Goal: Information Seeking & Learning: Learn about a topic

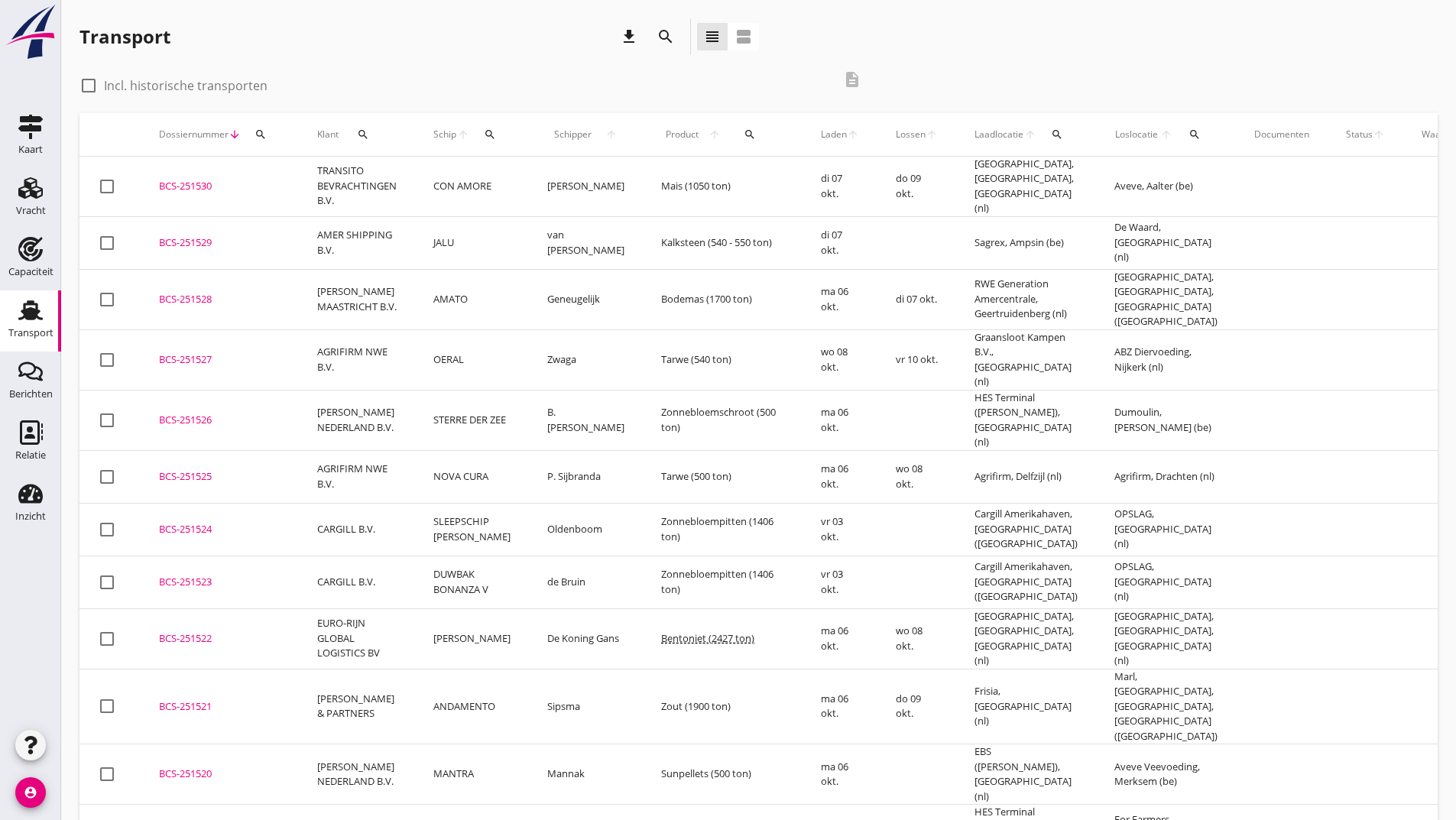
click at [628, 35] on icon "download" at bounding box center [629, 37] width 19 height 19
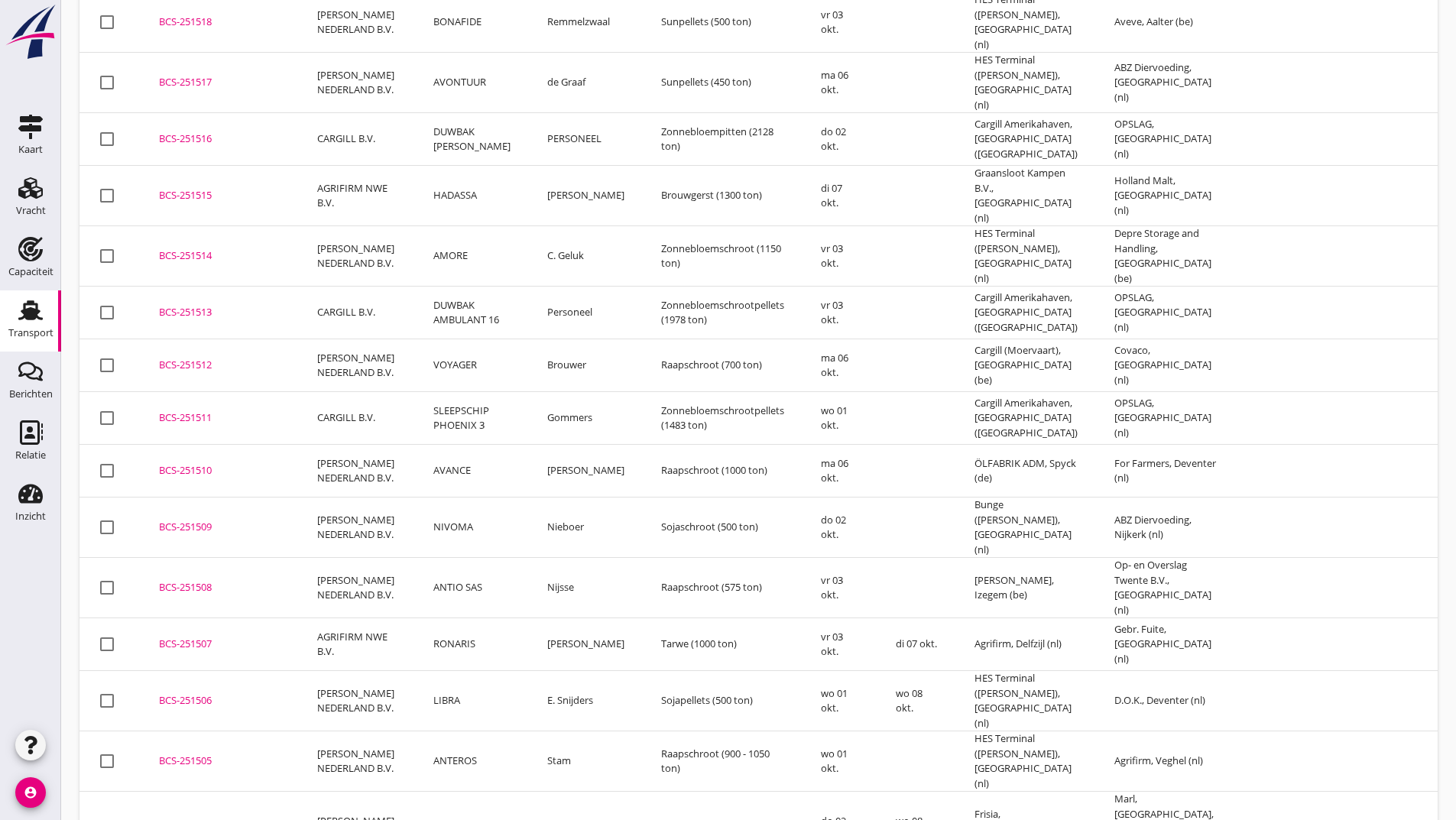
scroll to position [1041, 0]
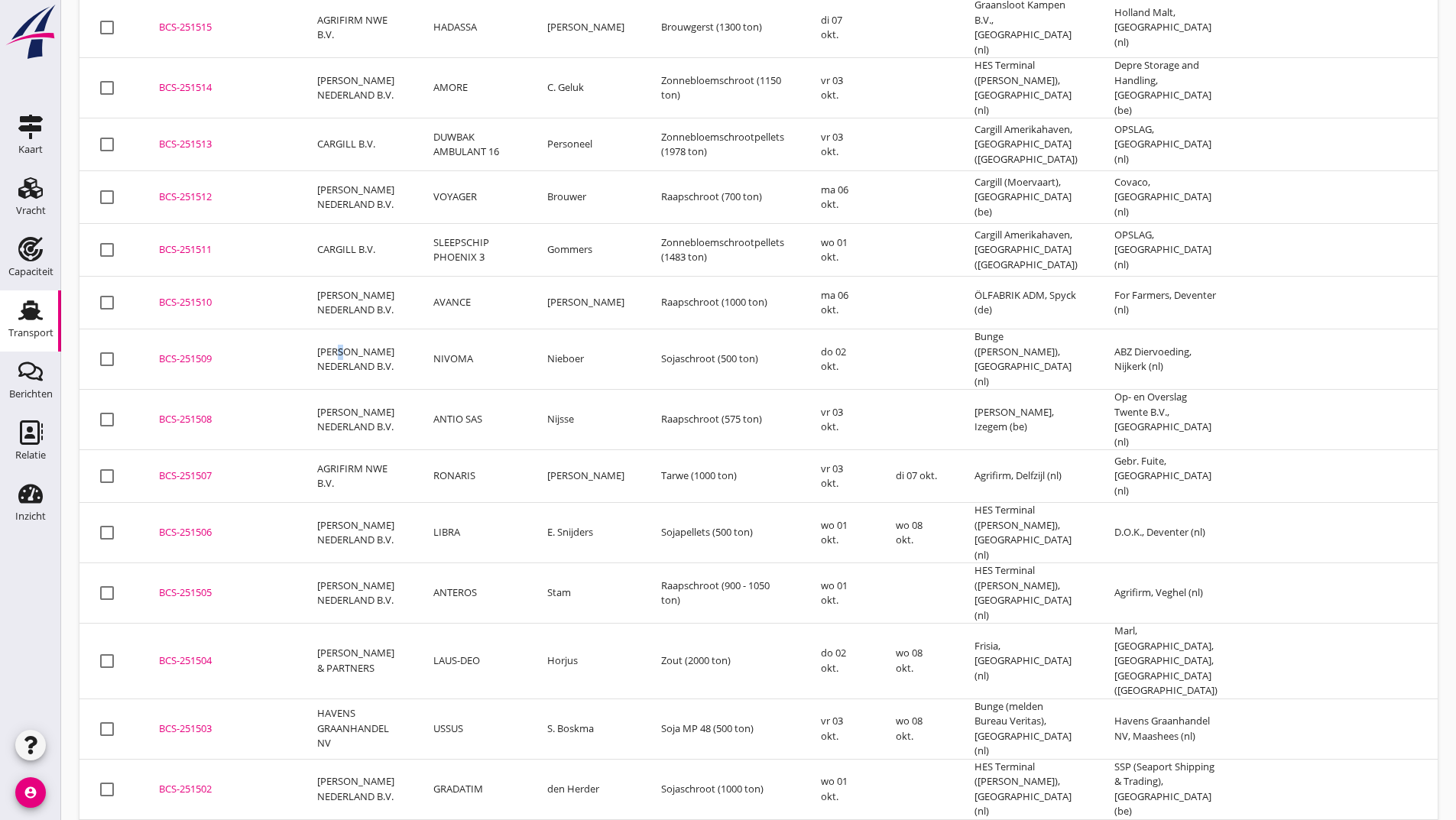
click at [337, 329] on td "[PERSON_NAME] NEDERLAND B.V." at bounding box center [357, 359] width 117 height 60
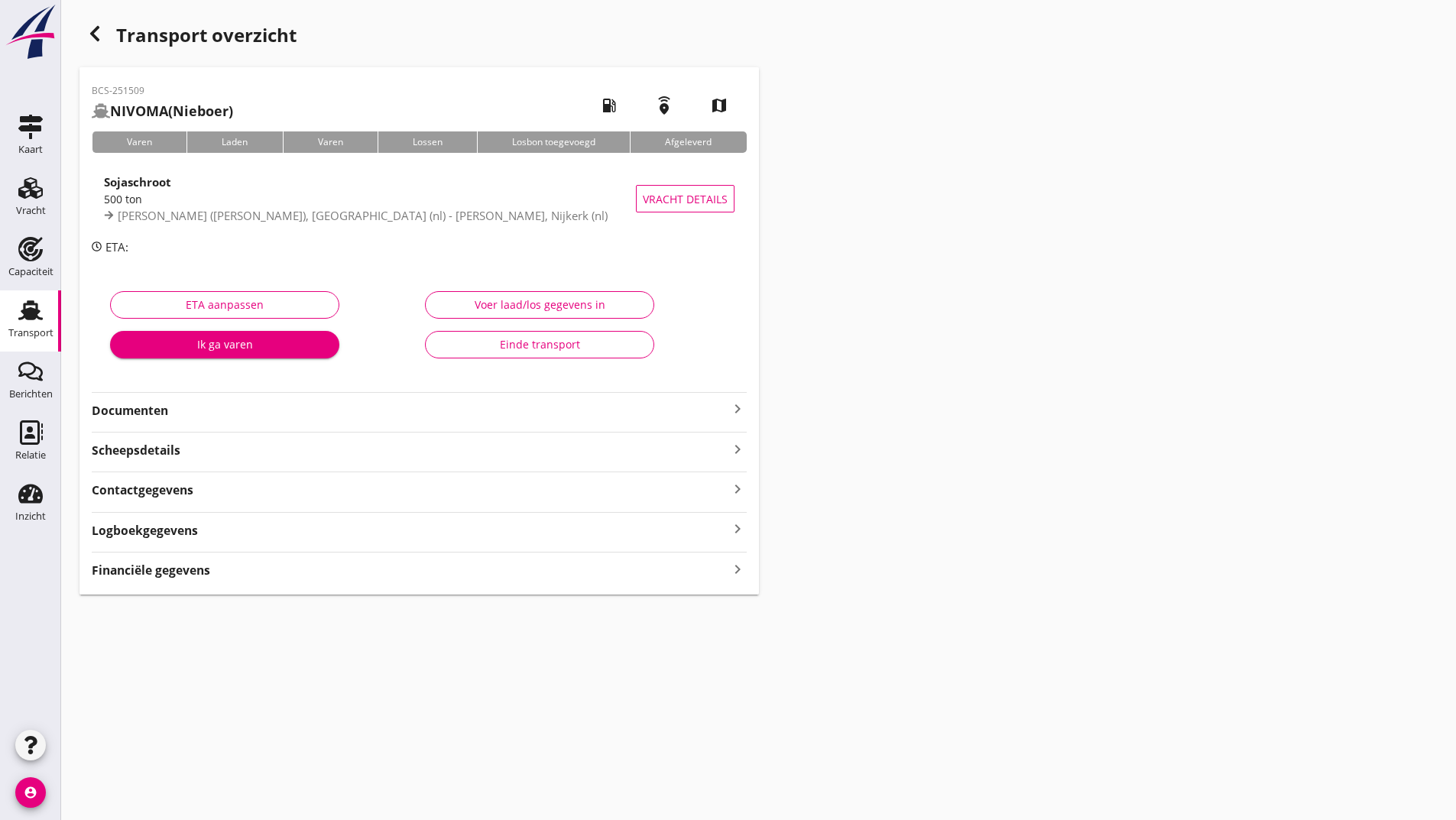
click at [205, 575] on strong "Financiële gegevens" at bounding box center [151, 570] width 119 height 18
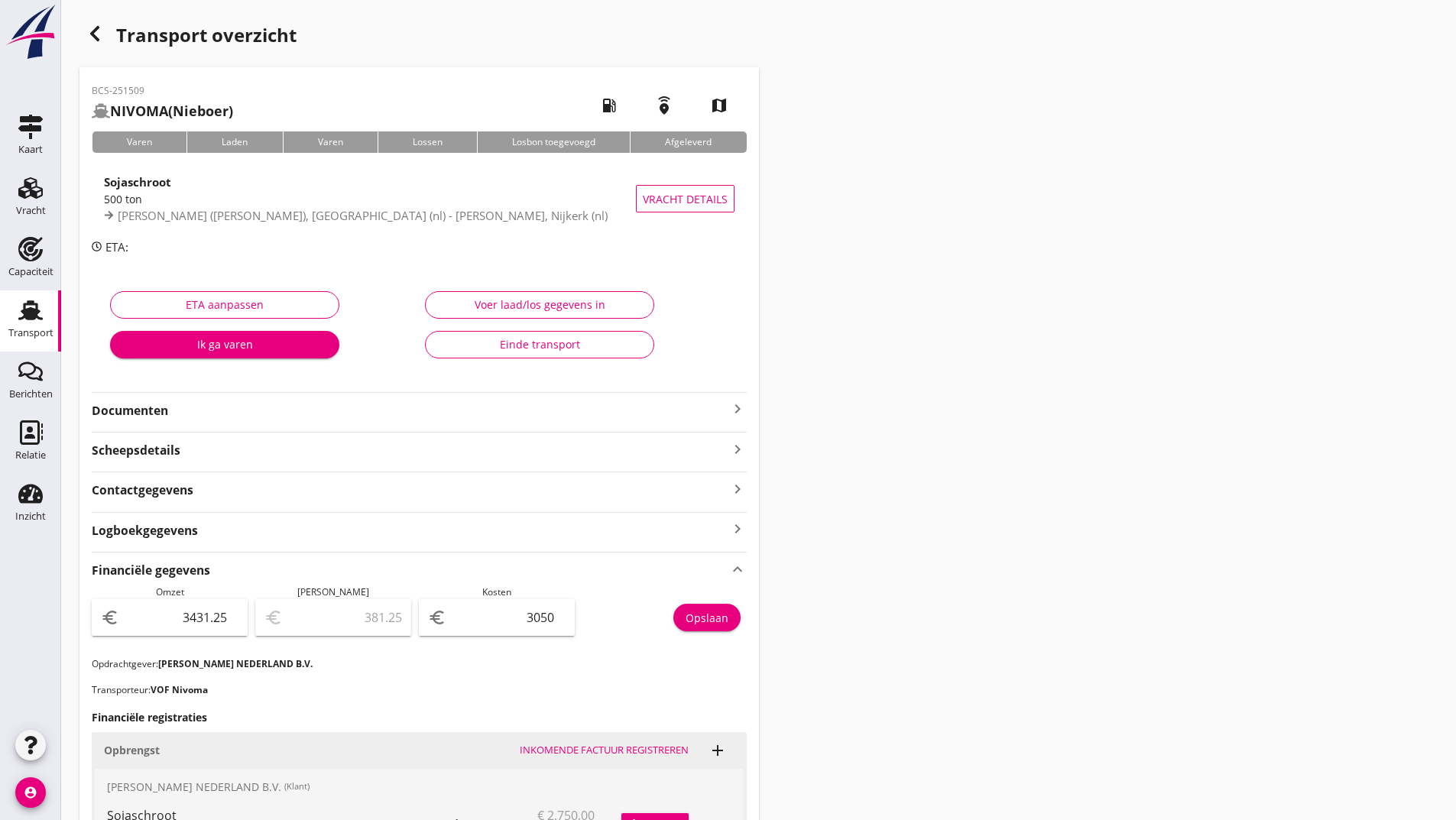
click at [96, 36] on use "button" at bounding box center [95, 34] width 9 height 15
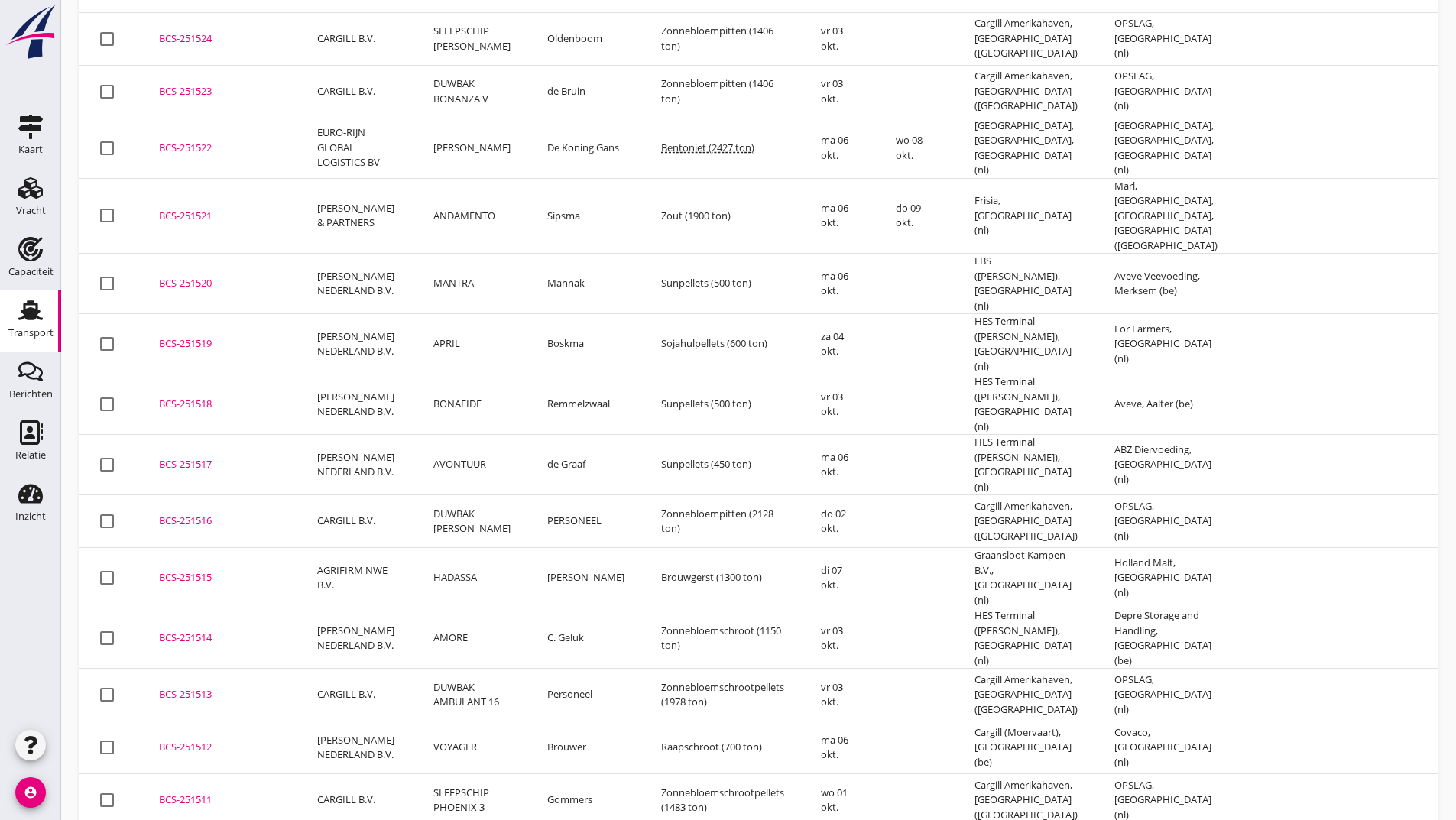
scroll to position [873, 0]
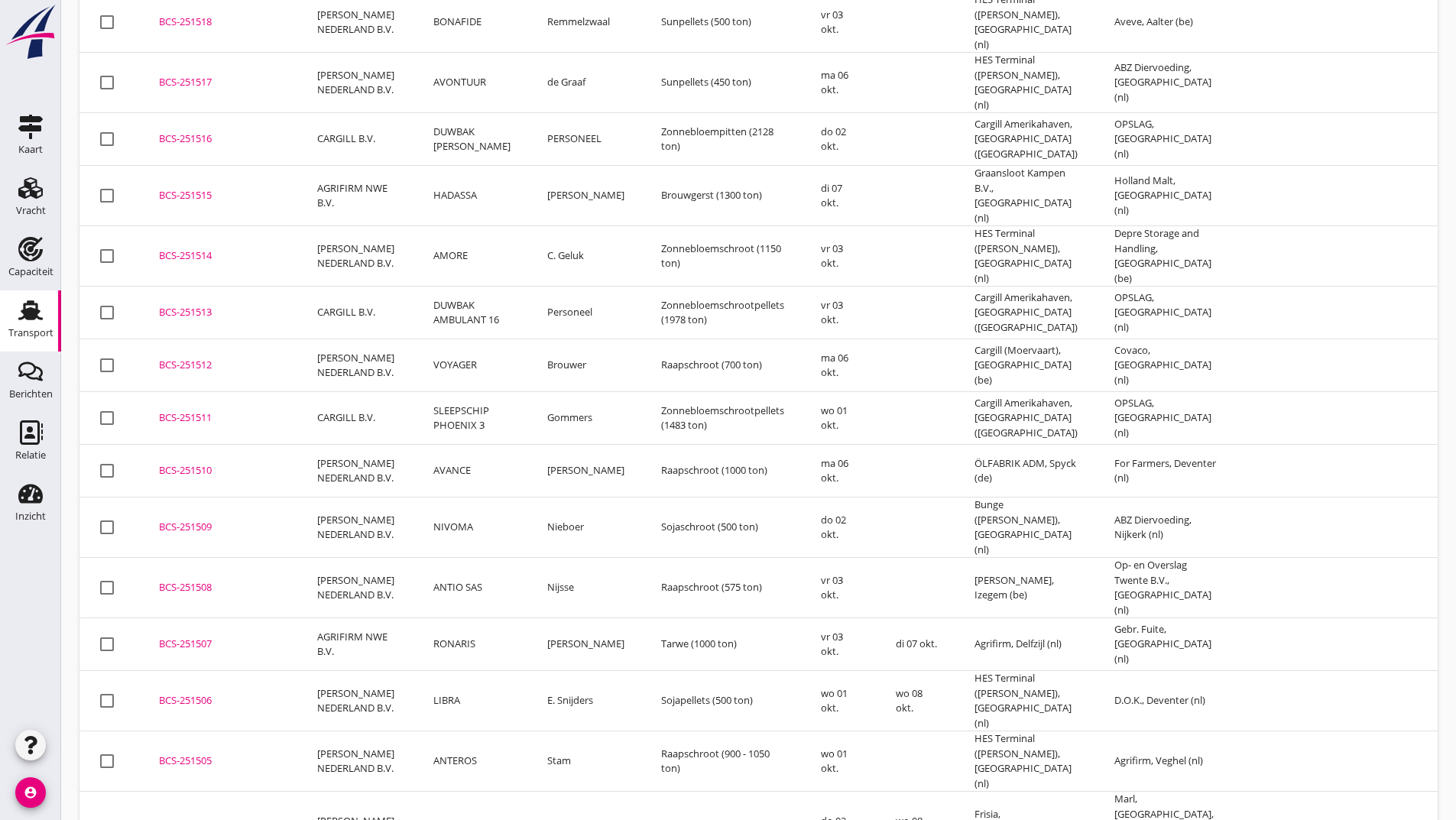
click at [196, 464] on div "BCS-251510" at bounding box center [219, 471] width 121 height 15
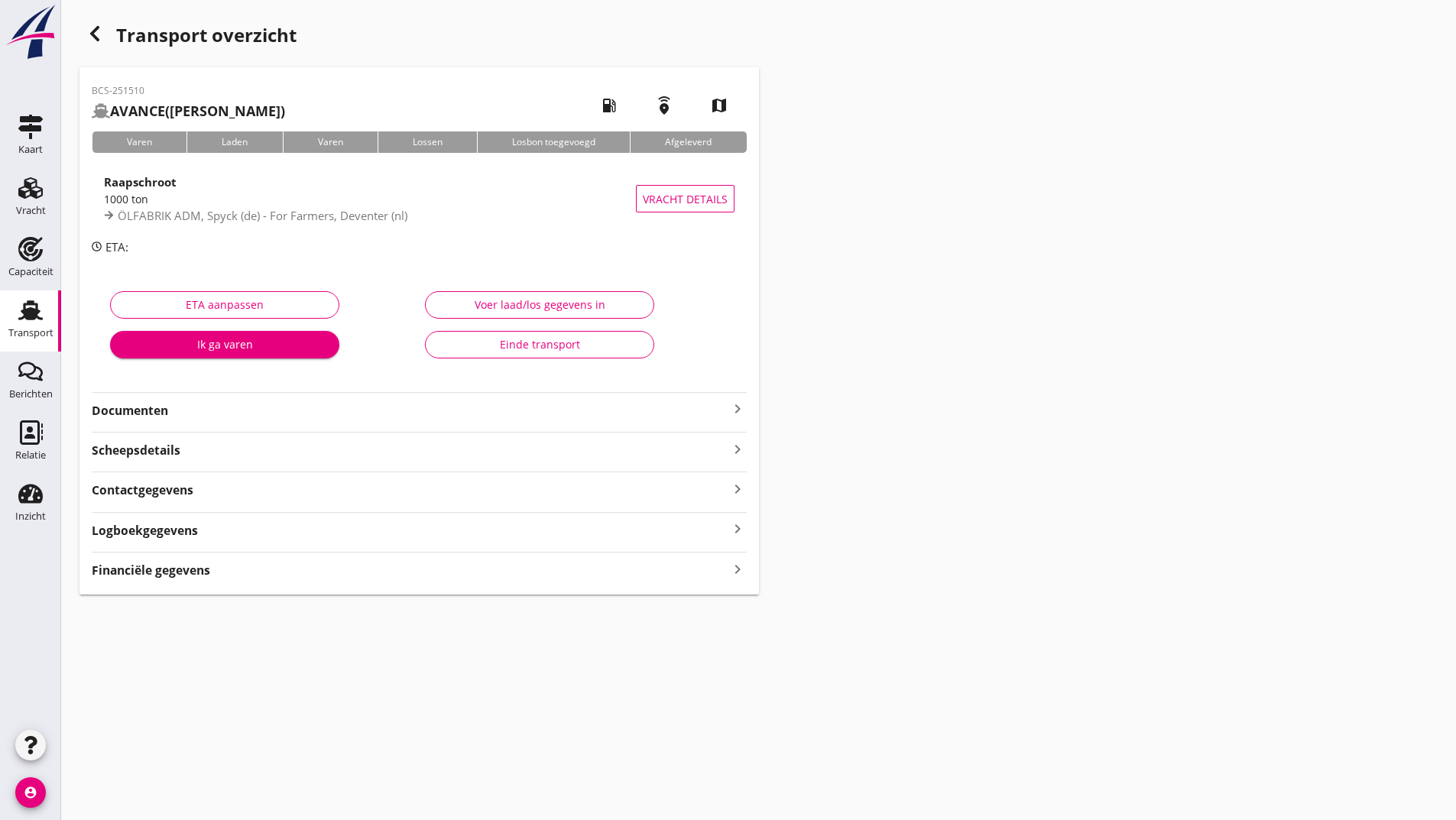
click at [193, 573] on strong "Financiële gegevens" at bounding box center [151, 570] width 119 height 18
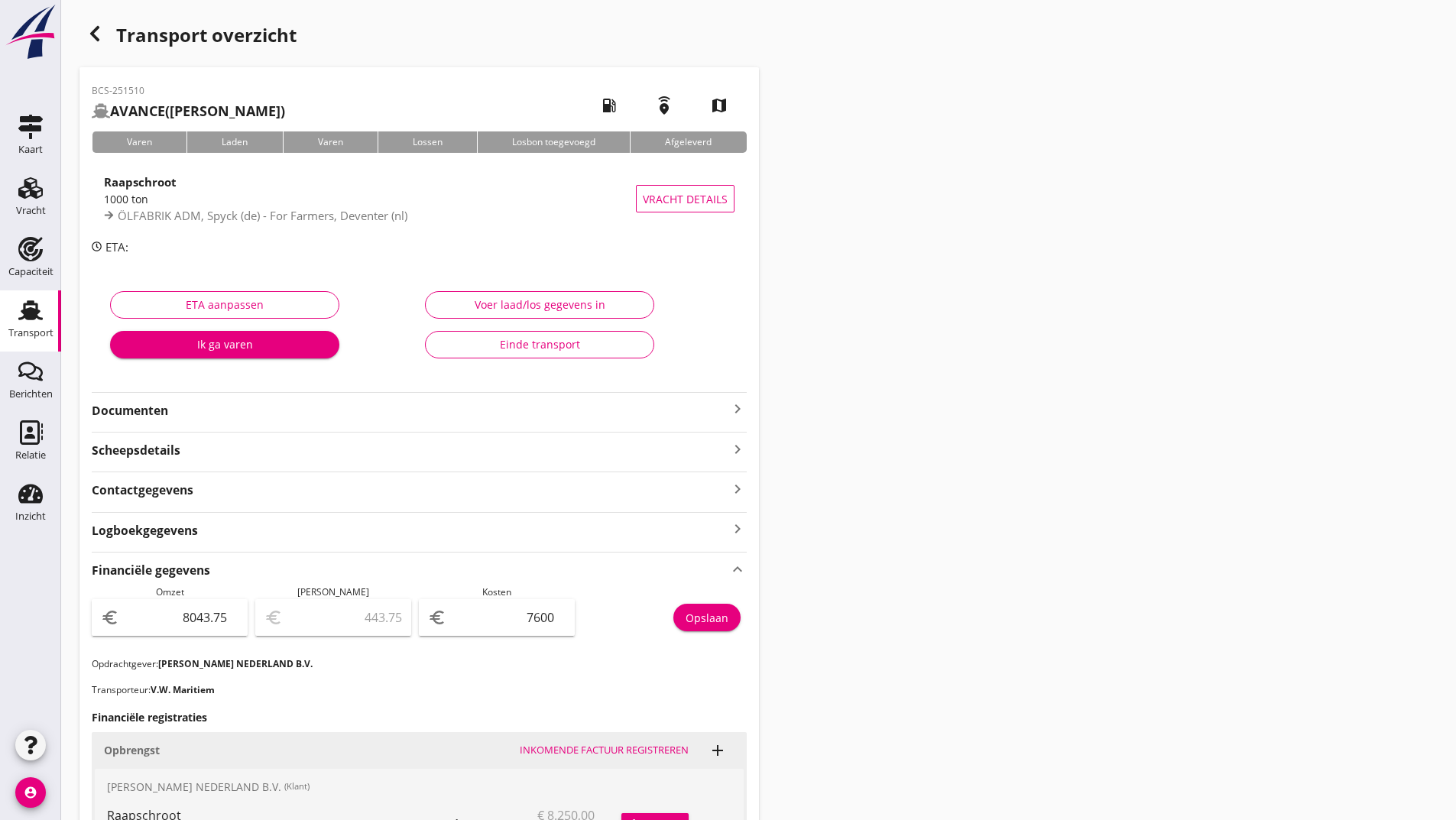
click at [96, 33] on icon "button" at bounding box center [95, 34] width 19 height 19
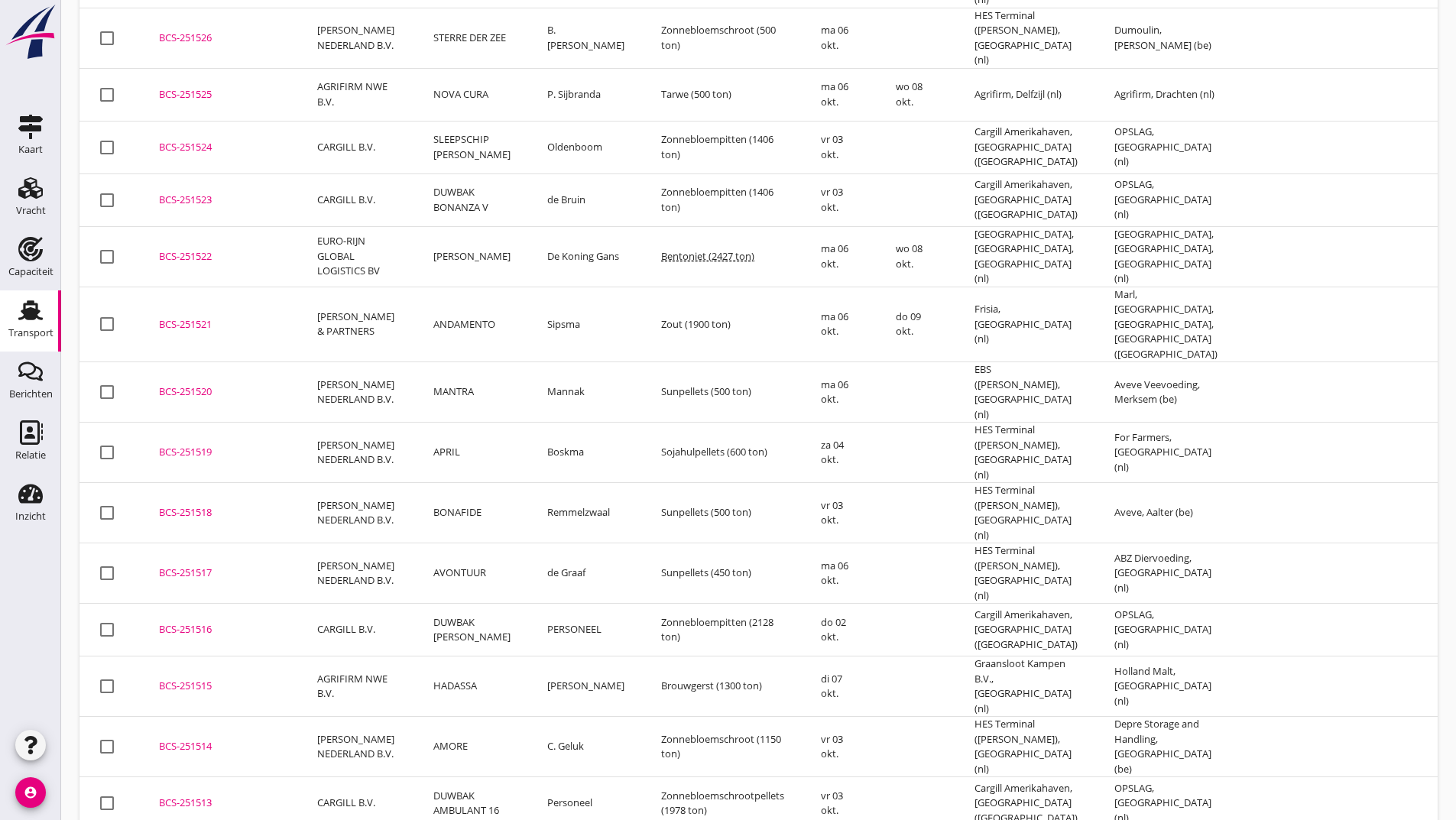
scroll to position [687, 0]
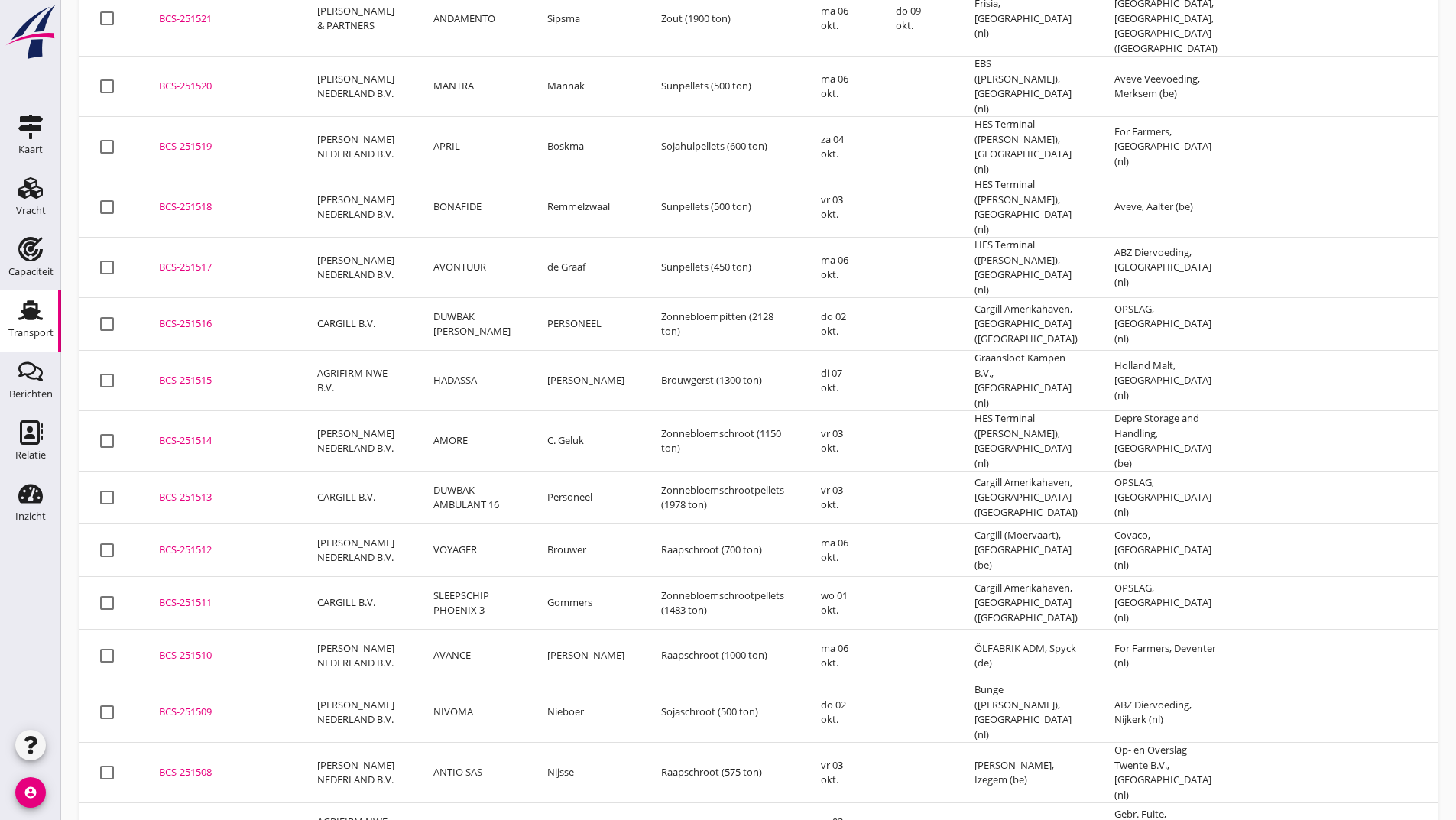
click at [200, 595] on div "BCS-251511" at bounding box center [219, 603] width 121 height 15
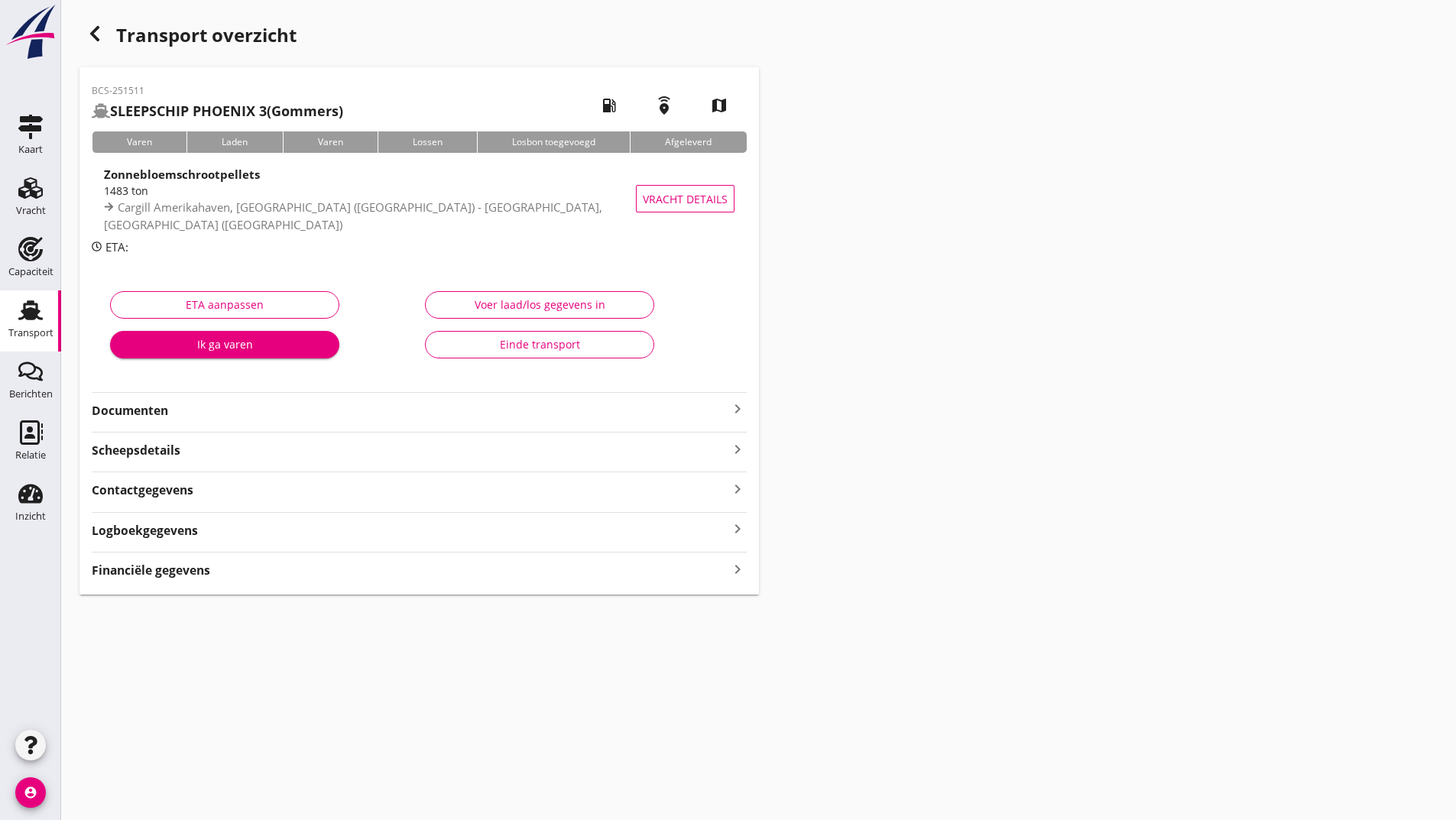
click at [206, 575] on strong "Financiële gegevens" at bounding box center [151, 570] width 119 height 18
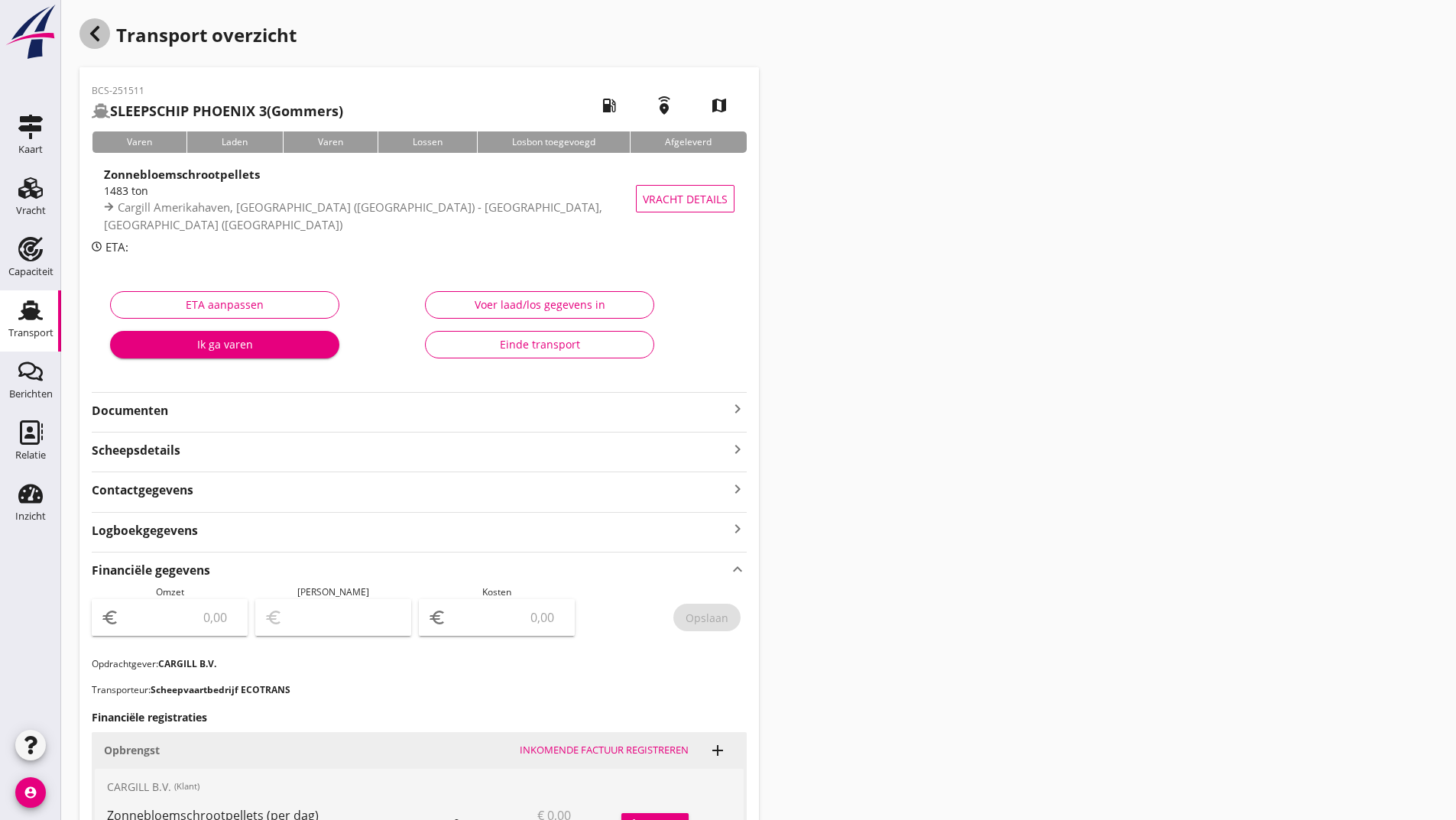
click at [89, 33] on icon "button" at bounding box center [95, 34] width 19 height 19
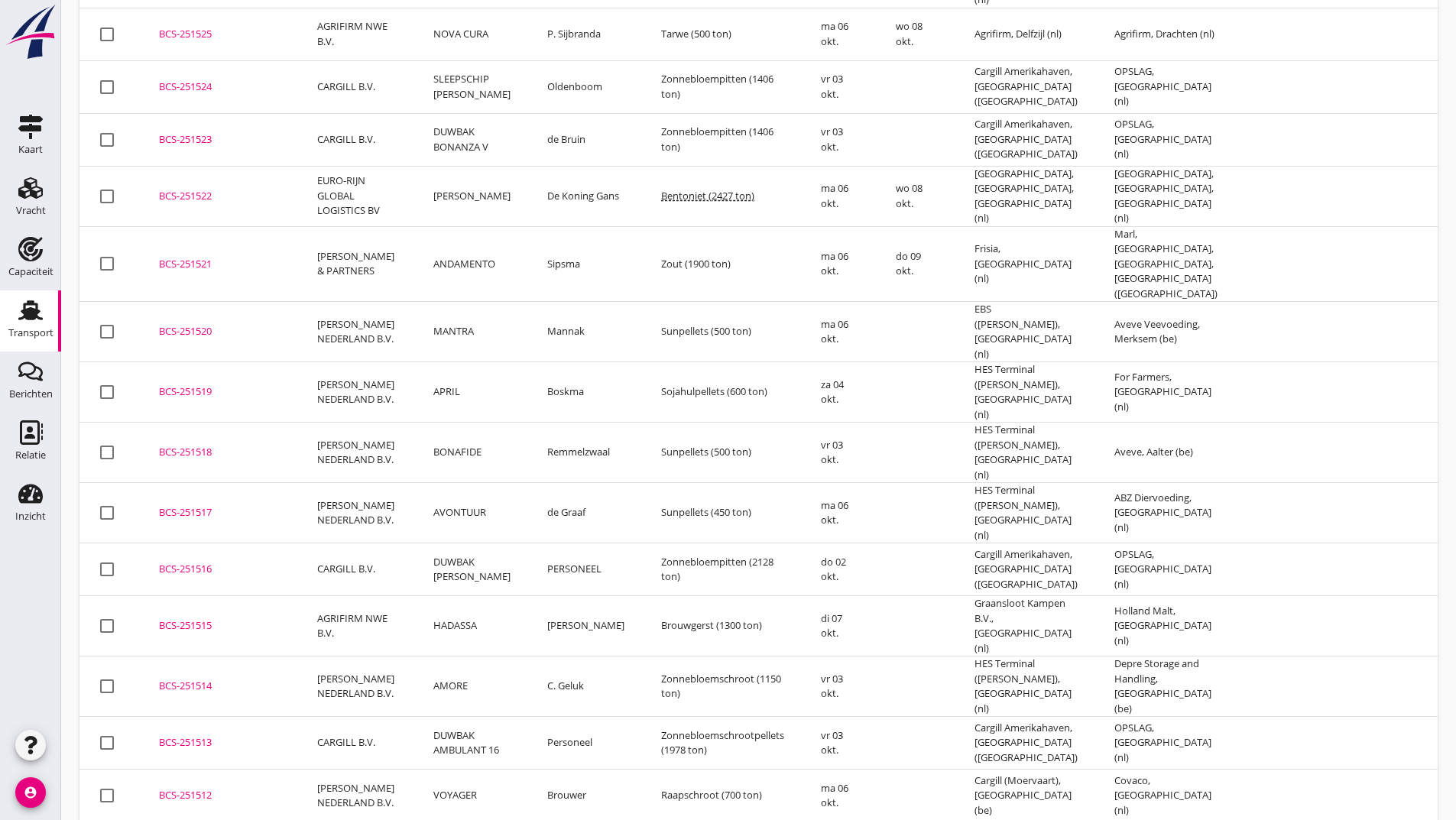
scroll to position [491, 0]
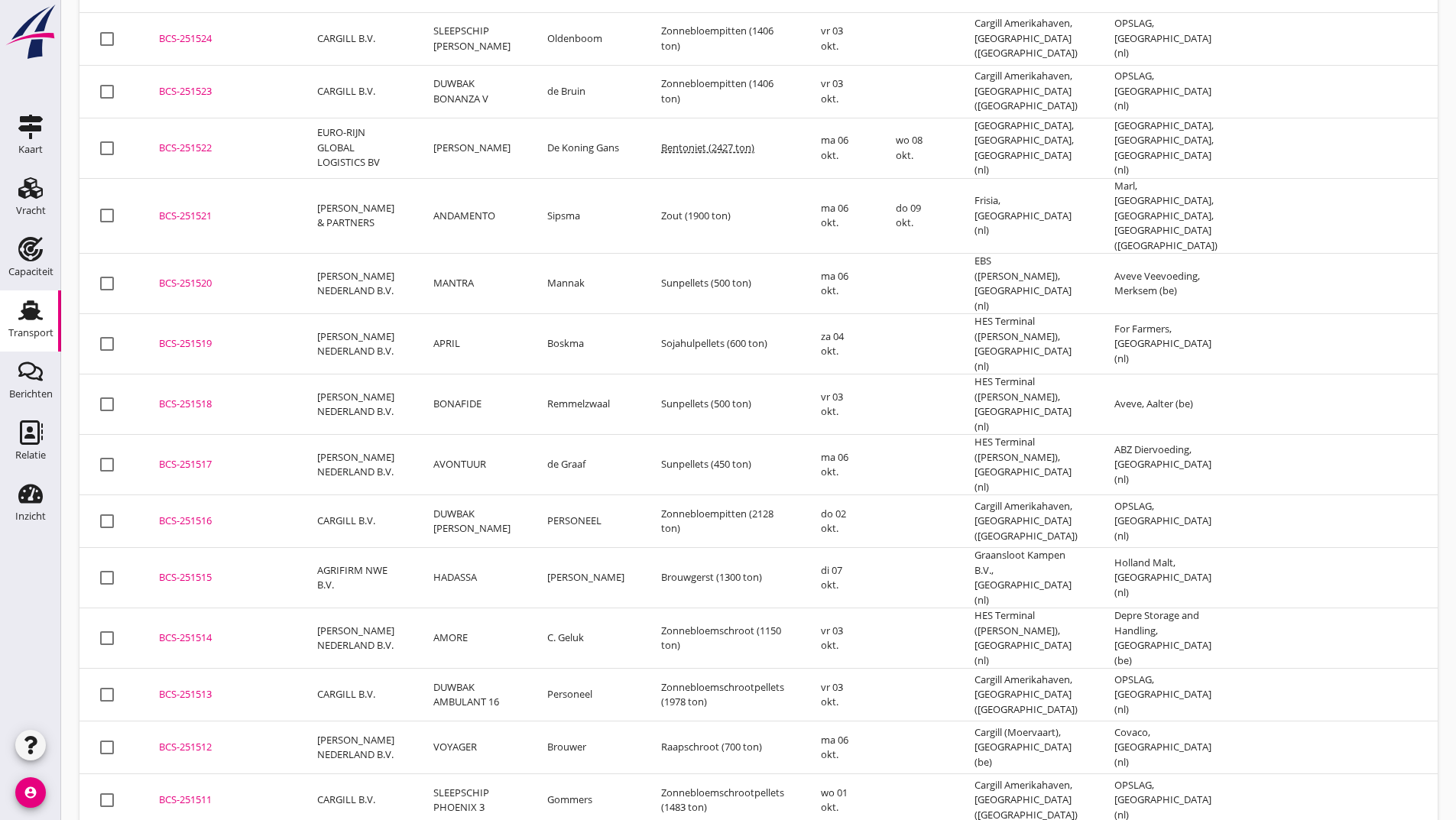
click at [182, 740] on div "BCS-251512" at bounding box center [219, 748] width 121 height 15
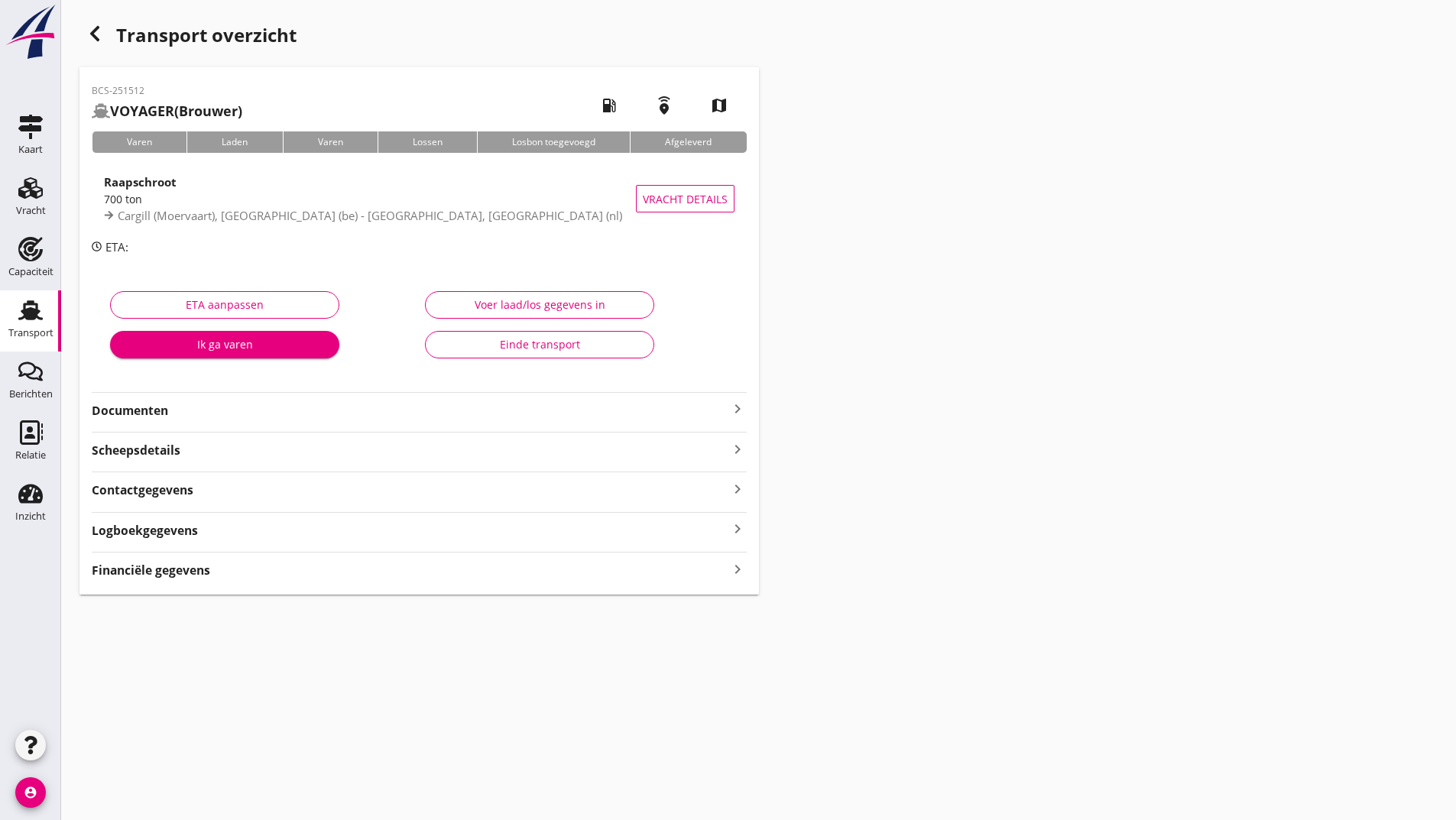
click at [194, 570] on strong "Financiële gegevens" at bounding box center [151, 570] width 119 height 18
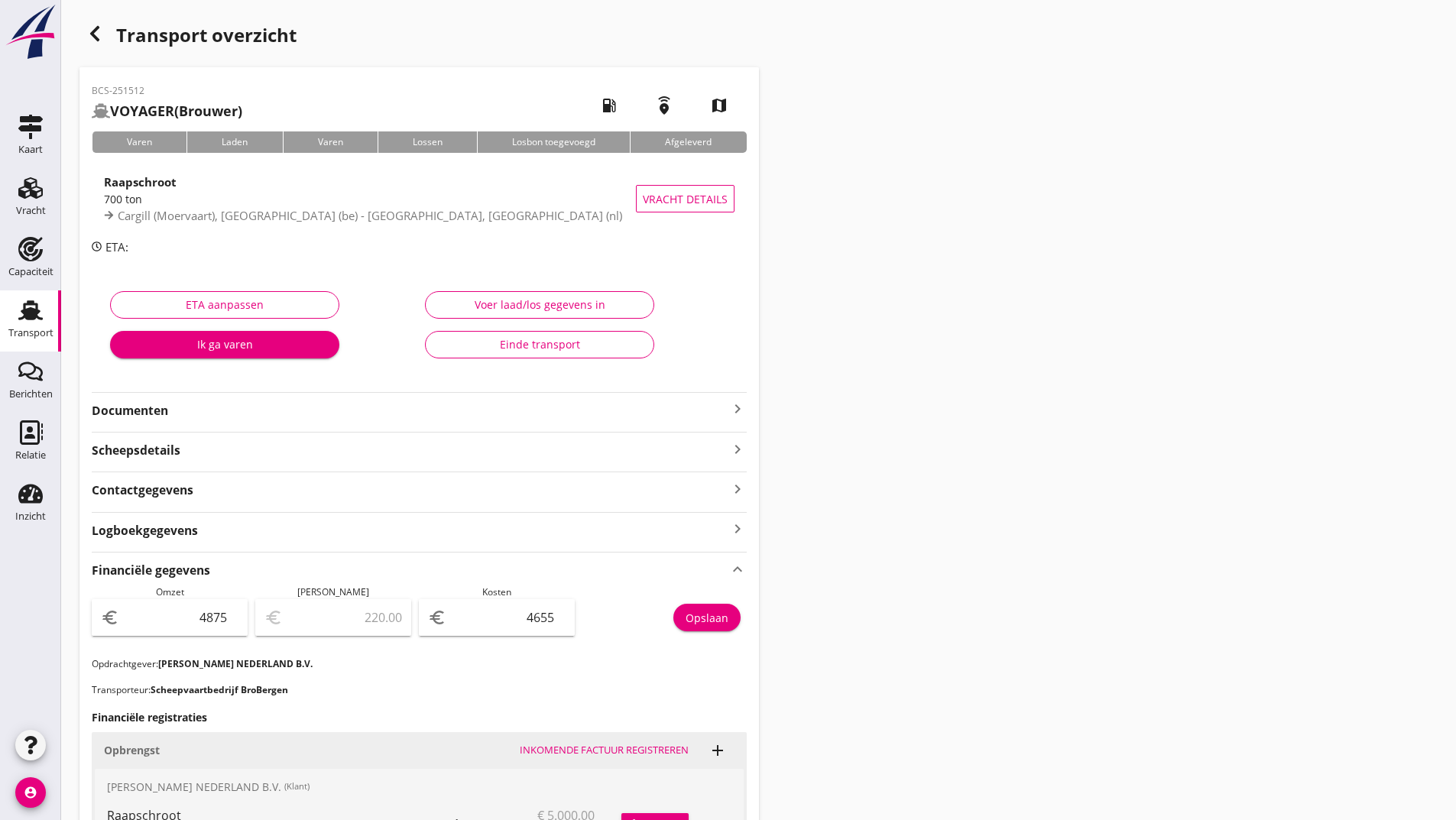
click at [99, 35] on icon "button" at bounding box center [95, 34] width 19 height 19
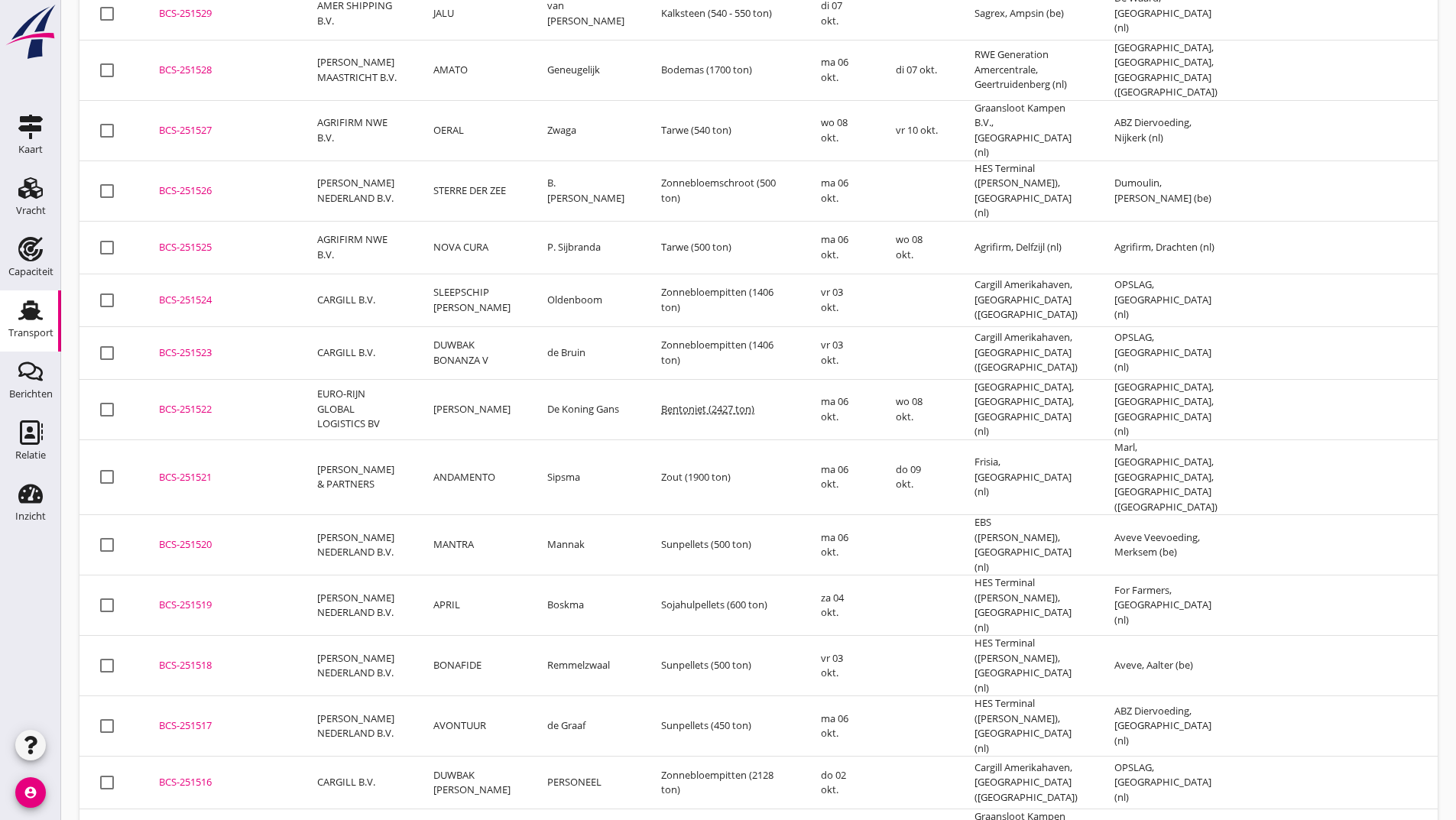
scroll to position [443, 0]
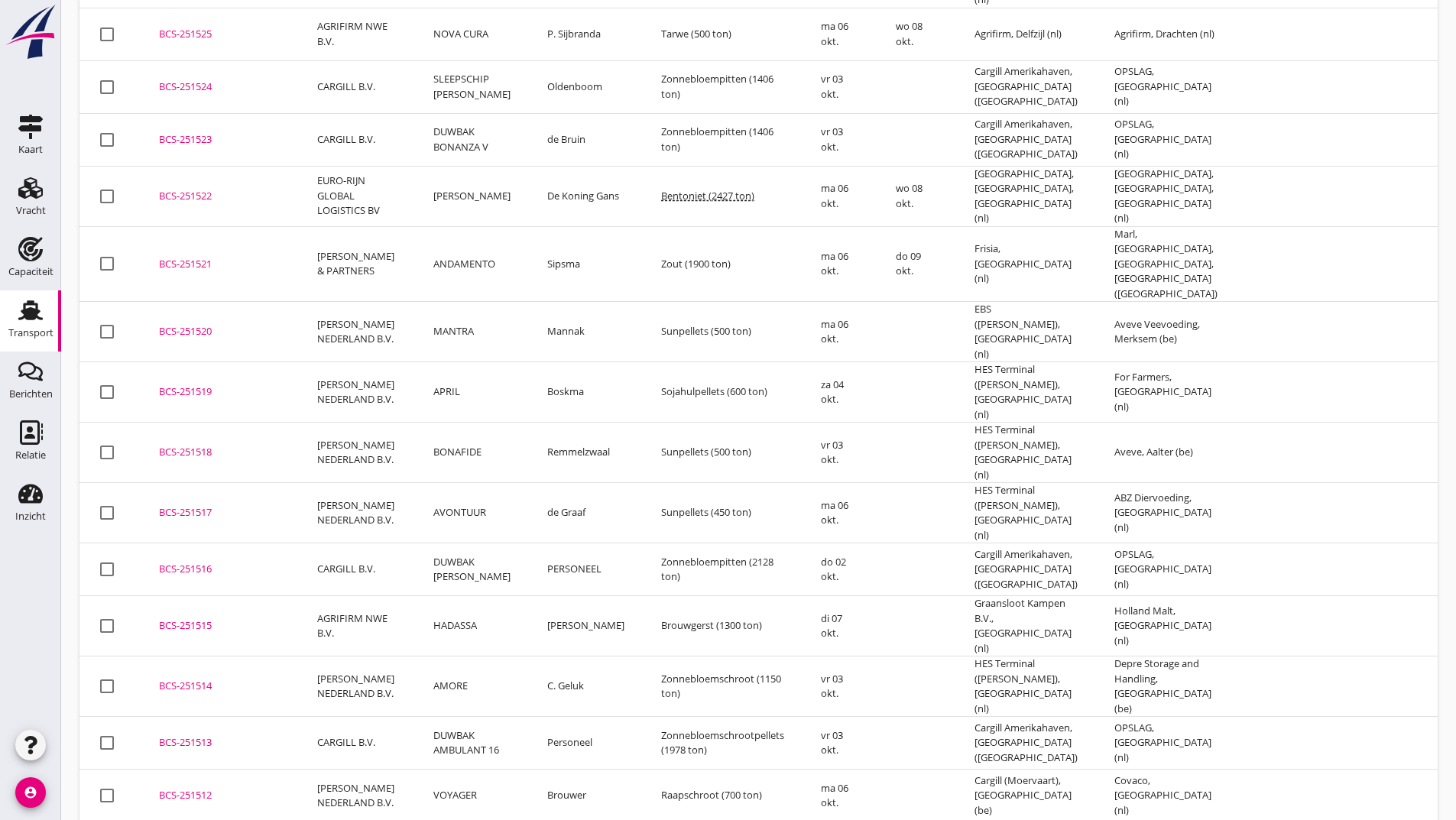
click at [196, 679] on div "BCS-251514" at bounding box center [219, 686] width 121 height 15
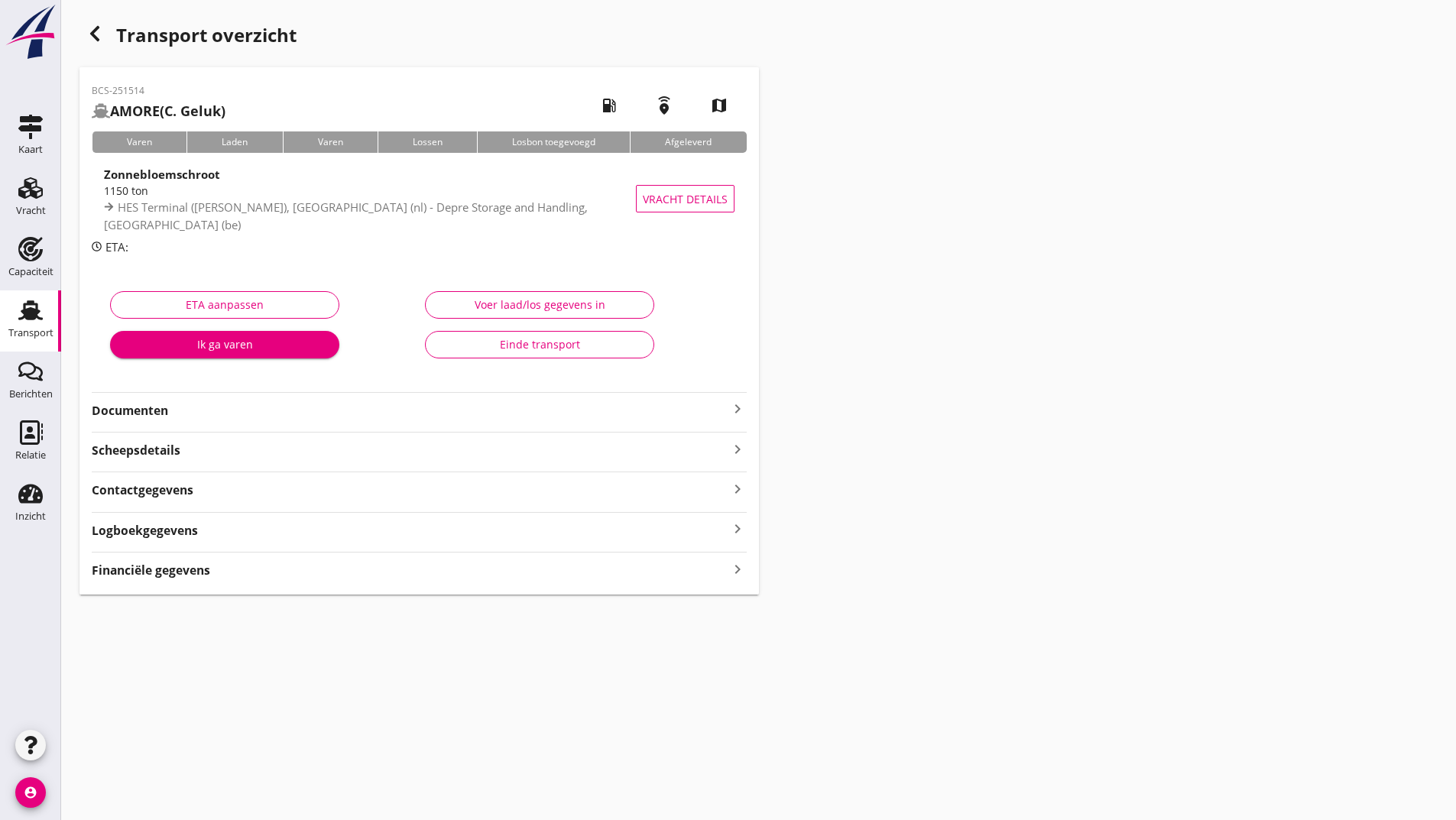
click at [239, 575] on div "Financiële gegevens keyboard_arrow_right" at bounding box center [419, 569] width 656 height 21
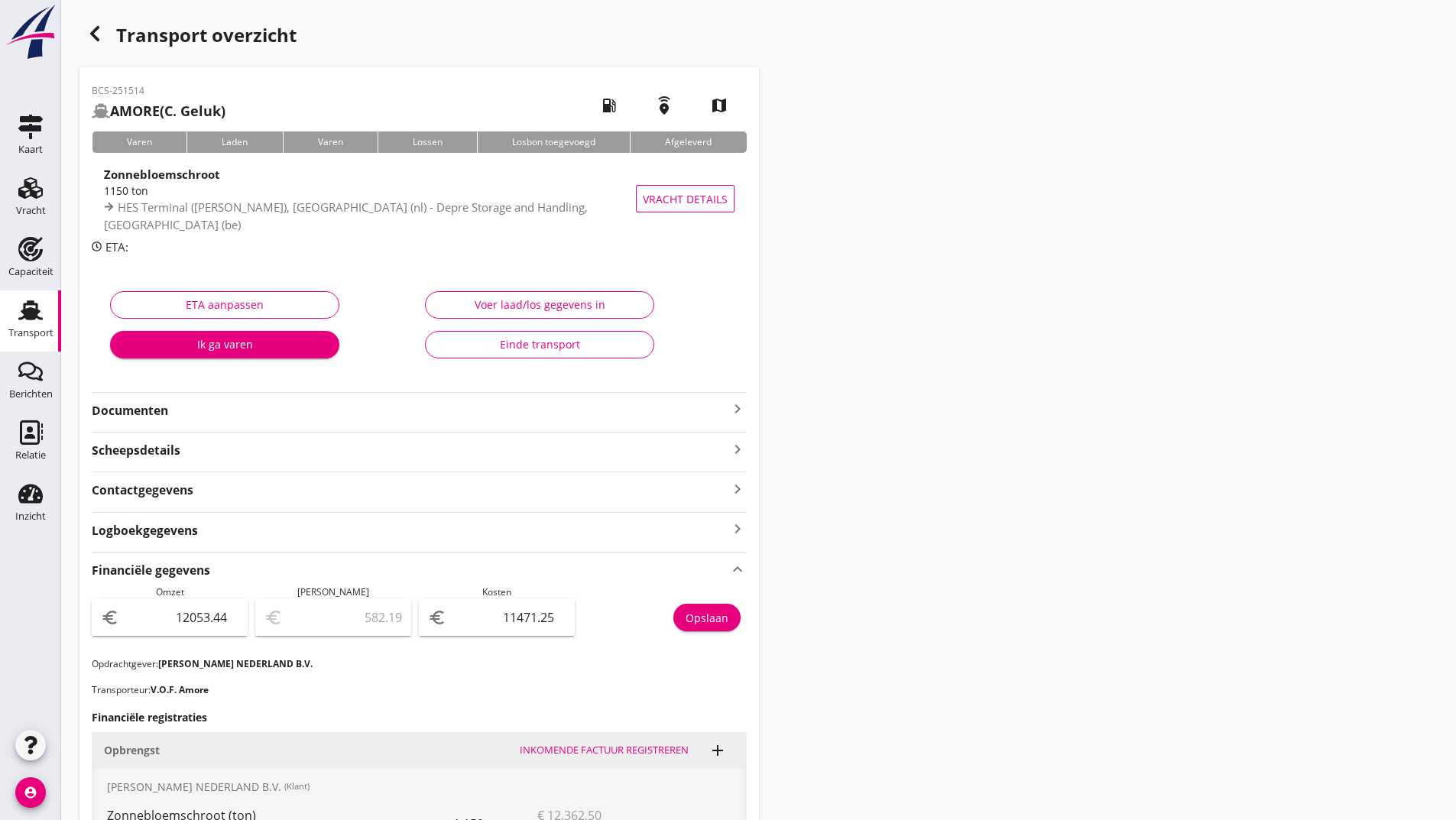
click at [96, 39] on use "button" at bounding box center [95, 34] width 9 height 15
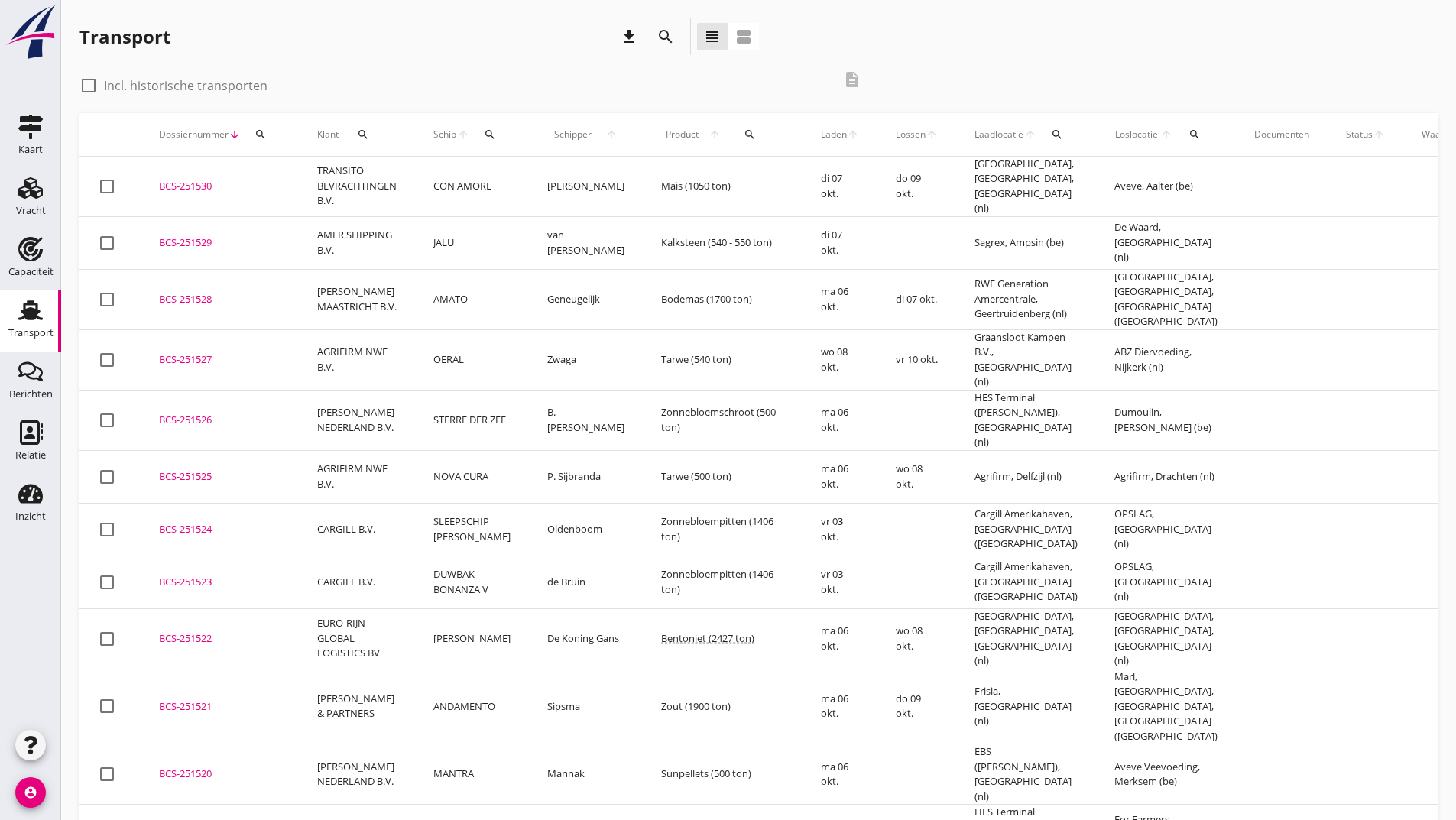
scroll to position [382, 0]
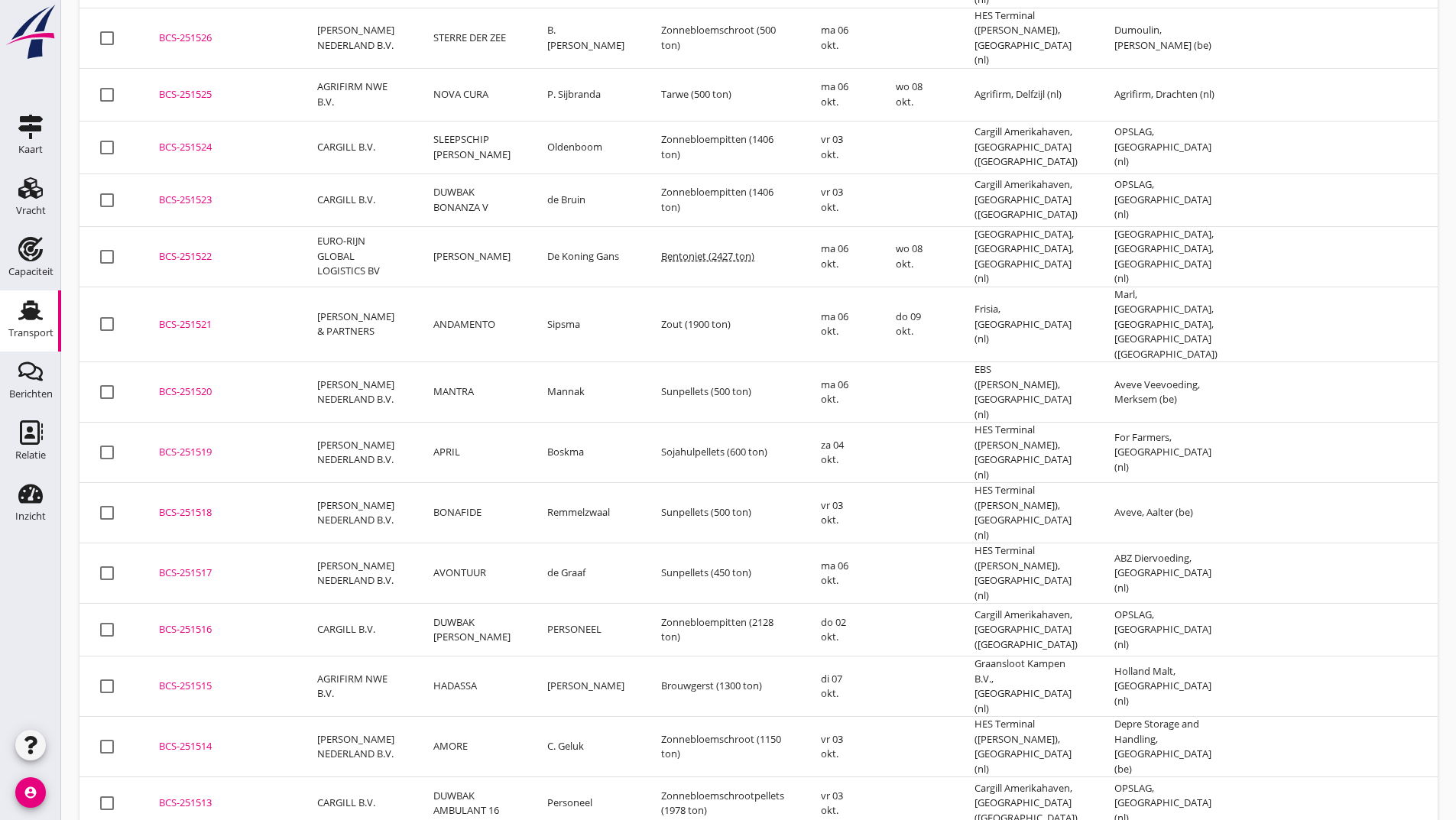
click at [195, 679] on div "BCS-251515" at bounding box center [219, 686] width 121 height 15
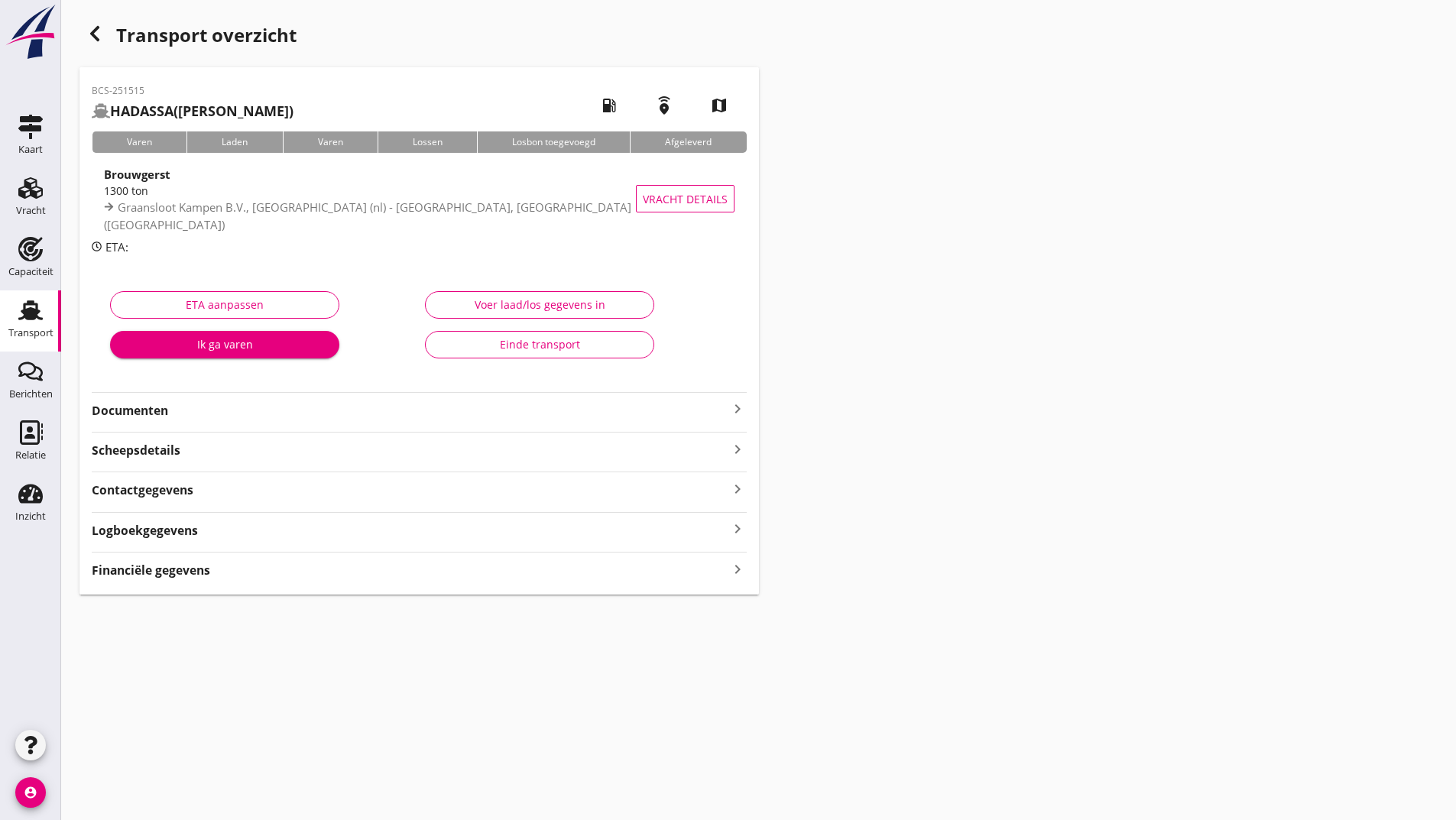
click at [211, 567] on div "Financiële gegevens keyboard_arrow_right" at bounding box center [419, 569] width 656 height 21
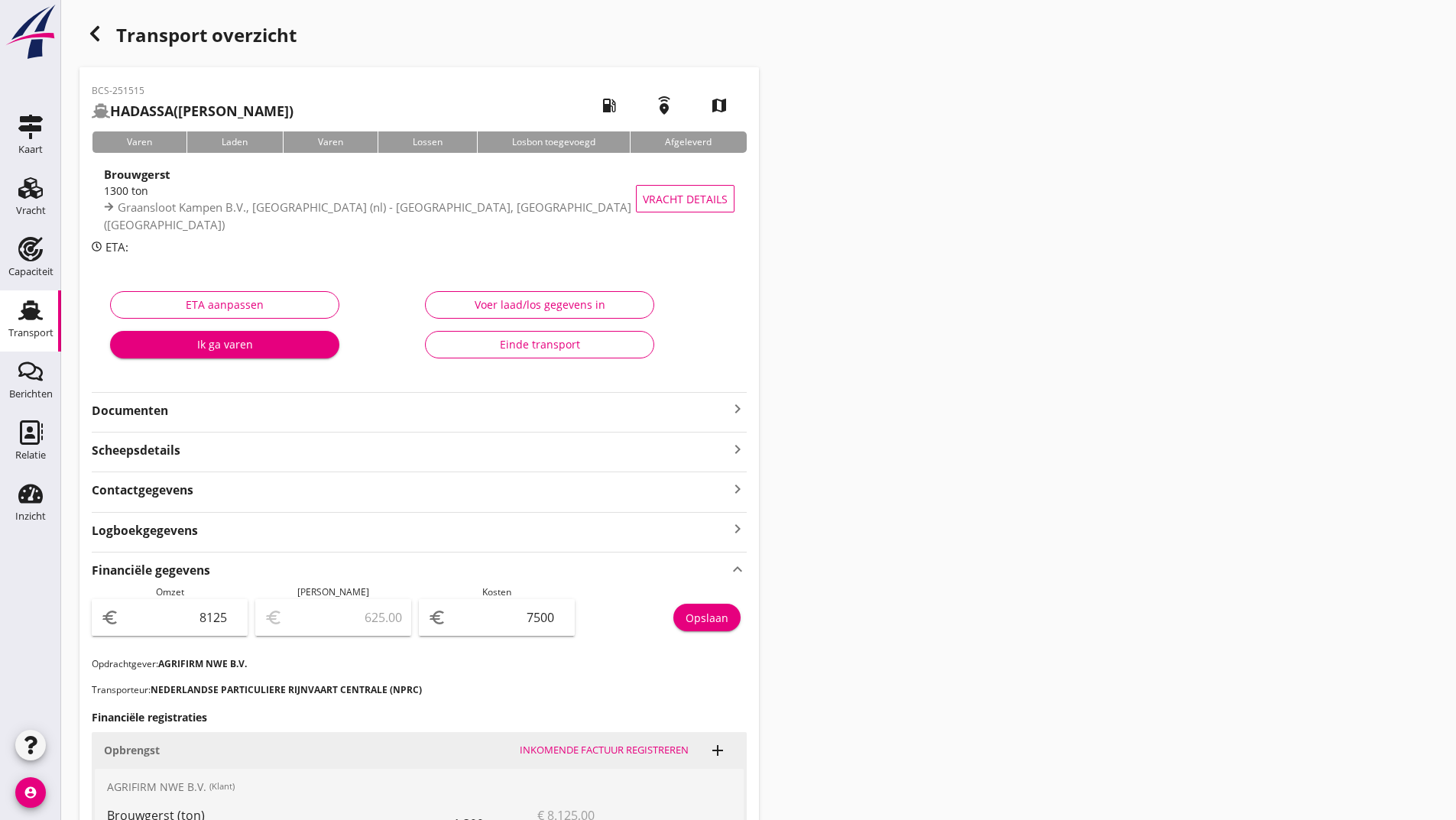
click at [93, 39] on icon "button" at bounding box center [95, 34] width 19 height 19
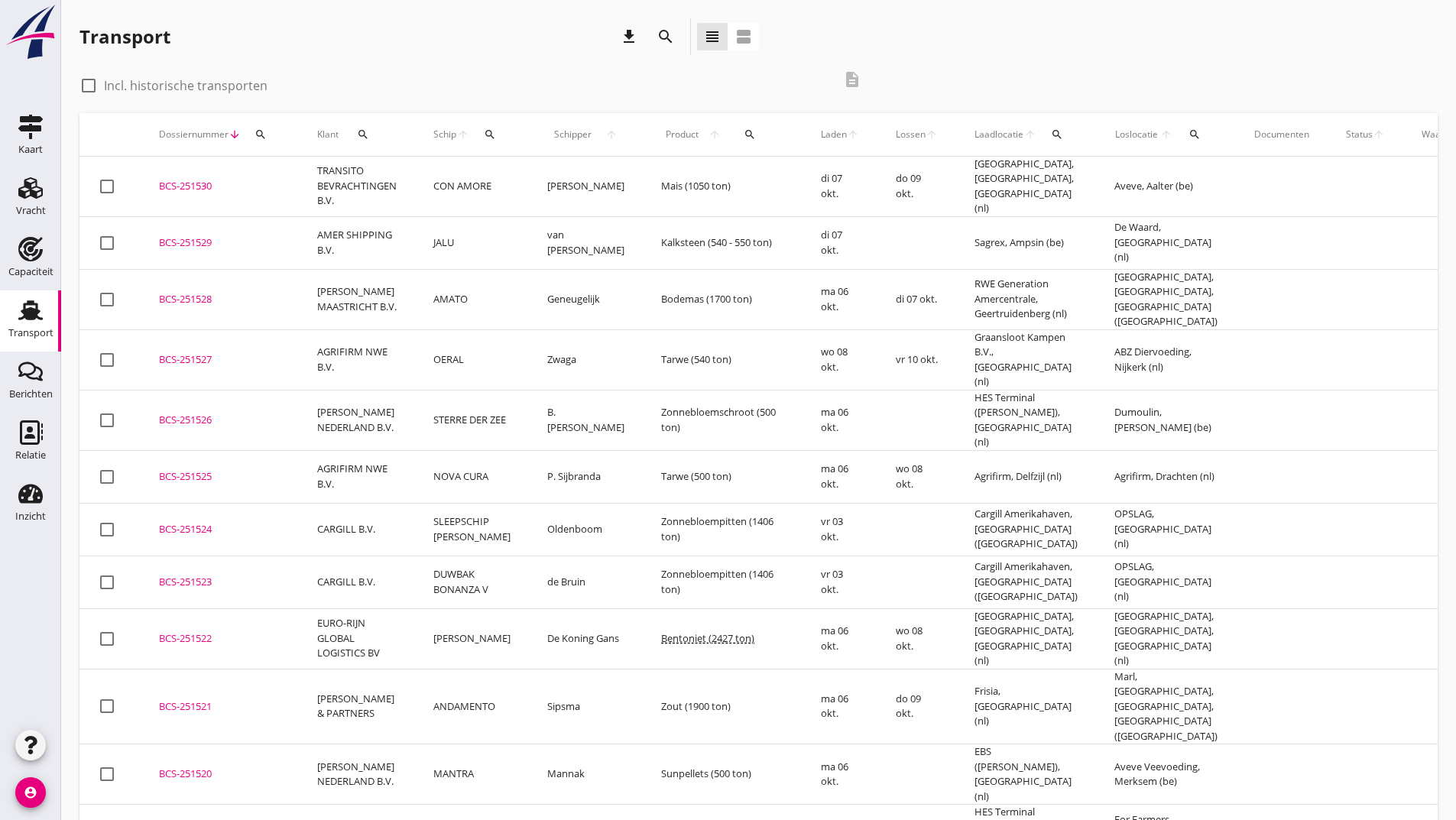
scroll to position [382, 0]
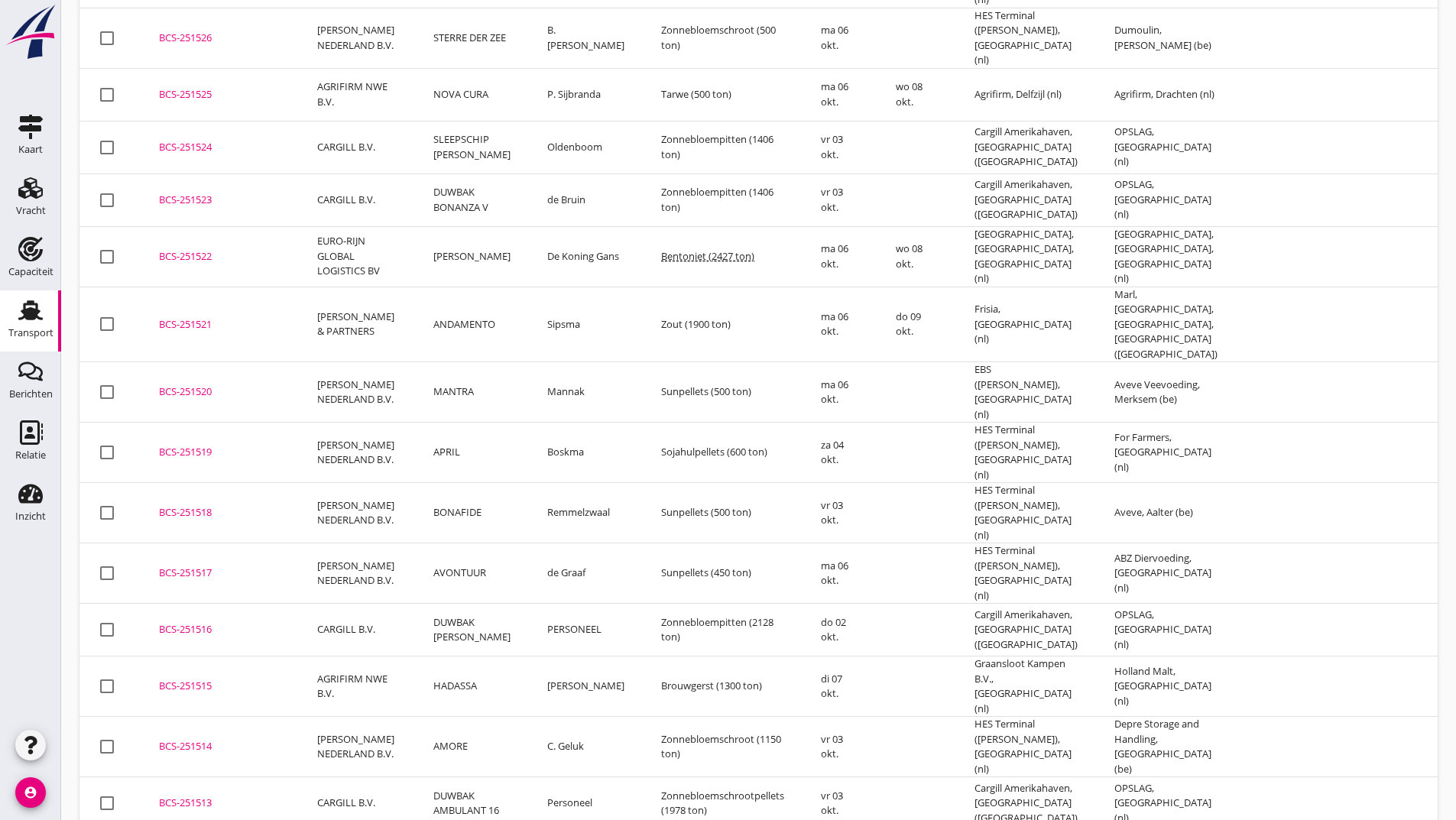
click at [210, 544] on td "BCS-251517 upload_file Drop hier uw bestand om het aan het dossier toe te voegen" at bounding box center [220, 574] width 158 height 60
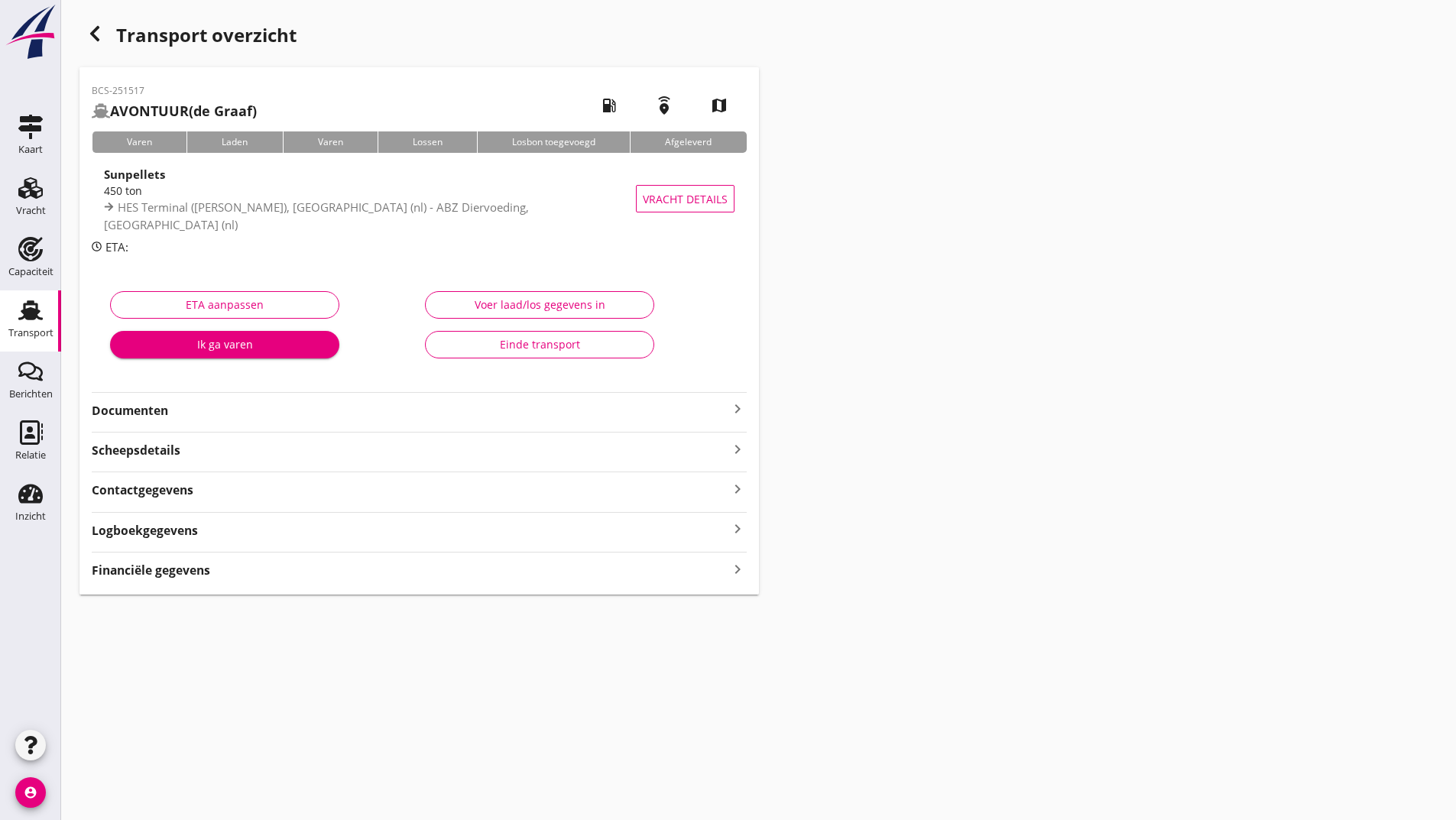
click at [222, 574] on div "Financiële gegevens keyboard_arrow_right" at bounding box center [419, 569] width 656 height 21
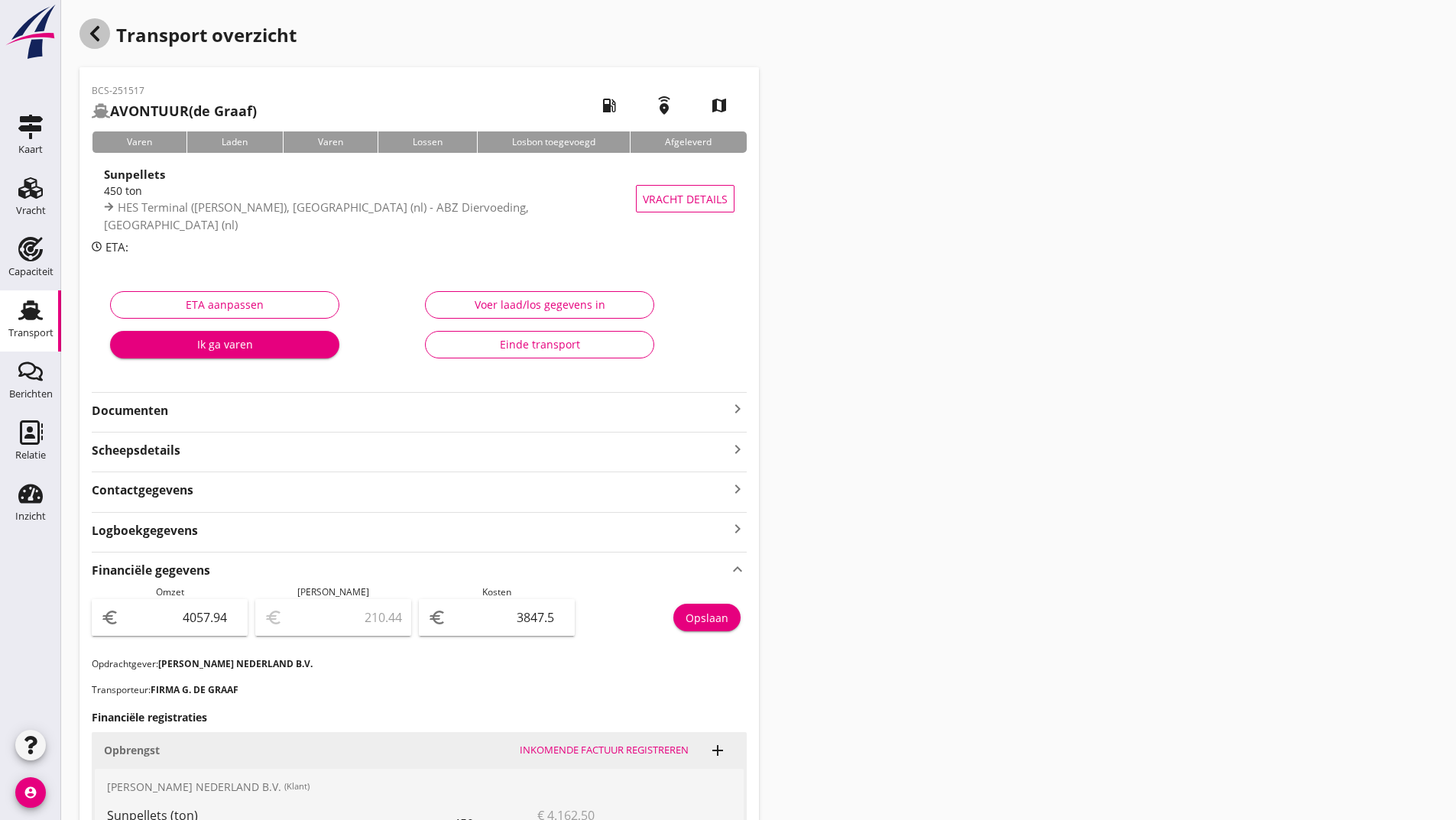
click at [87, 33] on icon "button" at bounding box center [95, 34] width 19 height 19
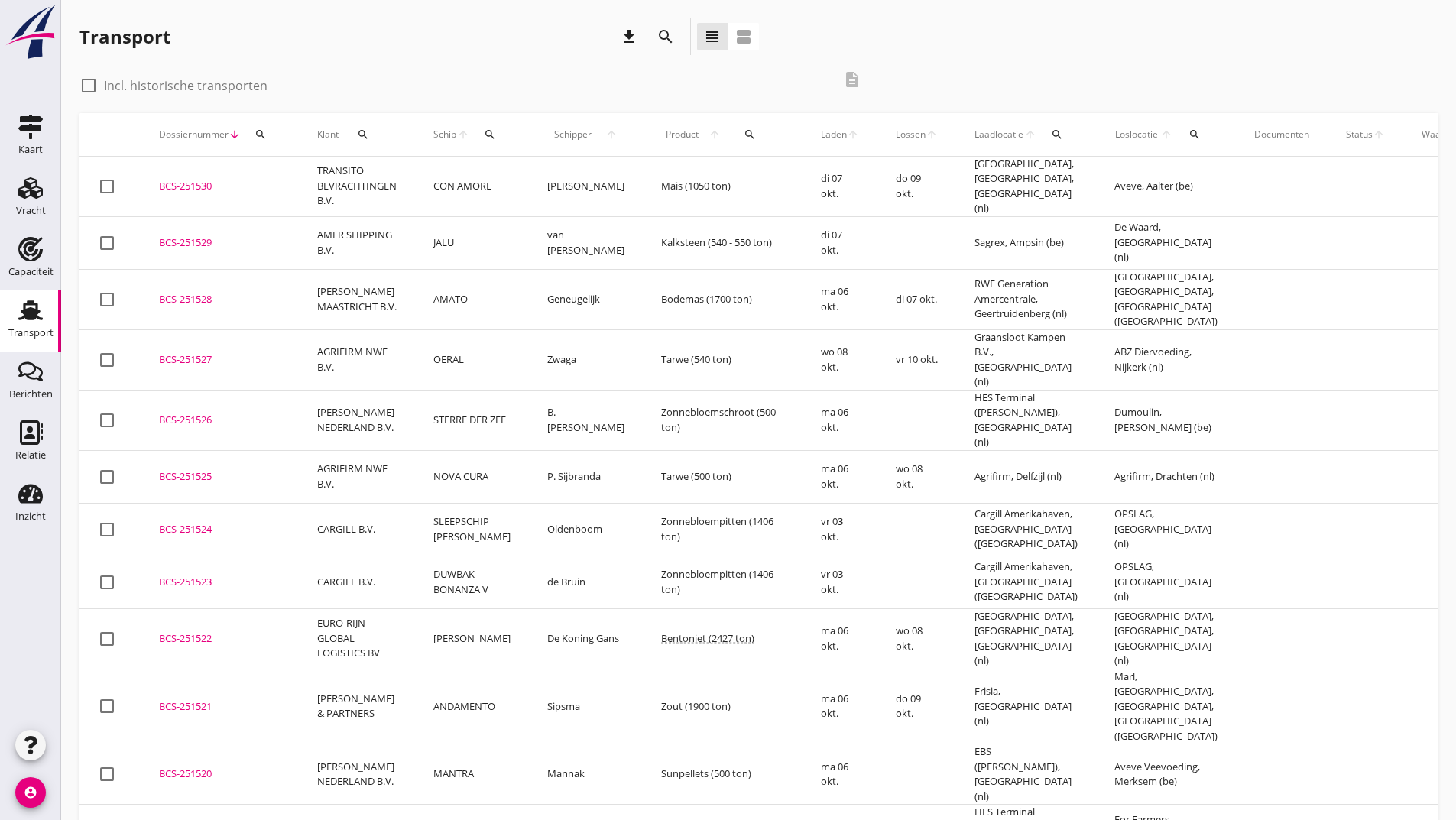
scroll to position [306, 0]
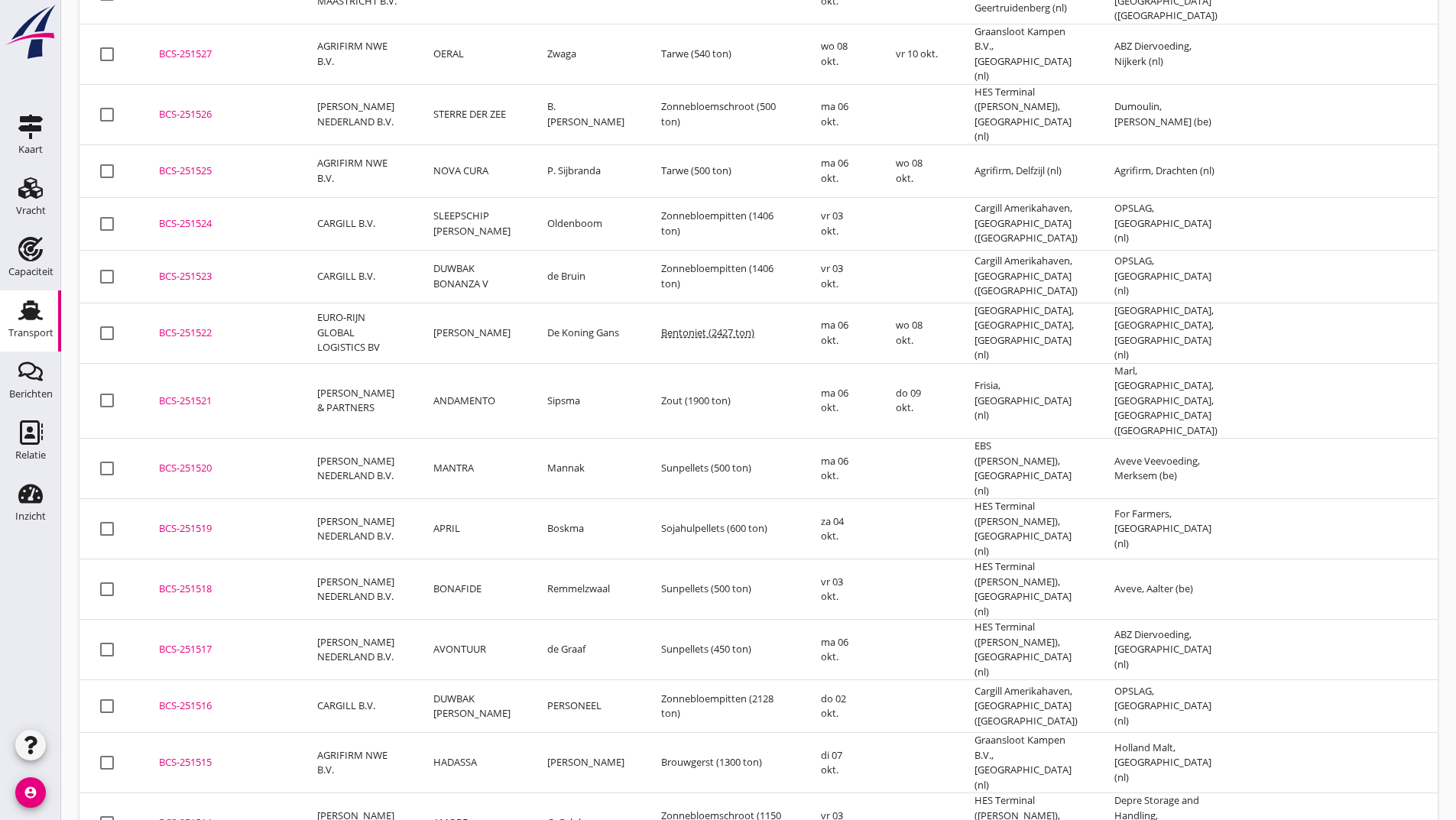
click at [185, 560] on td "BCS-251518 upload_file Drop hier uw bestand om het aan het dossier toe te voegen" at bounding box center [220, 590] width 158 height 60
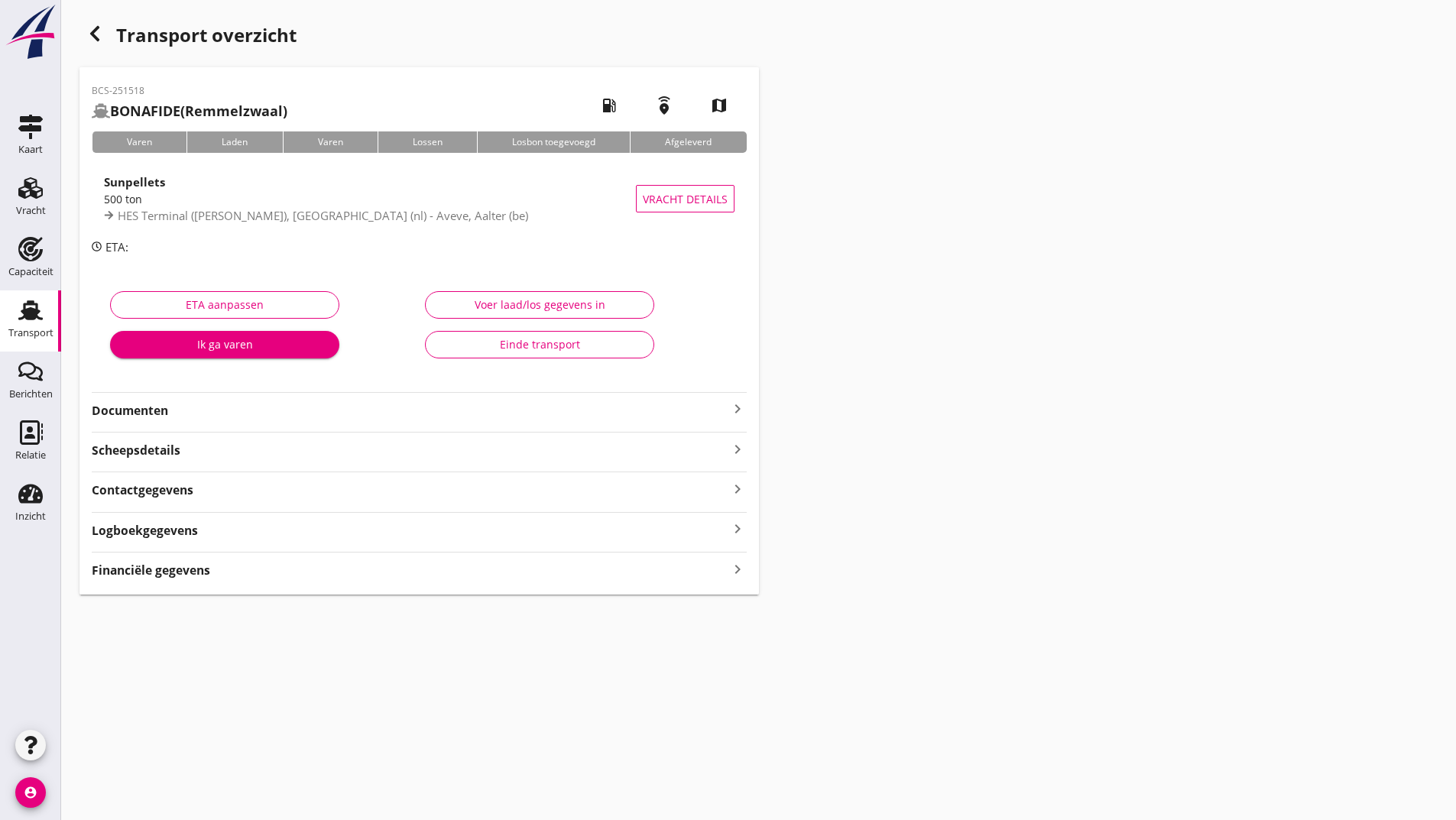
click at [225, 569] on div "Financiële gegevens keyboard_arrow_right" at bounding box center [419, 569] width 656 height 21
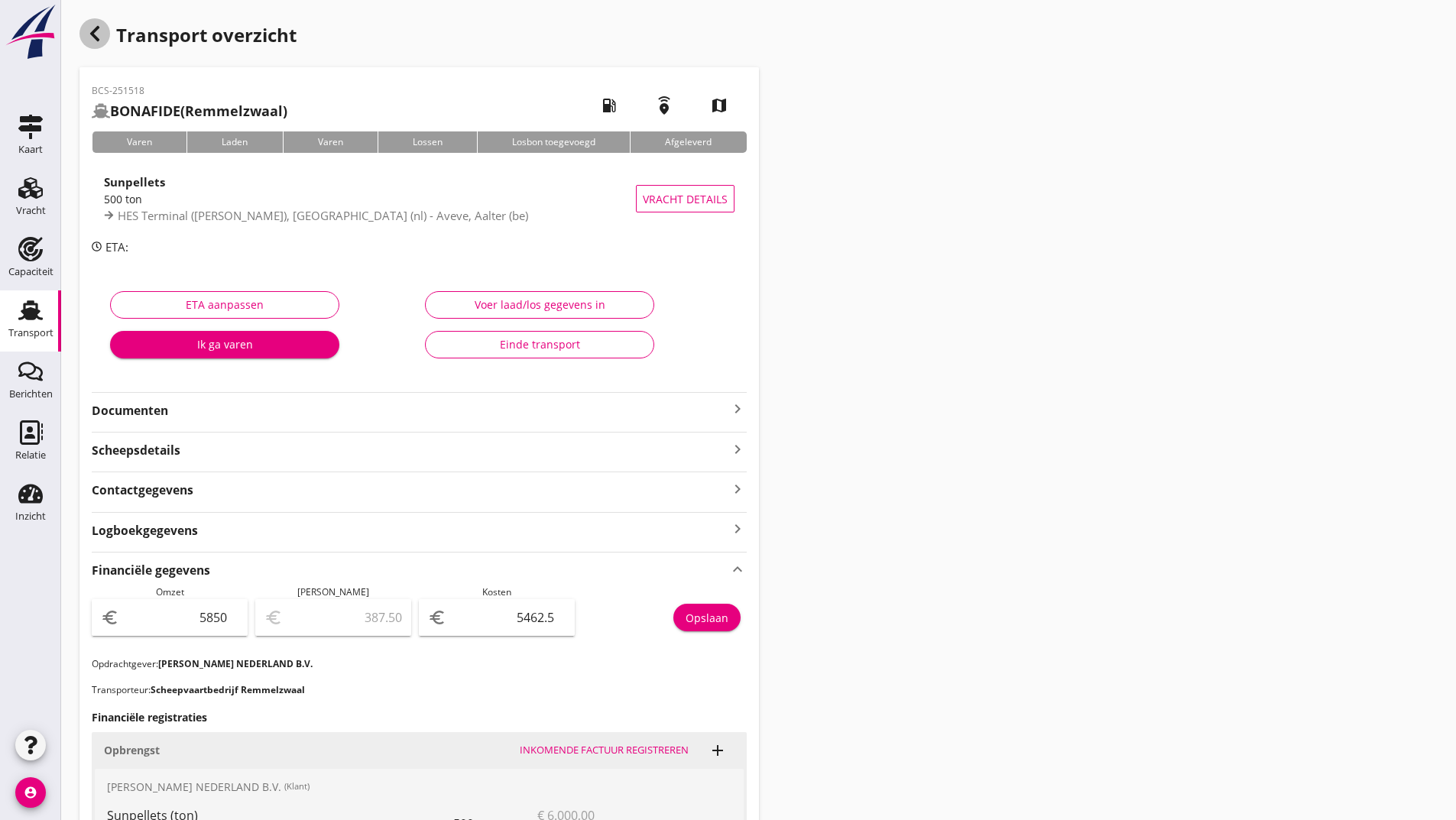
click at [85, 24] on div "button" at bounding box center [95, 34] width 31 height 31
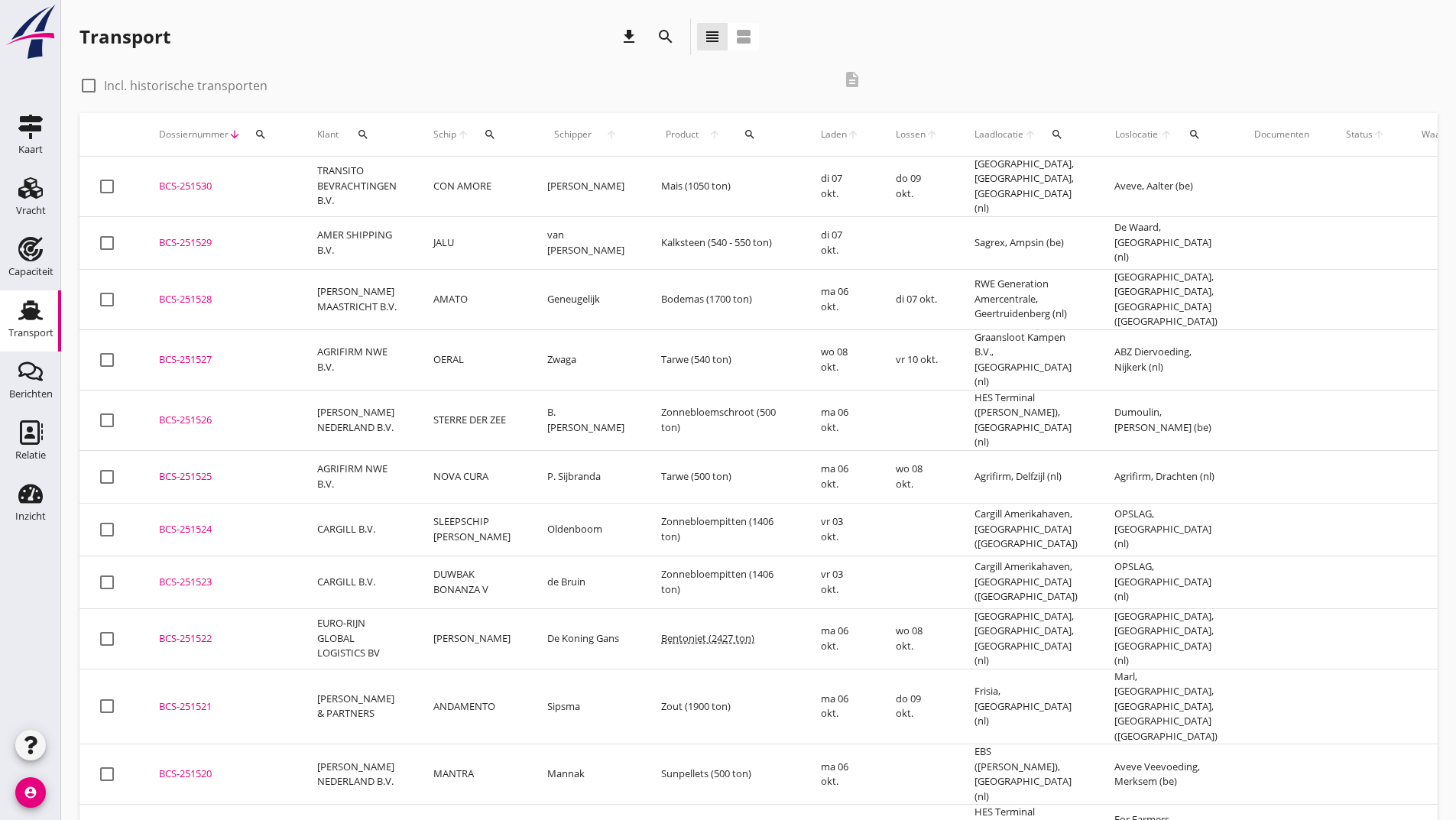
scroll to position [382, 0]
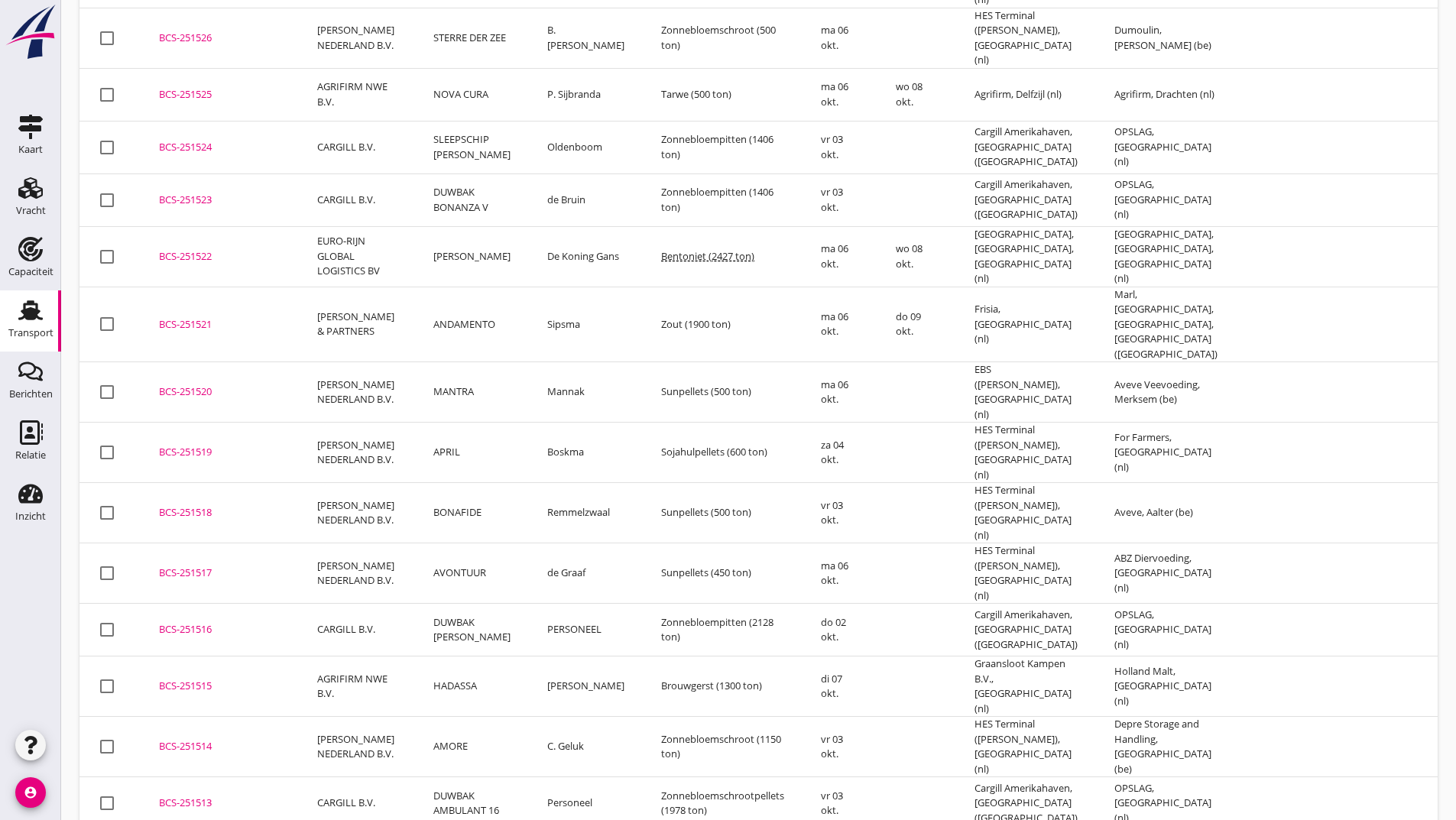
click at [196, 505] on div "BCS-251518" at bounding box center [219, 512] width 121 height 15
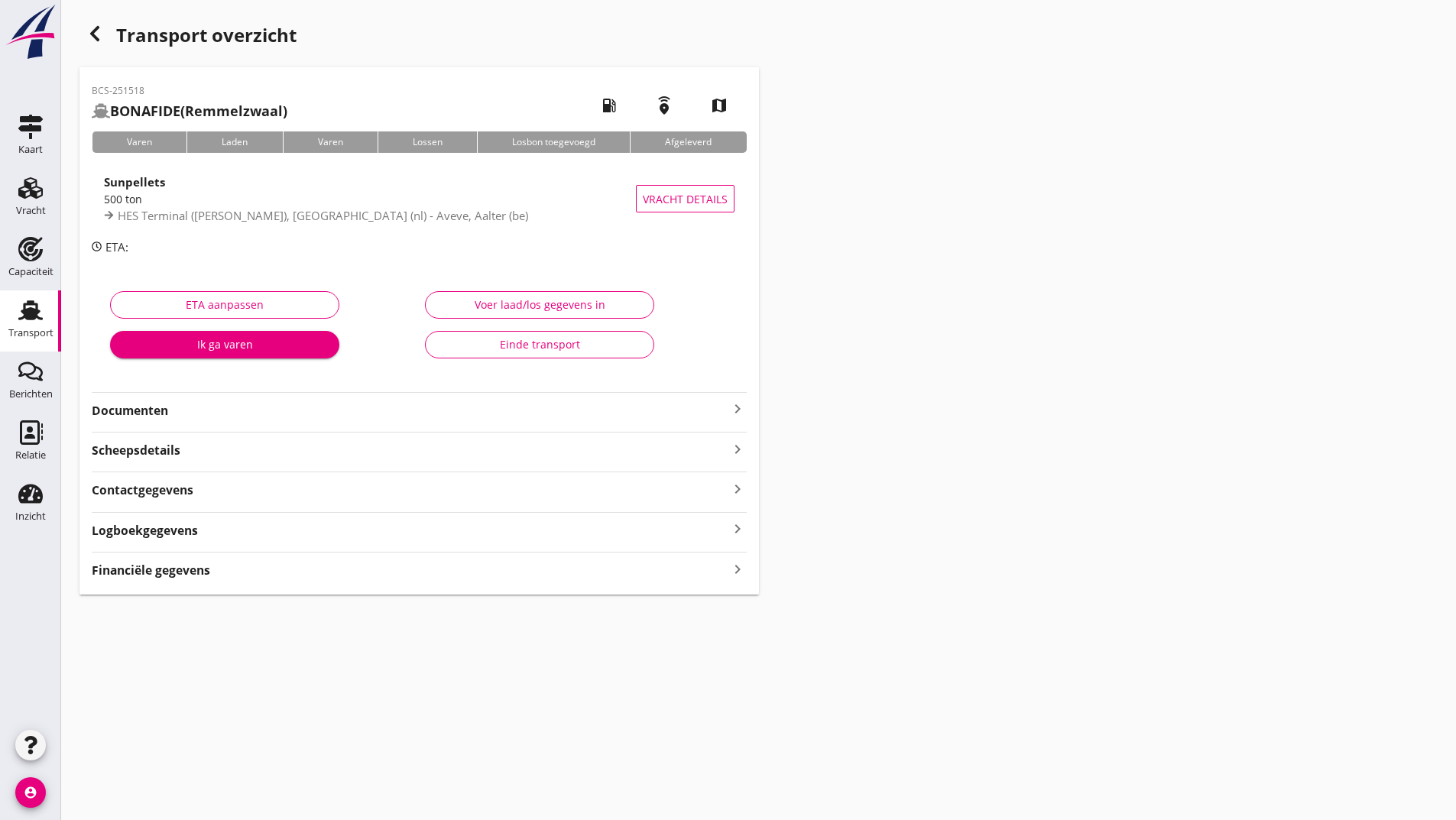
click at [261, 581] on div "BCS-251518 BONAFIDE (Remmelzwaal) local_gas_station emergency_share map Varen L…" at bounding box center [419, 331] width 680 height 528
click at [198, 572] on strong "Financiële gegevens" at bounding box center [151, 570] width 119 height 18
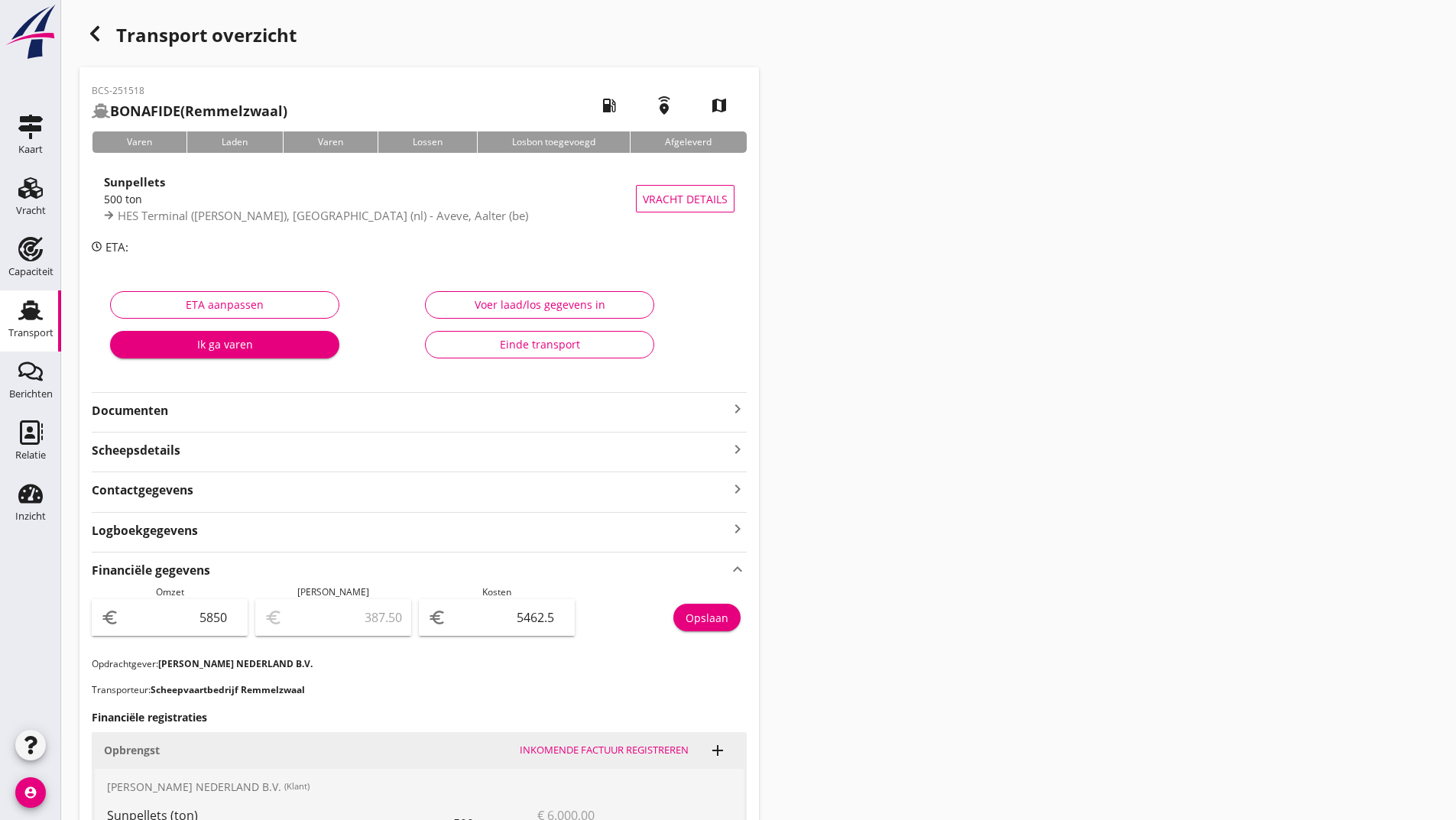
click at [89, 33] on icon "button" at bounding box center [95, 34] width 19 height 19
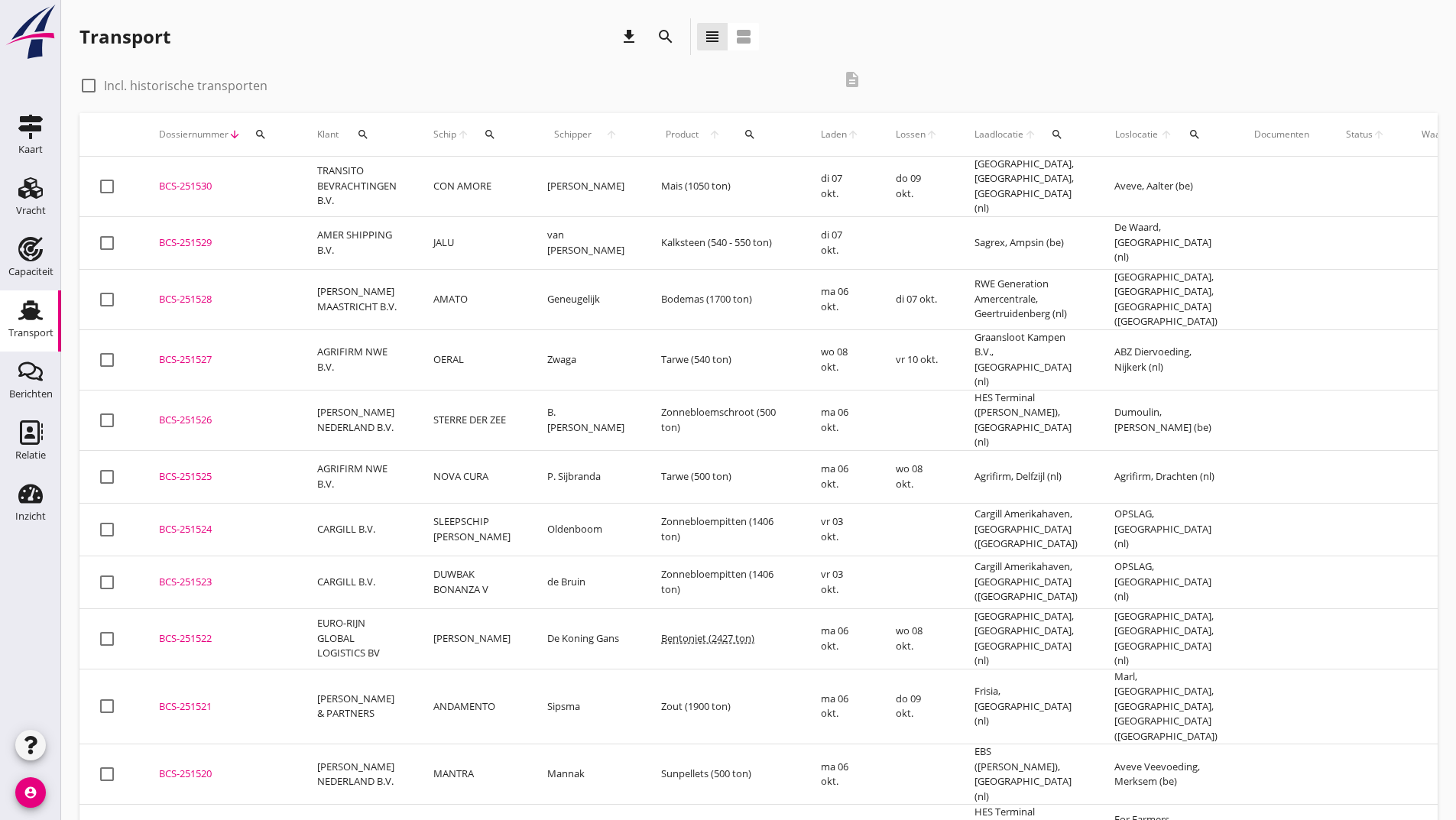
scroll to position [382, 0]
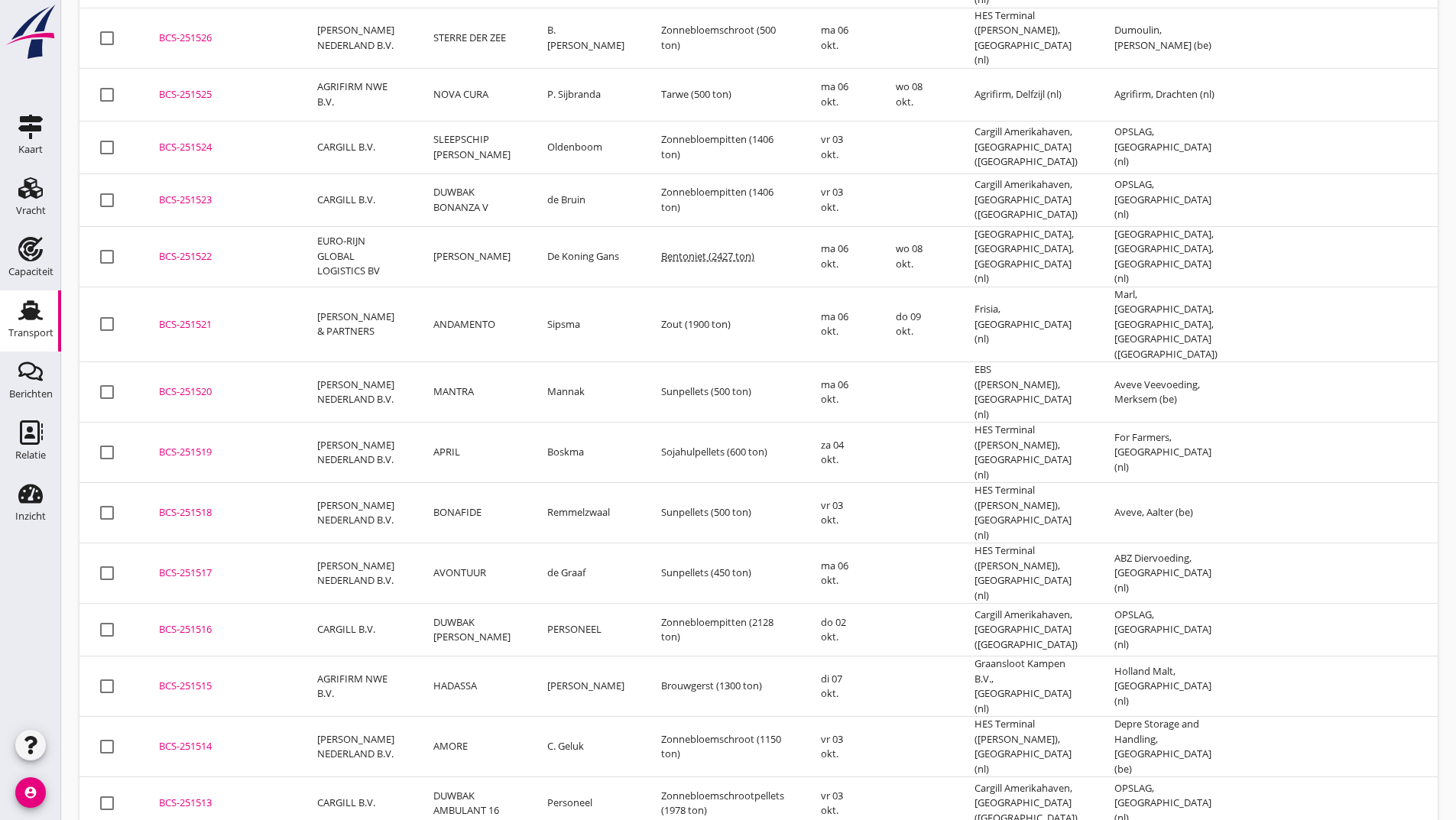
click at [219, 445] on div "BCS-251519" at bounding box center [219, 452] width 121 height 15
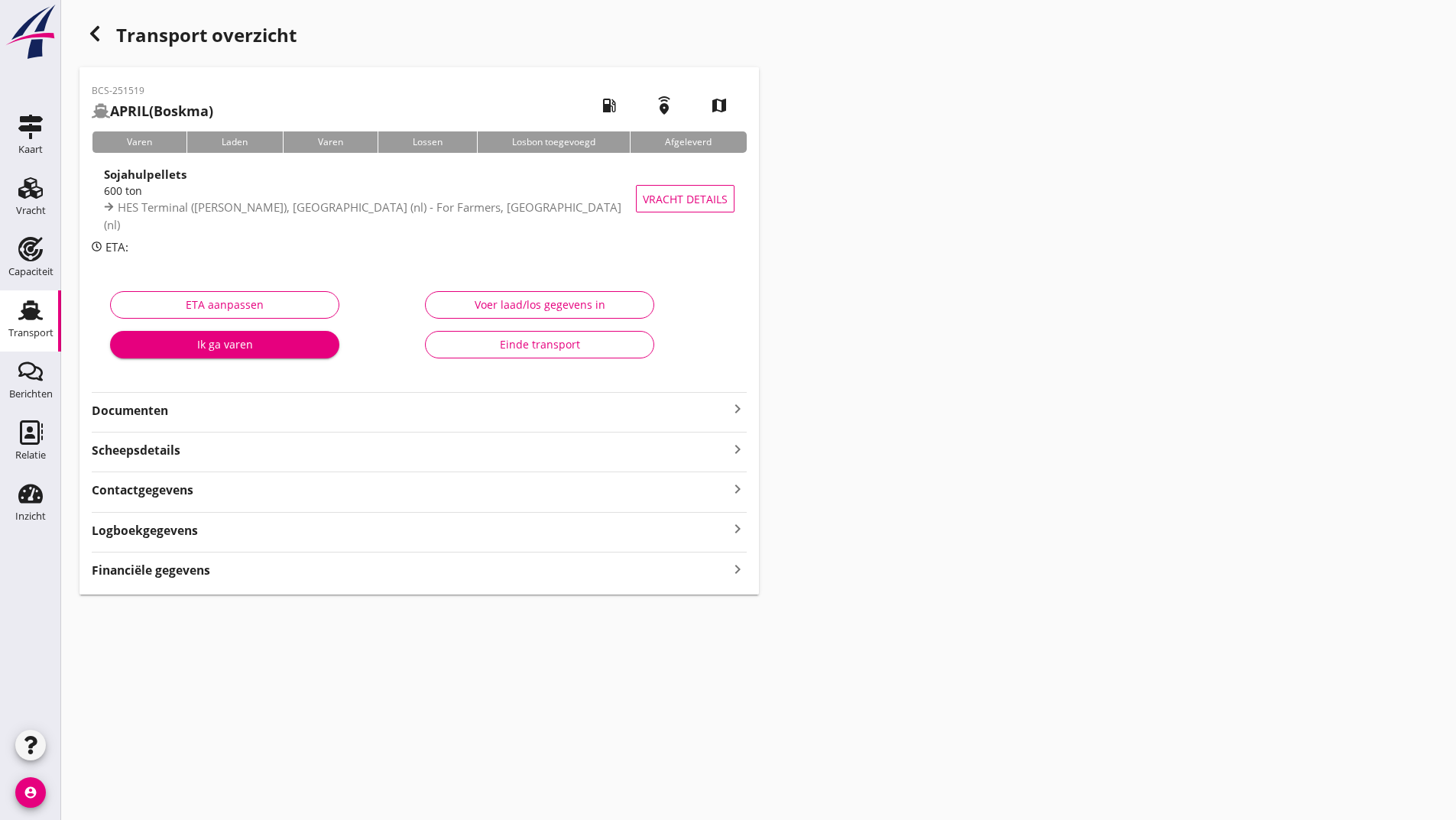
click at [190, 564] on strong "Financiële gegevens" at bounding box center [151, 570] width 119 height 18
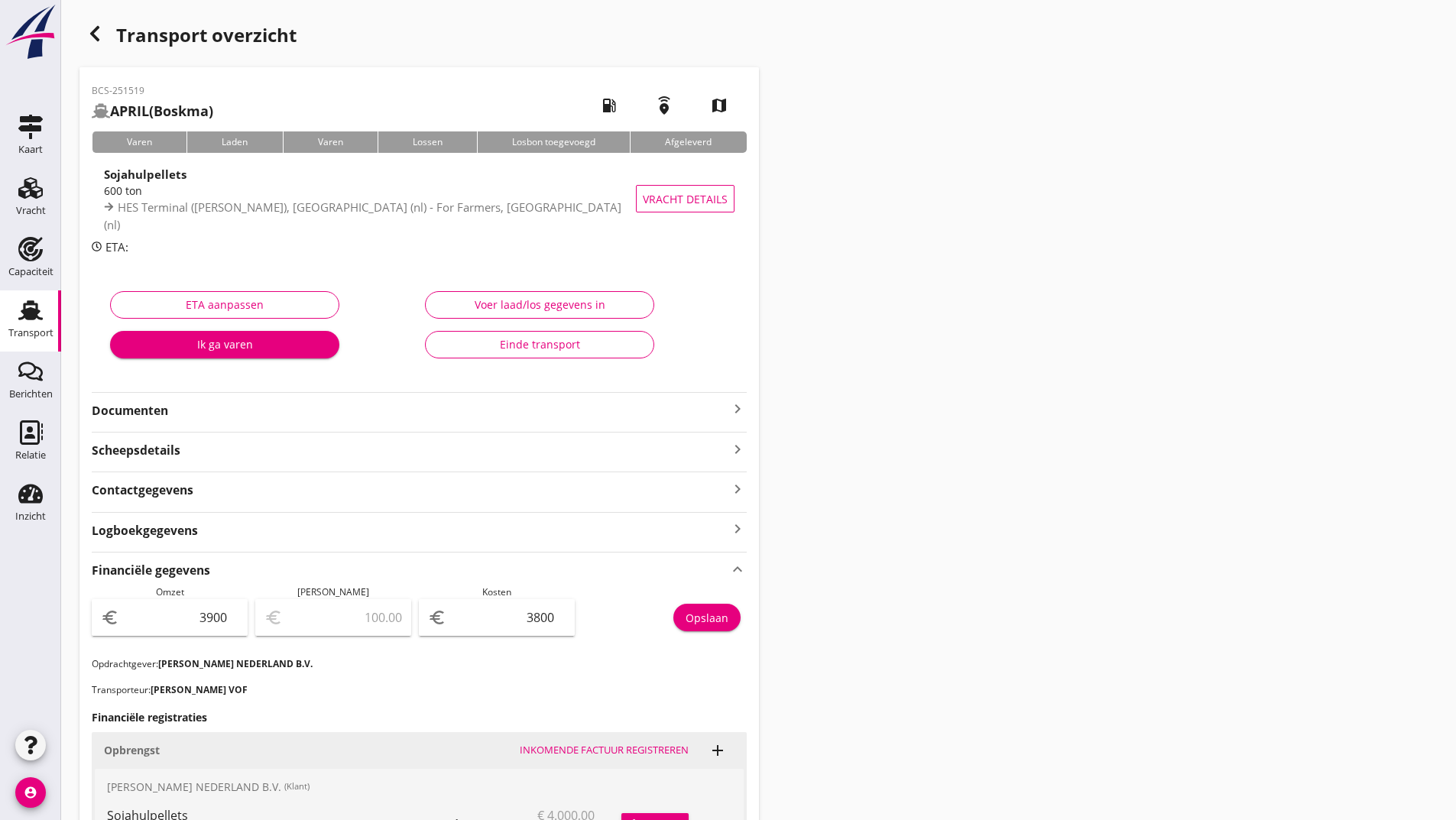
click at [87, 35] on icon "button" at bounding box center [95, 34] width 19 height 19
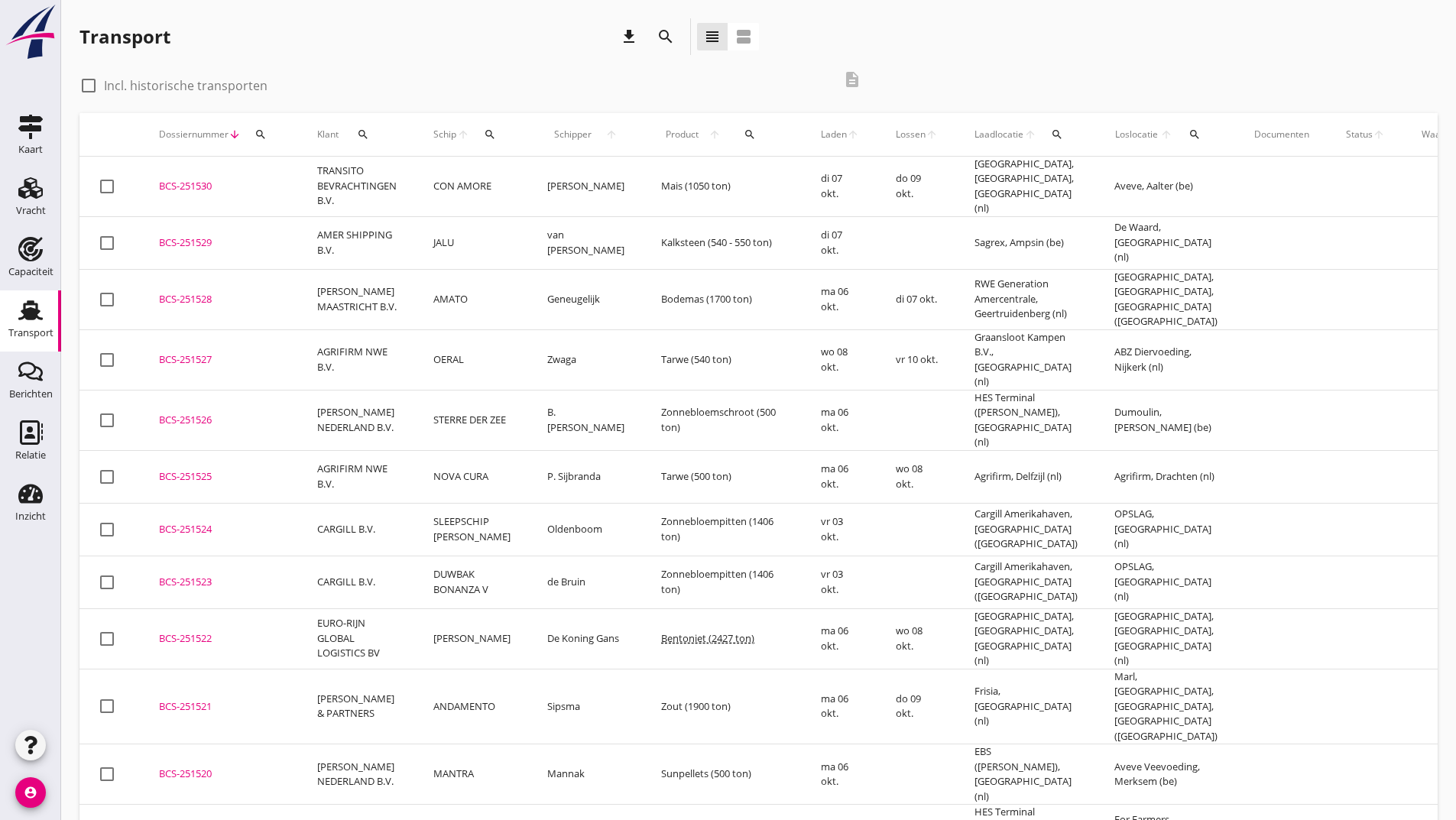
click at [447, 745] on td "MANTRA" at bounding box center [471, 775] width 114 height 60
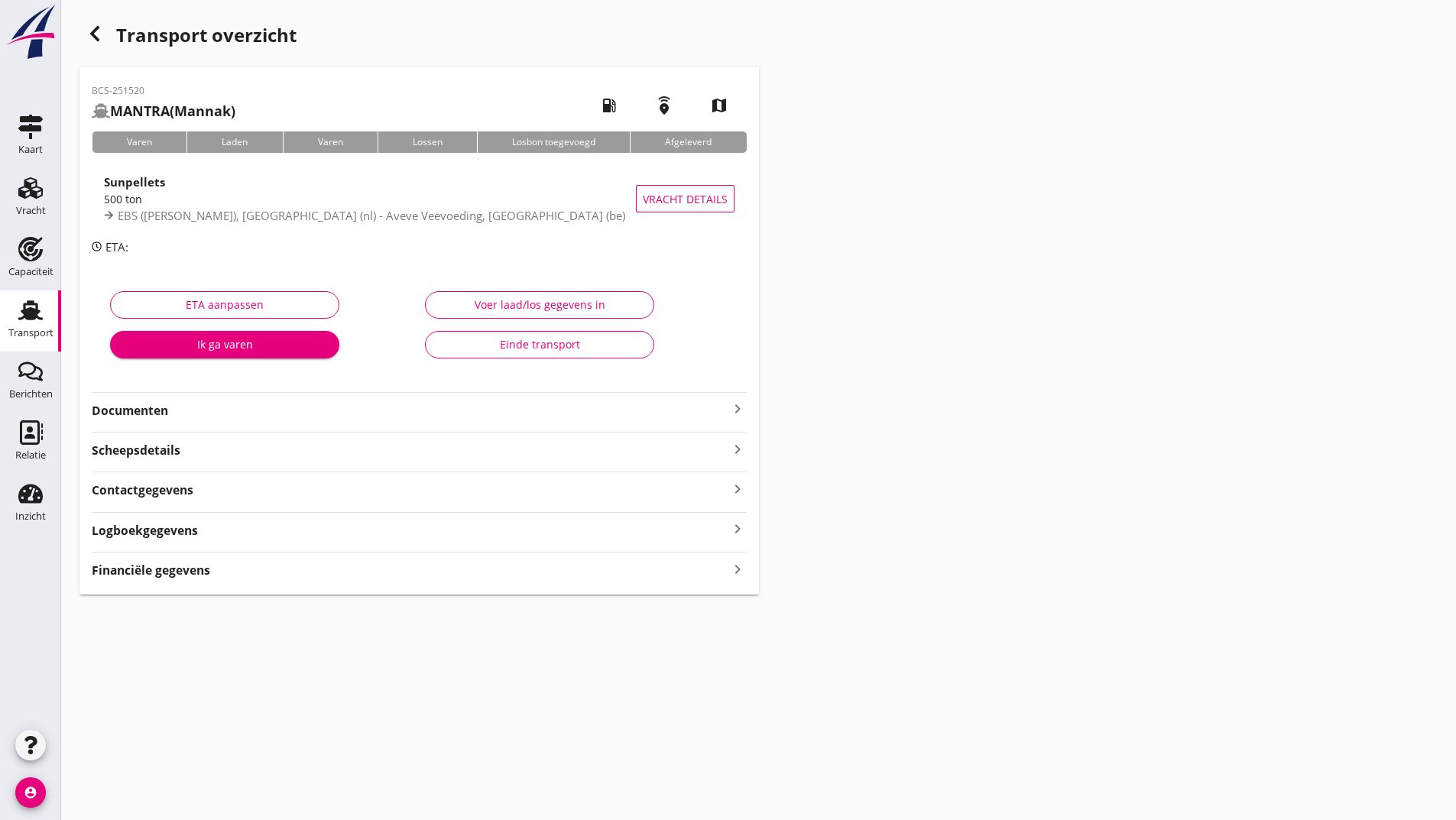
click at [326, 576] on div "Financiële gegevens keyboard_arrow_right" at bounding box center [419, 569] width 656 height 21
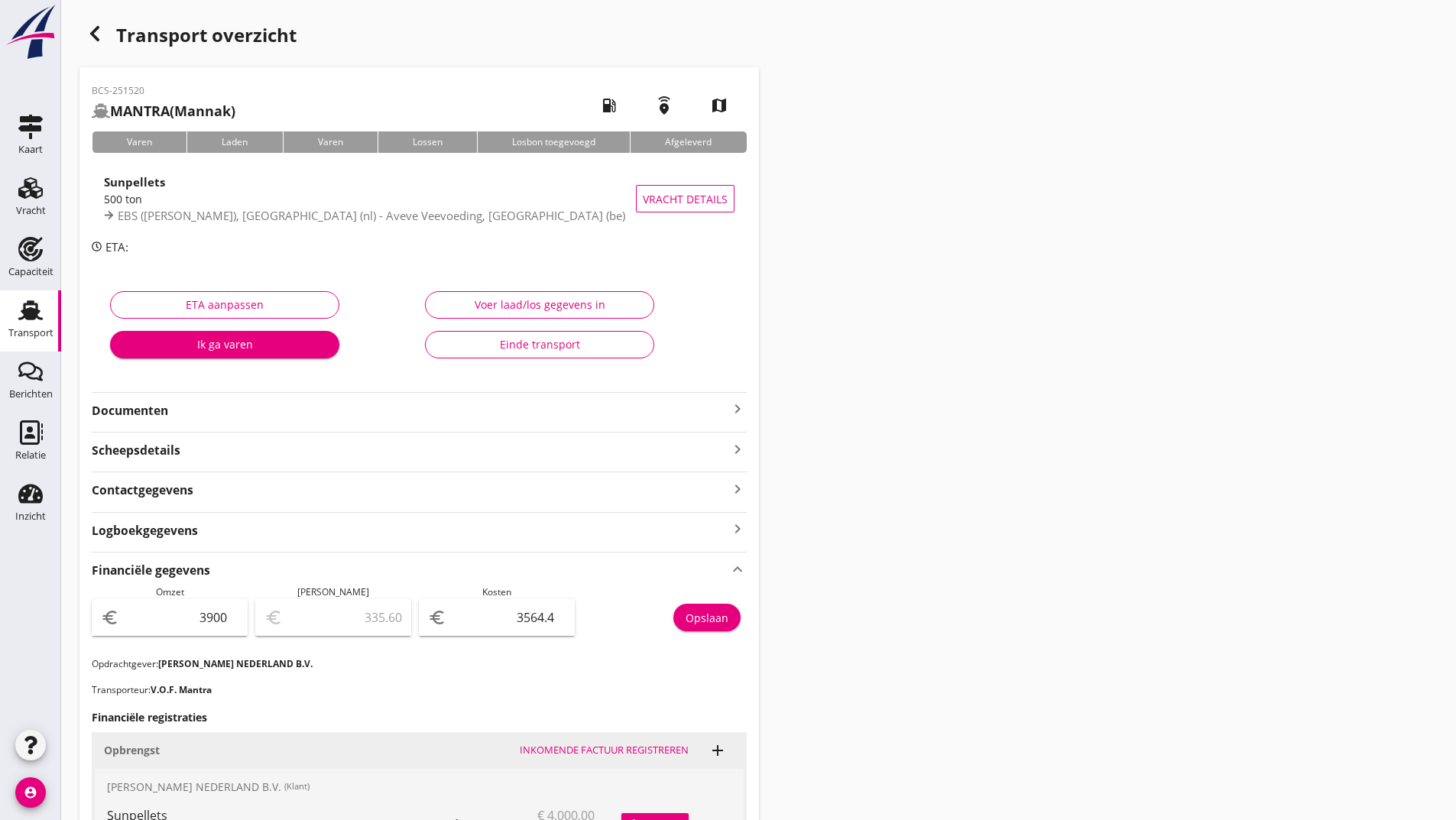
click at [88, 35] on icon "button" at bounding box center [95, 34] width 19 height 19
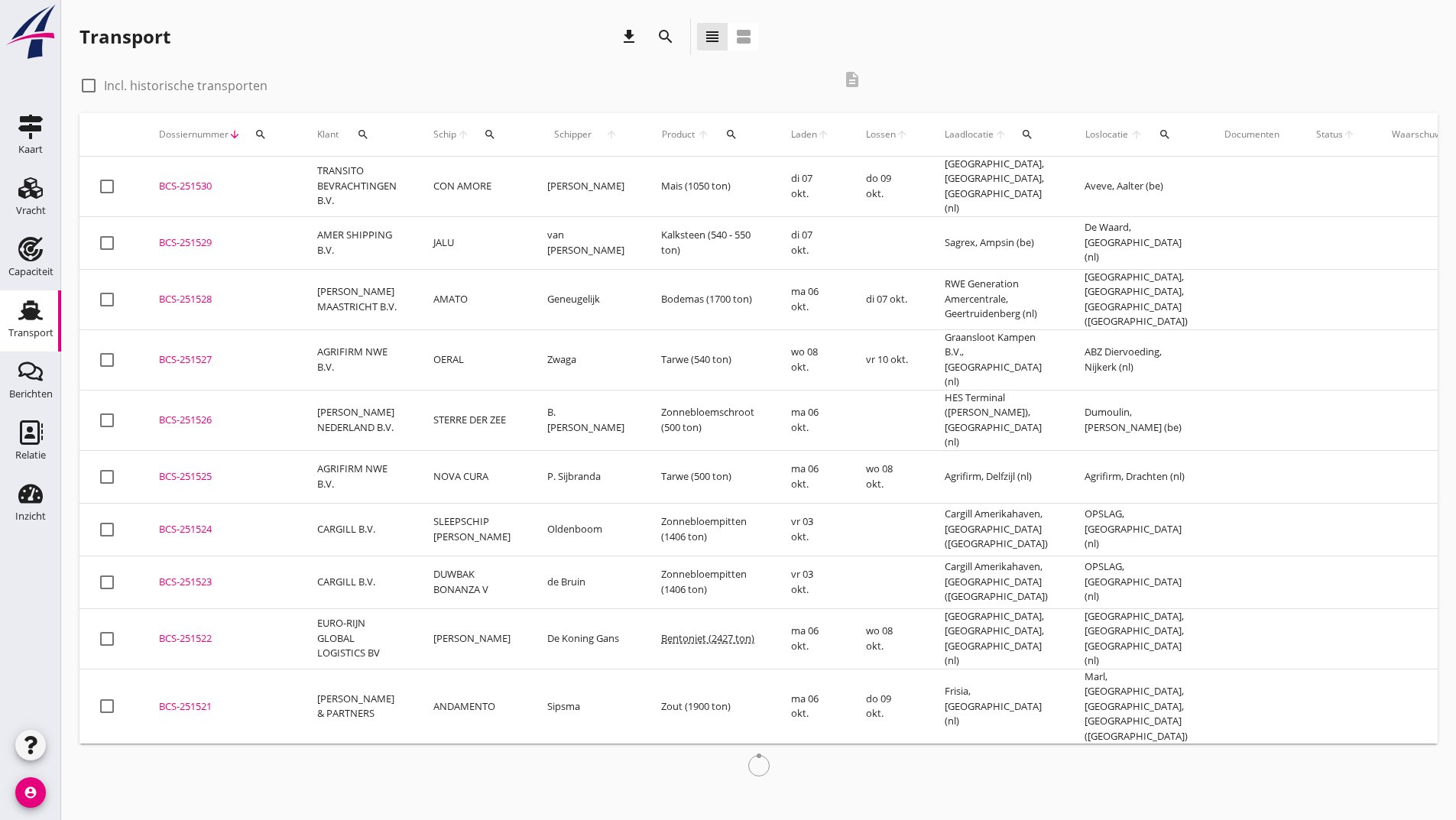
click at [206, 676] on td "BCS-251521 upload_file Drop hier uw bestand om het aan het dossier toe te voegen" at bounding box center [220, 706] width 158 height 75
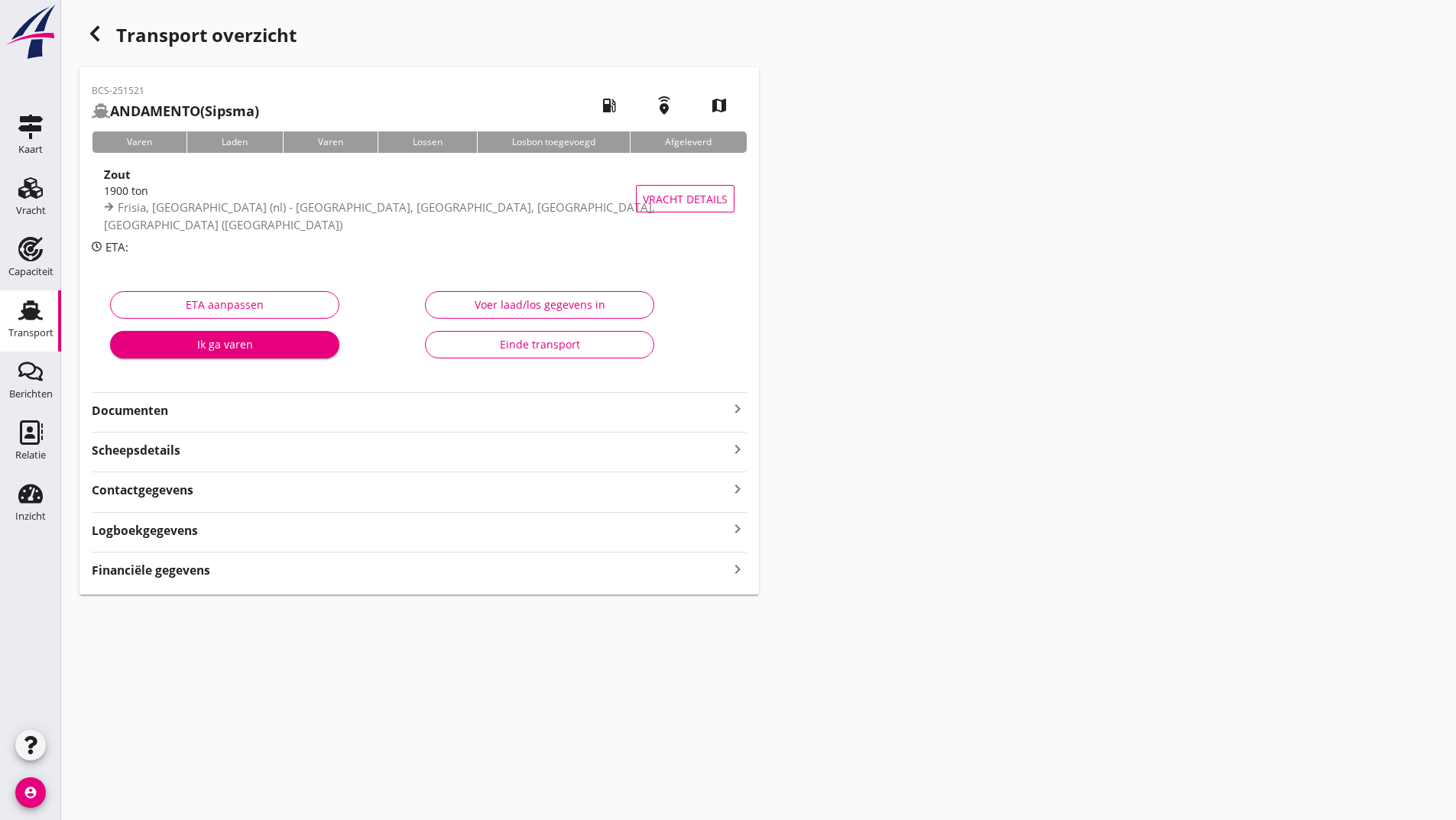
click at [202, 579] on strong "Financiële gegevens" at bounding box center [151, 570] width 119 height 18
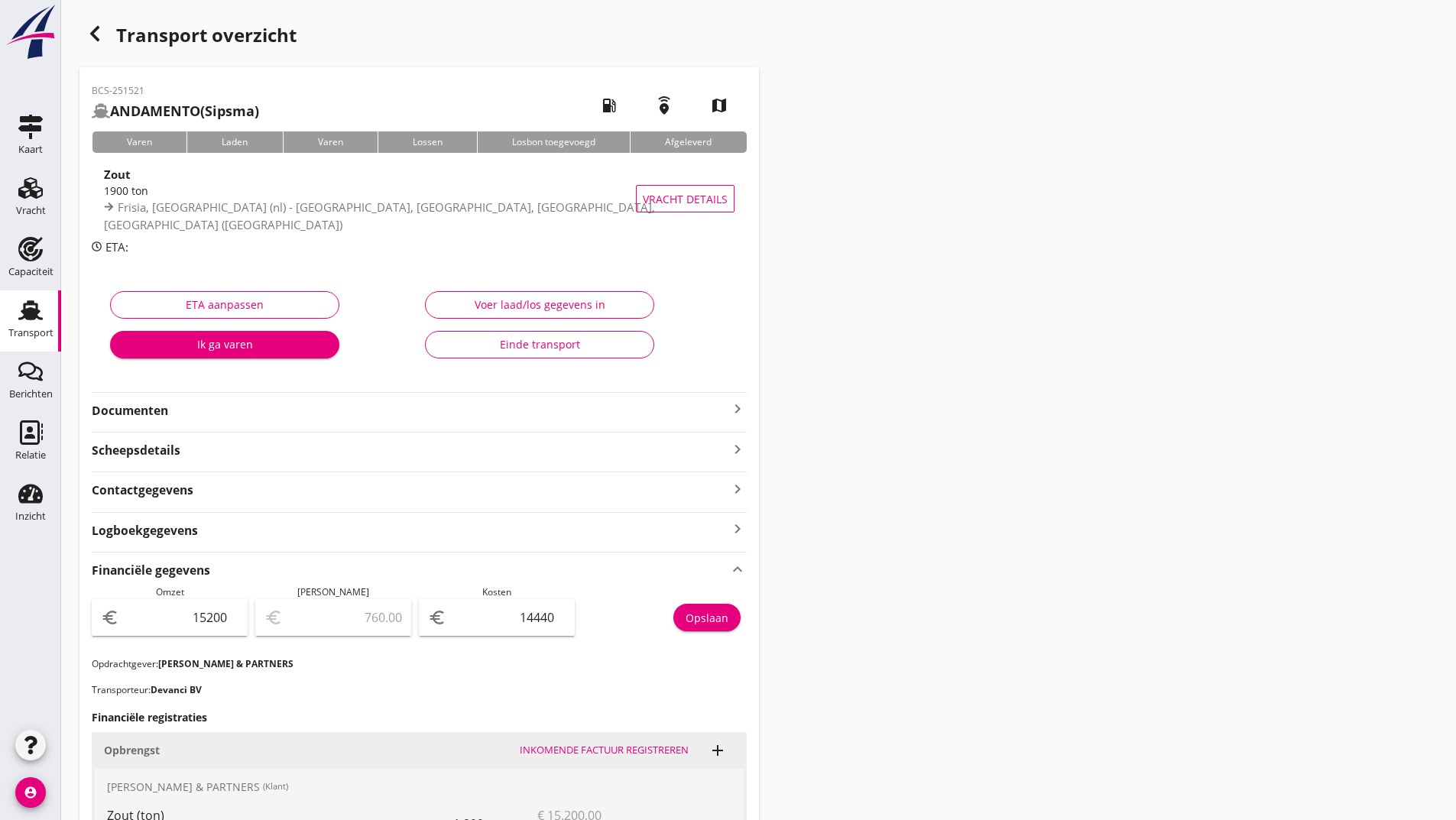
click at [100, 37] on icon "button" at bounding box center [95, 34] width 19 height 19
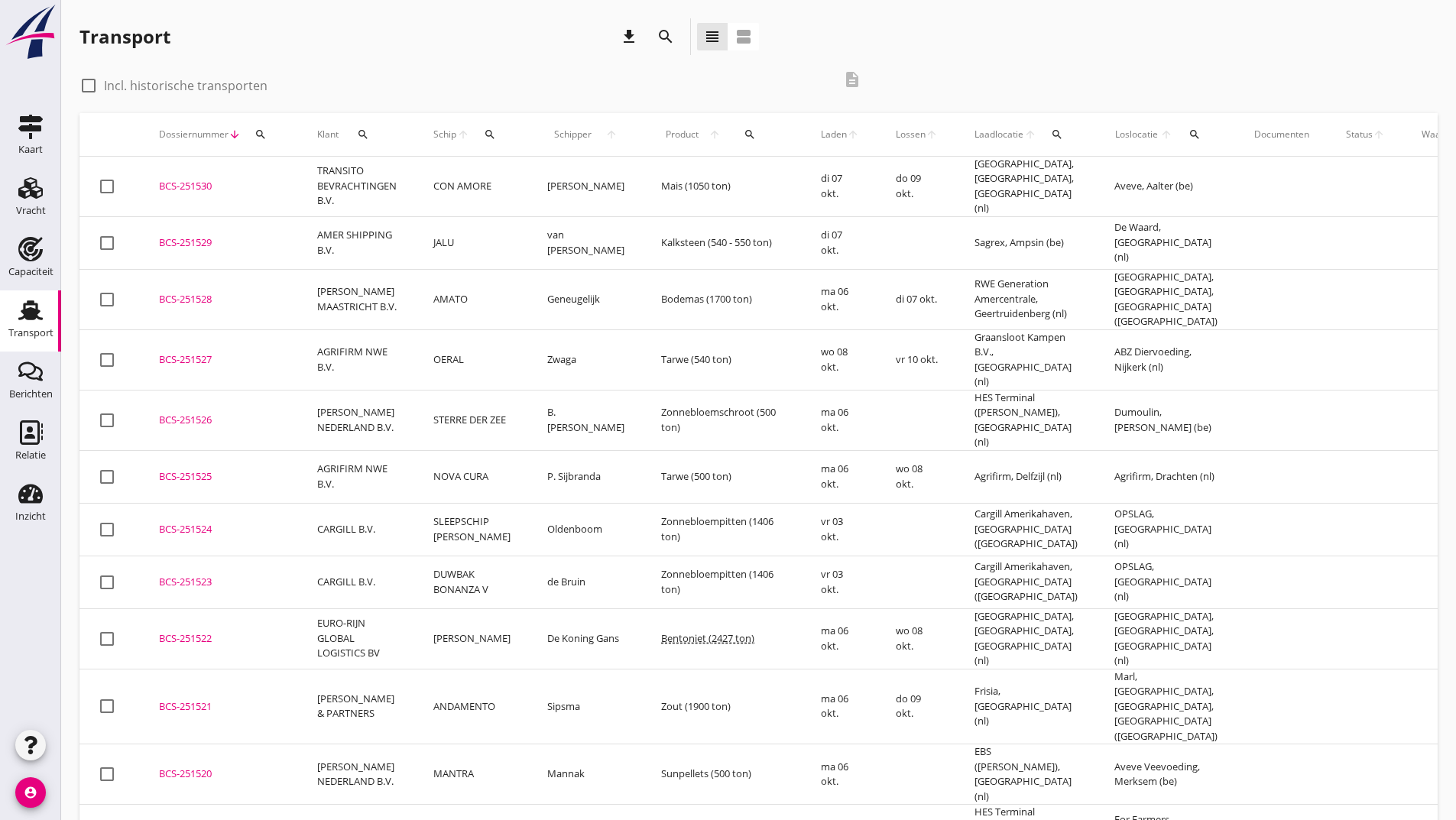
click at [214, 631] on div "BCS-251522" at bounding box center [219, 639] width 121 height 15
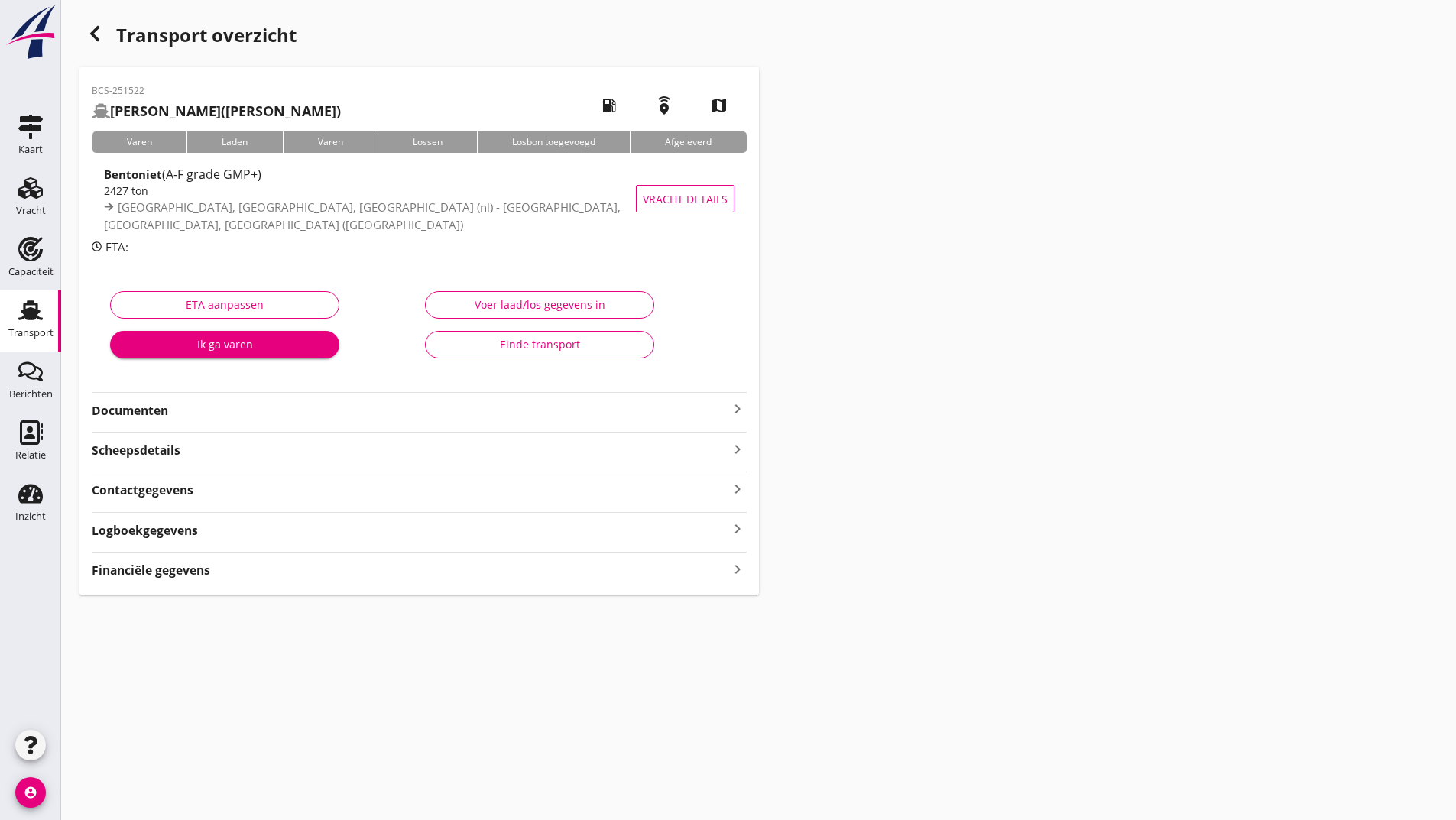
click at [292, 585] on div "BCS-251522 [PERSON_NAME] (De Koning Gans) local_gas_station emergency_share map…" at bounding box center [419, 331] width 680 height 528
click at [211, 579] on strong "Financiële gegevens" at bounding box center [151, 570] width 119 height 18
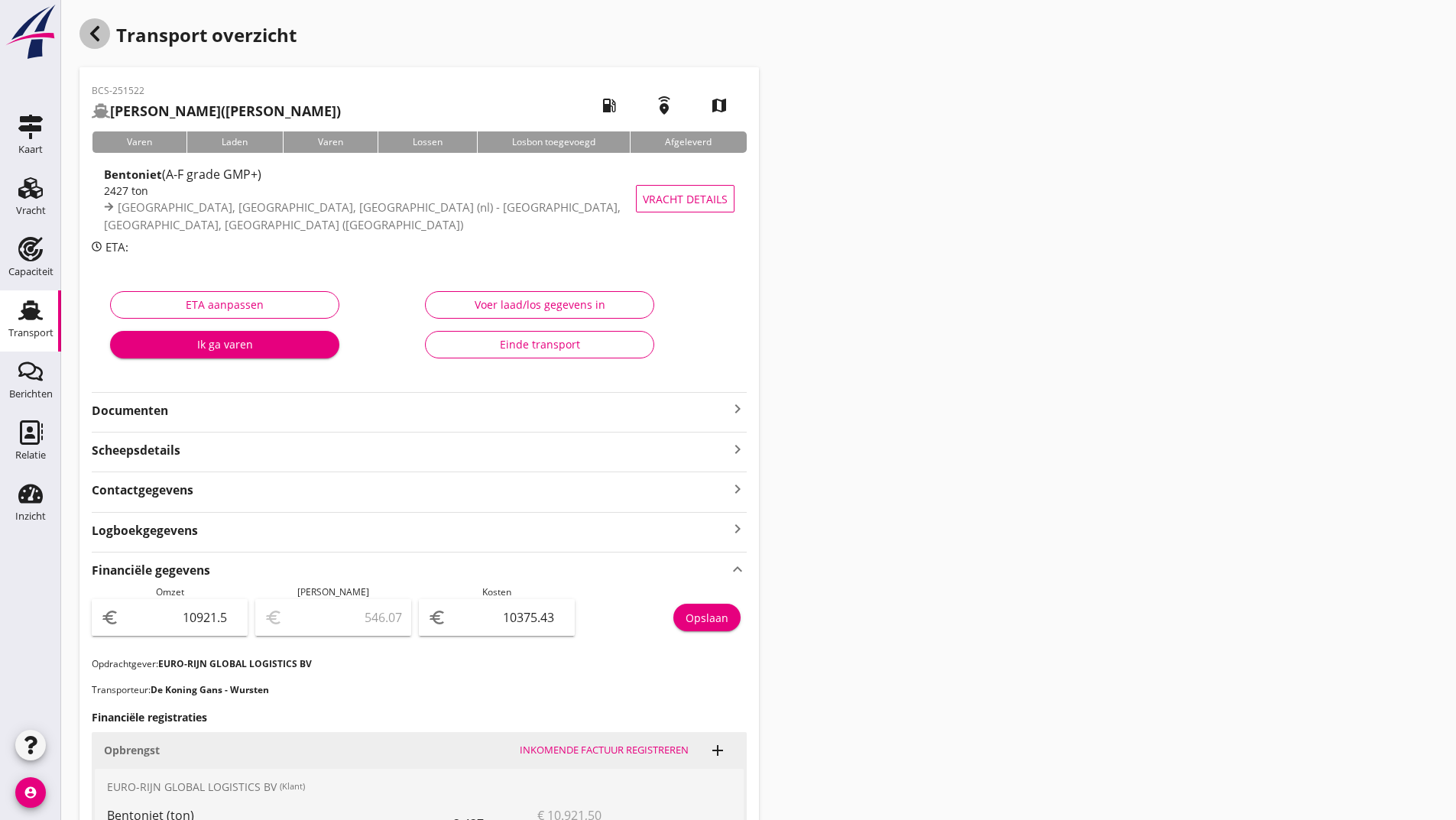
click at [90, 35] on icon "button" at bounding box center [95, 34] width 19 height 19
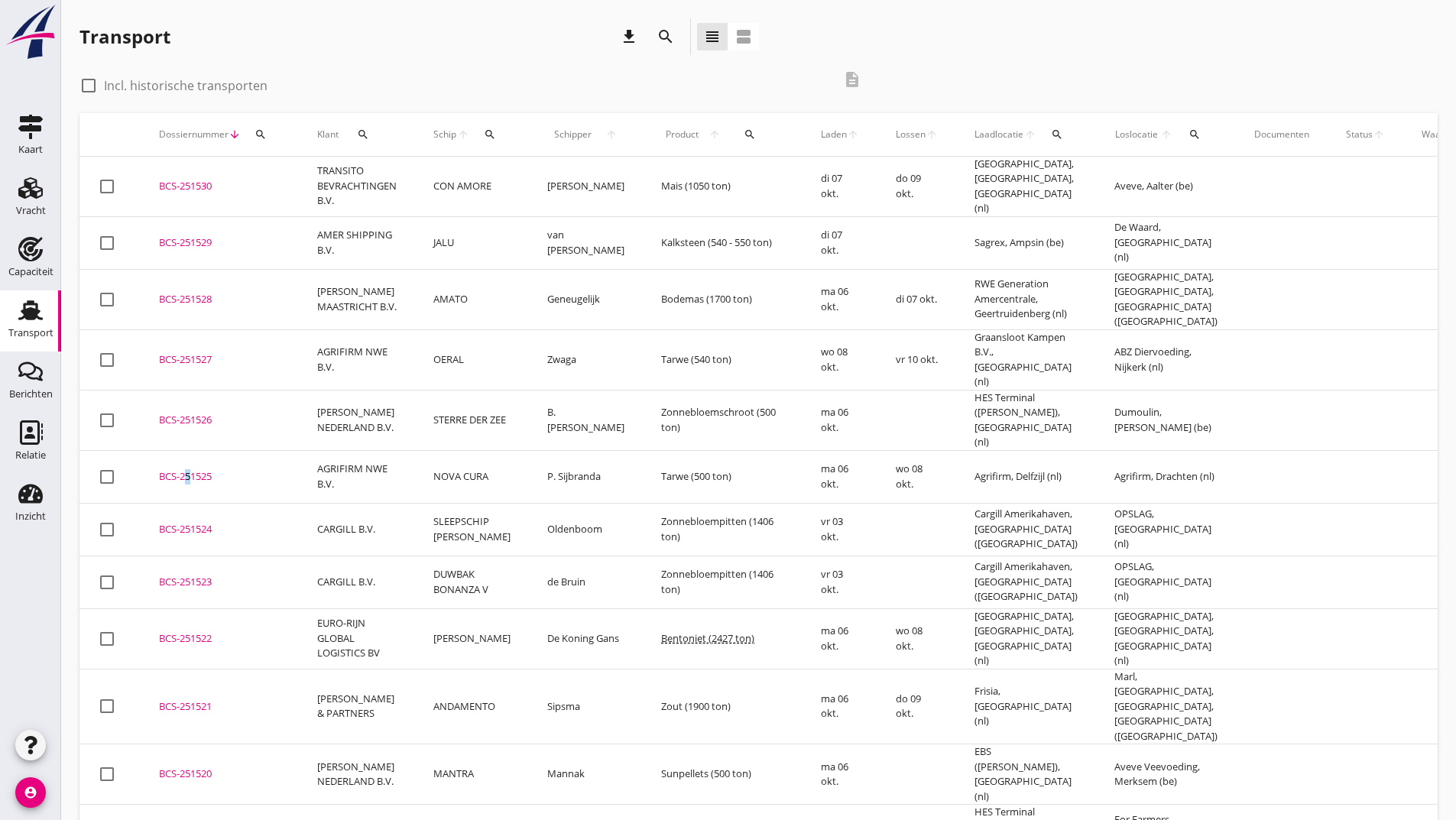
click at [183, 469] on div "BCS-251525" at bounding box center [219, 477] width 121 height 15
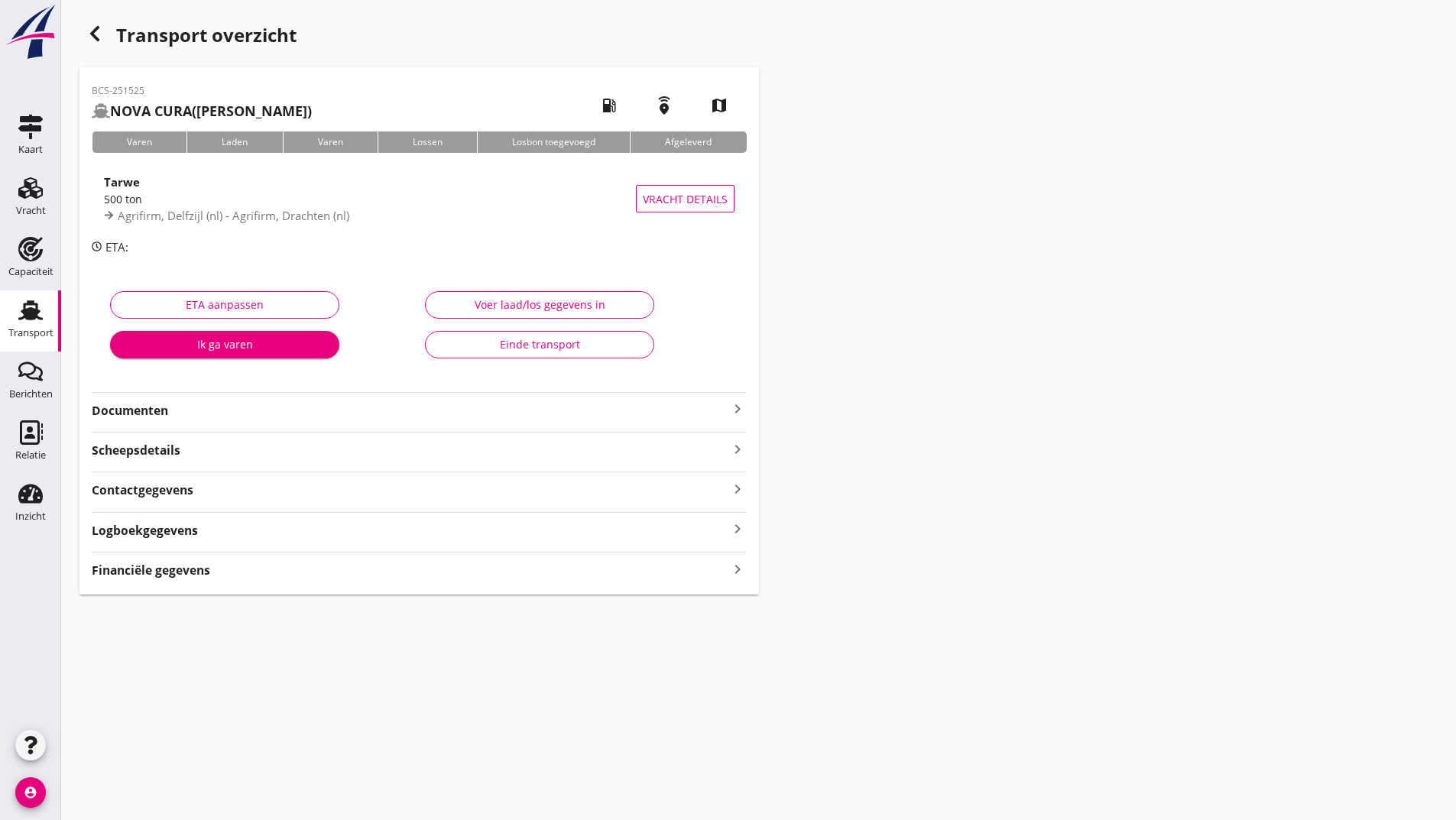
click at [266, 580] on div "BCS-251525 NOVA CURA ([PERSON_NAME]) local_gas_station emergency_share map Vare…" at bounding box center [419, 331] width 680 height 528
click at [227, 577] on div "Financiële gegevens keyboard_arrow_right" at bounding box center [419, 569] width 656 height 21
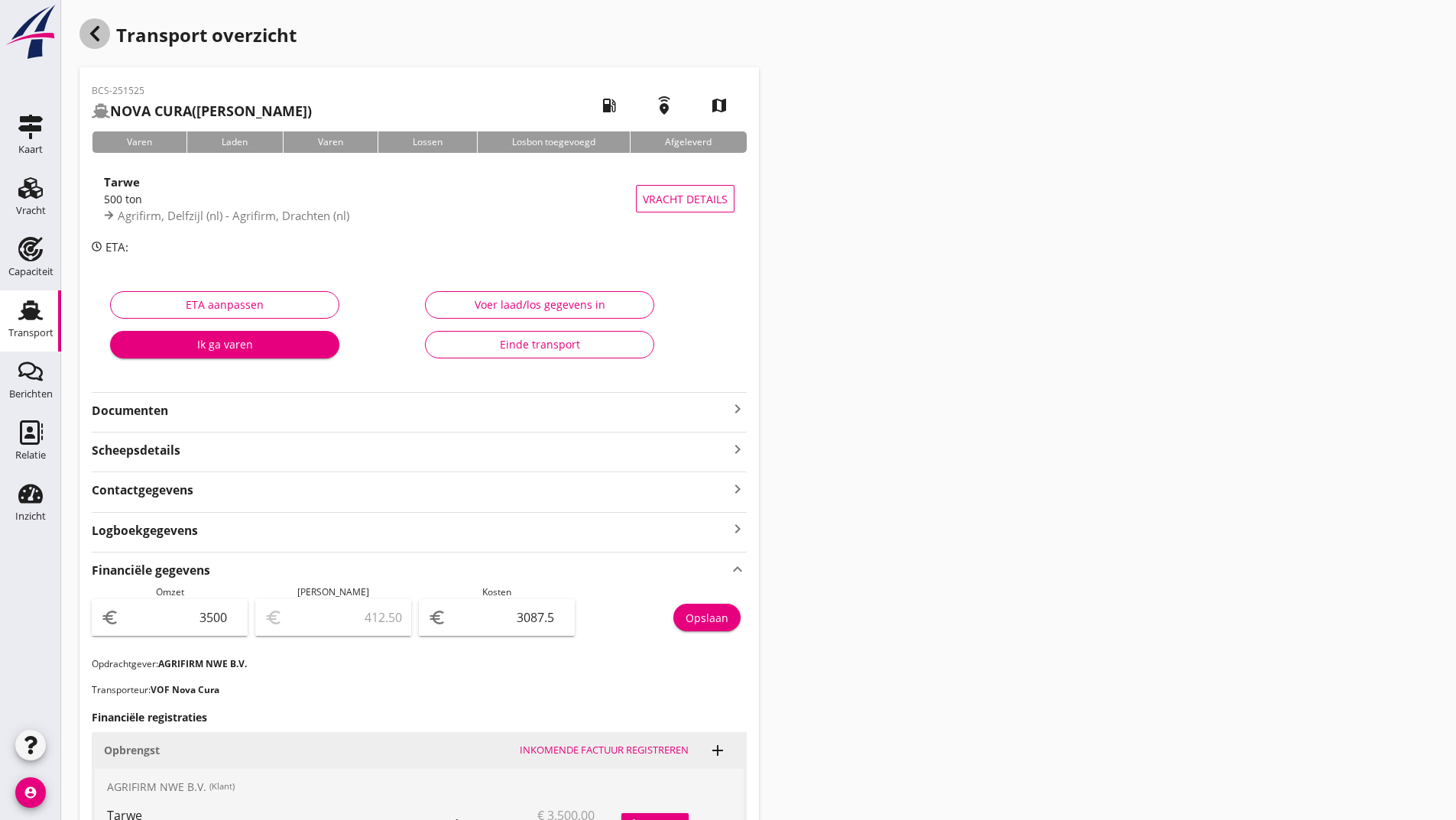
click at [94, 29] on icon "button" at bounding box center [95, 34] width 19 height 19
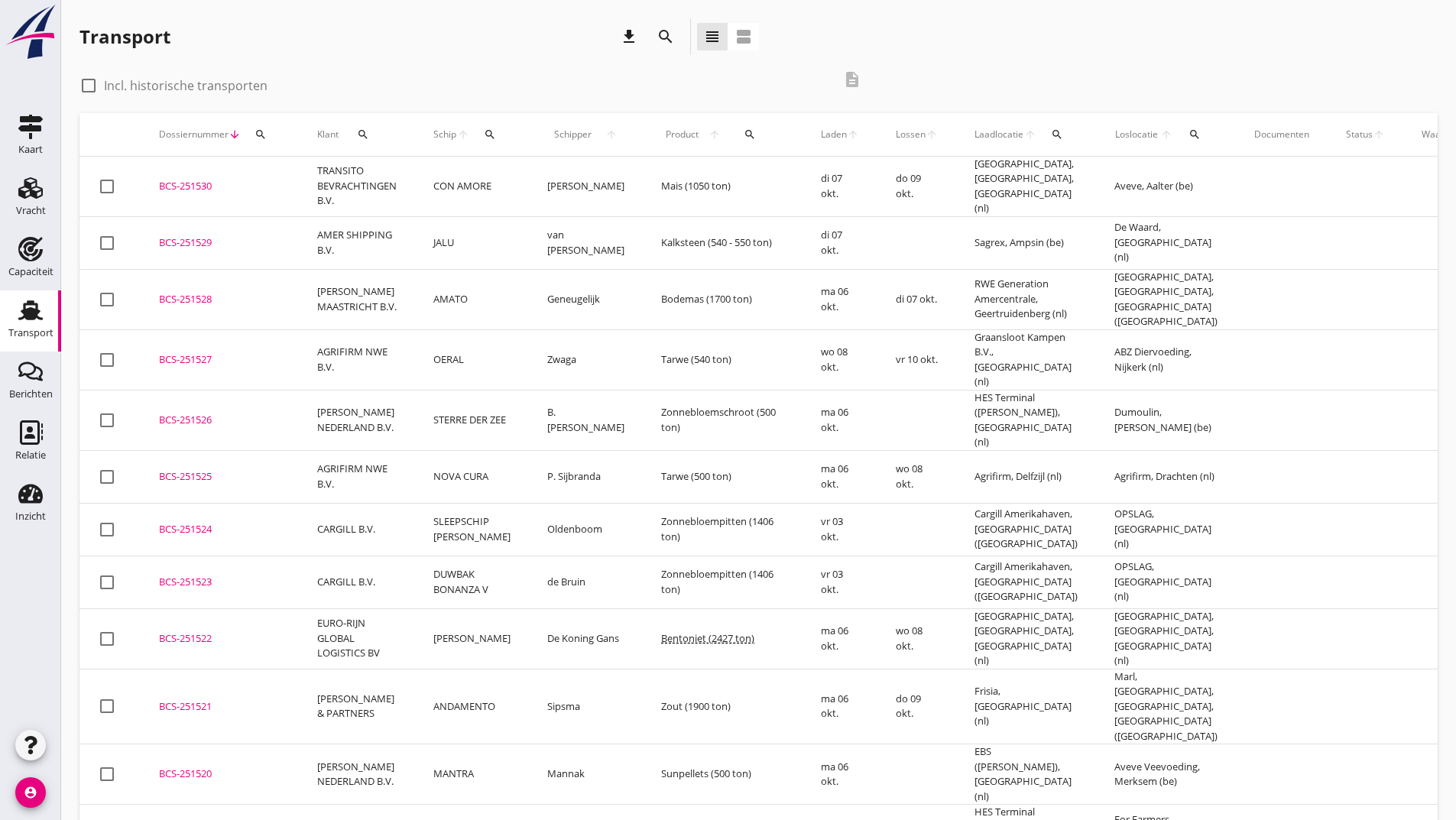
drag, startPoint x: 173, startPoint y: 389, endPoint x: 158, endPoint y: 406, distance: 22.7
click at [173, 413] on div "BCS-251526" at bounding box center [219, 420] width 121 height 15
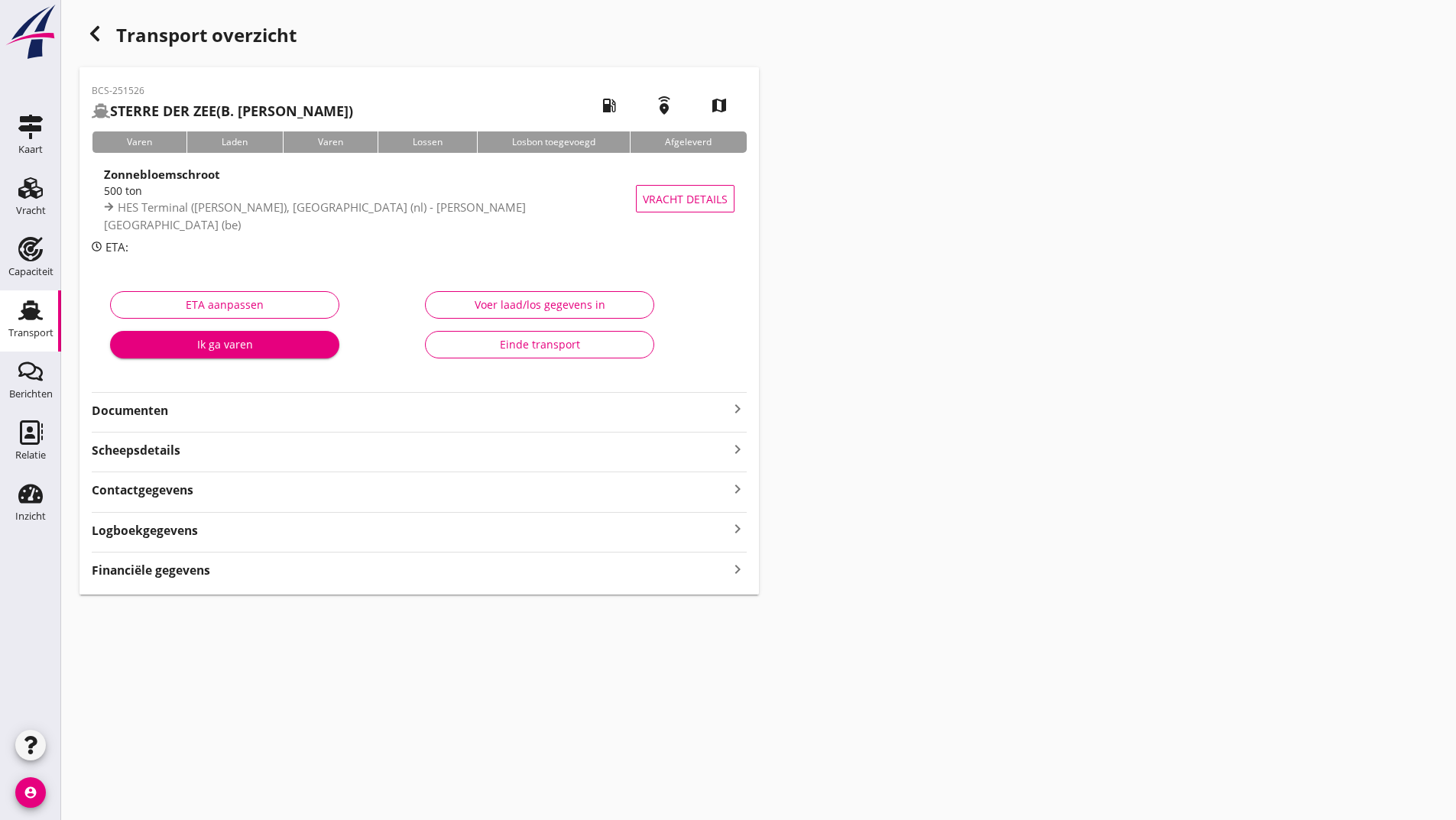
click at [265, 580] on div "BCS-251526 STERRE DER ZEE (B. De Jong) local_gas_station emergency_share map Va…" at bounding box center [419, 331] width 680 height 528
click at [245, 580] on div "BCS-251526 STERRE DER ZEE (B. De Jong) local_gas_station emergency_share map Va…" at bounding box center [419, 331] width 680 height 528
click at [211, 573] on strong "Financiële gegevens" at bounding box center [151, 570] width 119 height 18
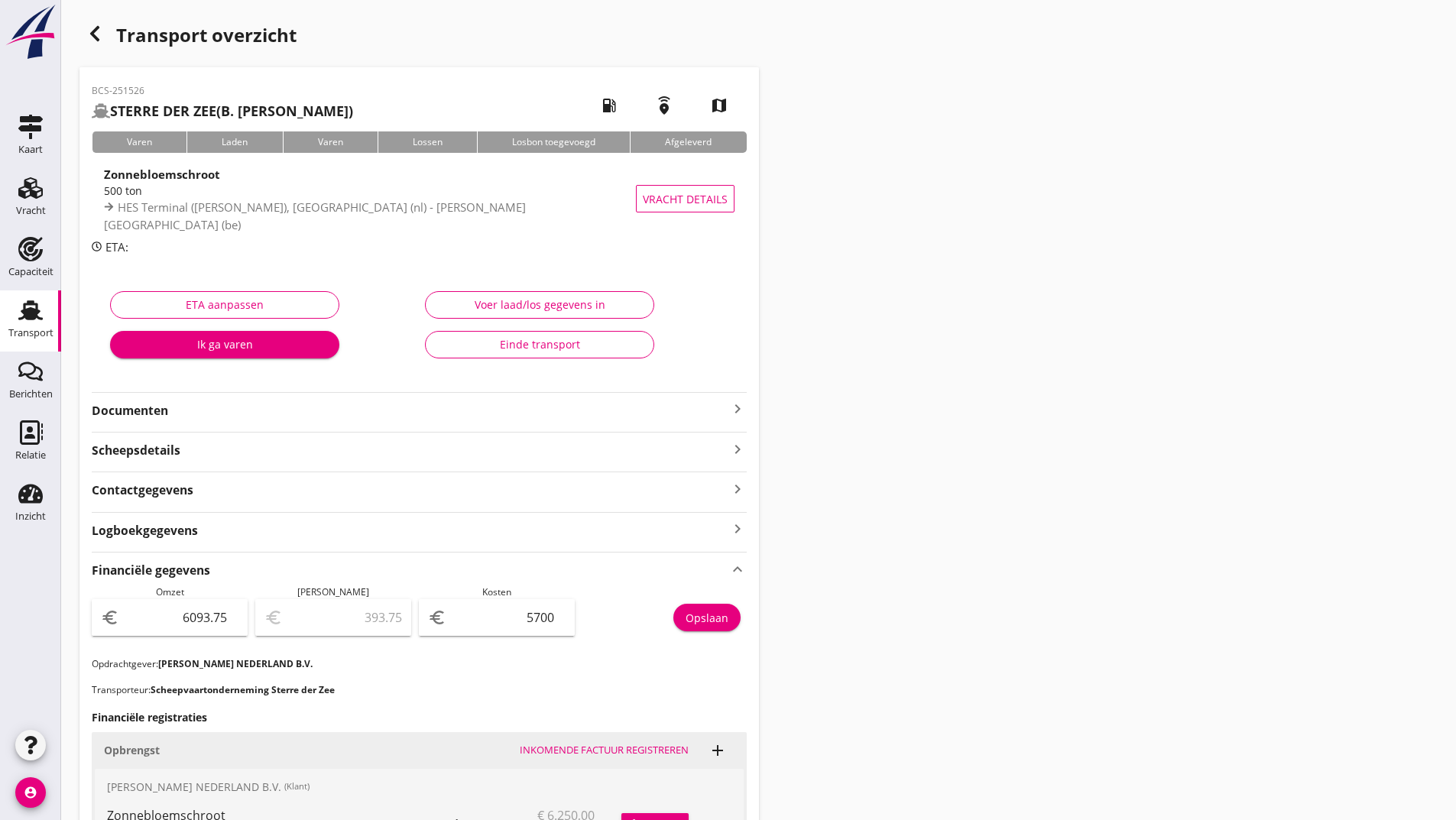
click at [98, 26] on use "button" at bounding box center [95, 34] width 9 height 15
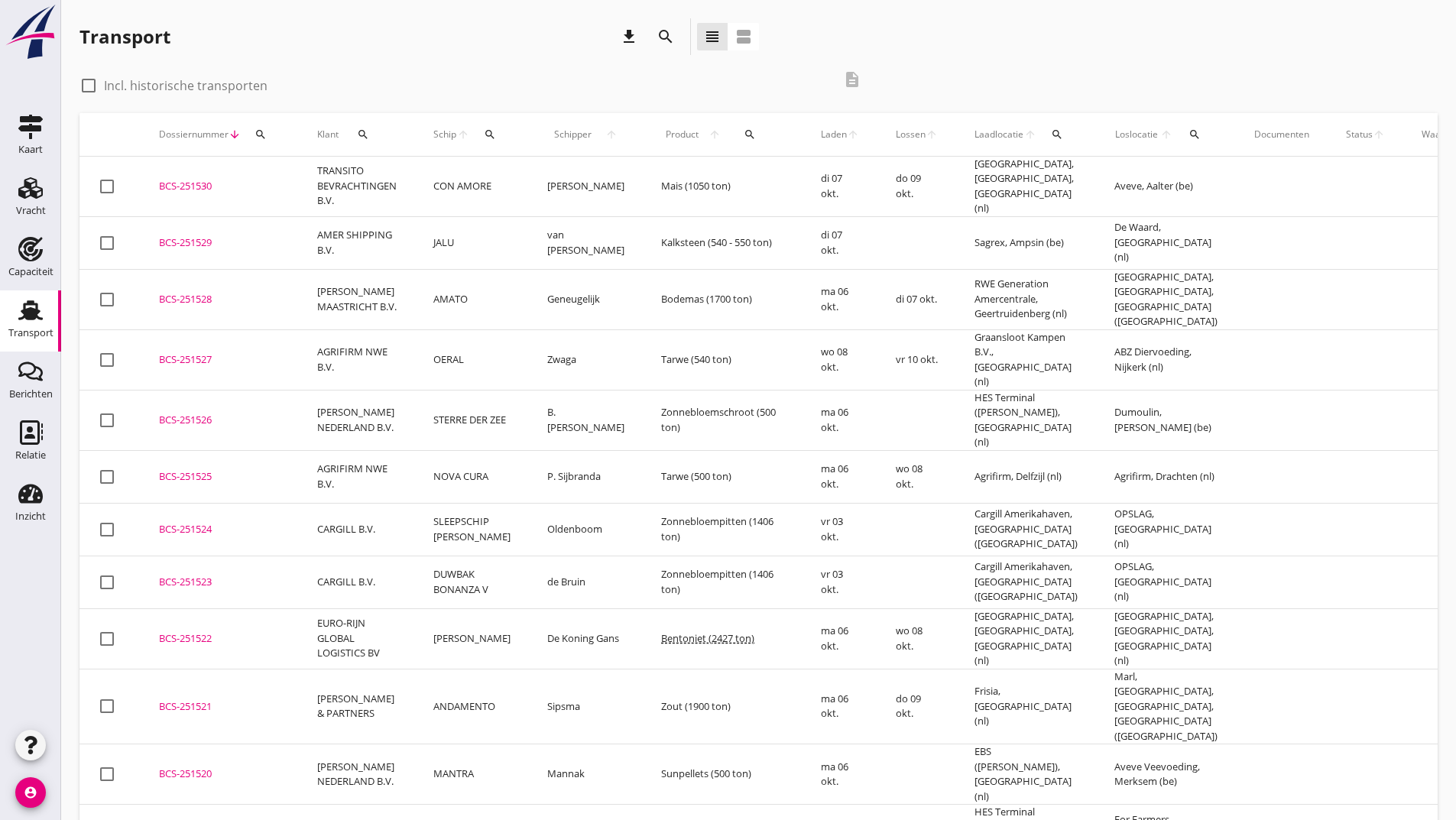
click at [179, 353] on div "BCS-251527" at bounding box center [219, 360] width 121 height 15
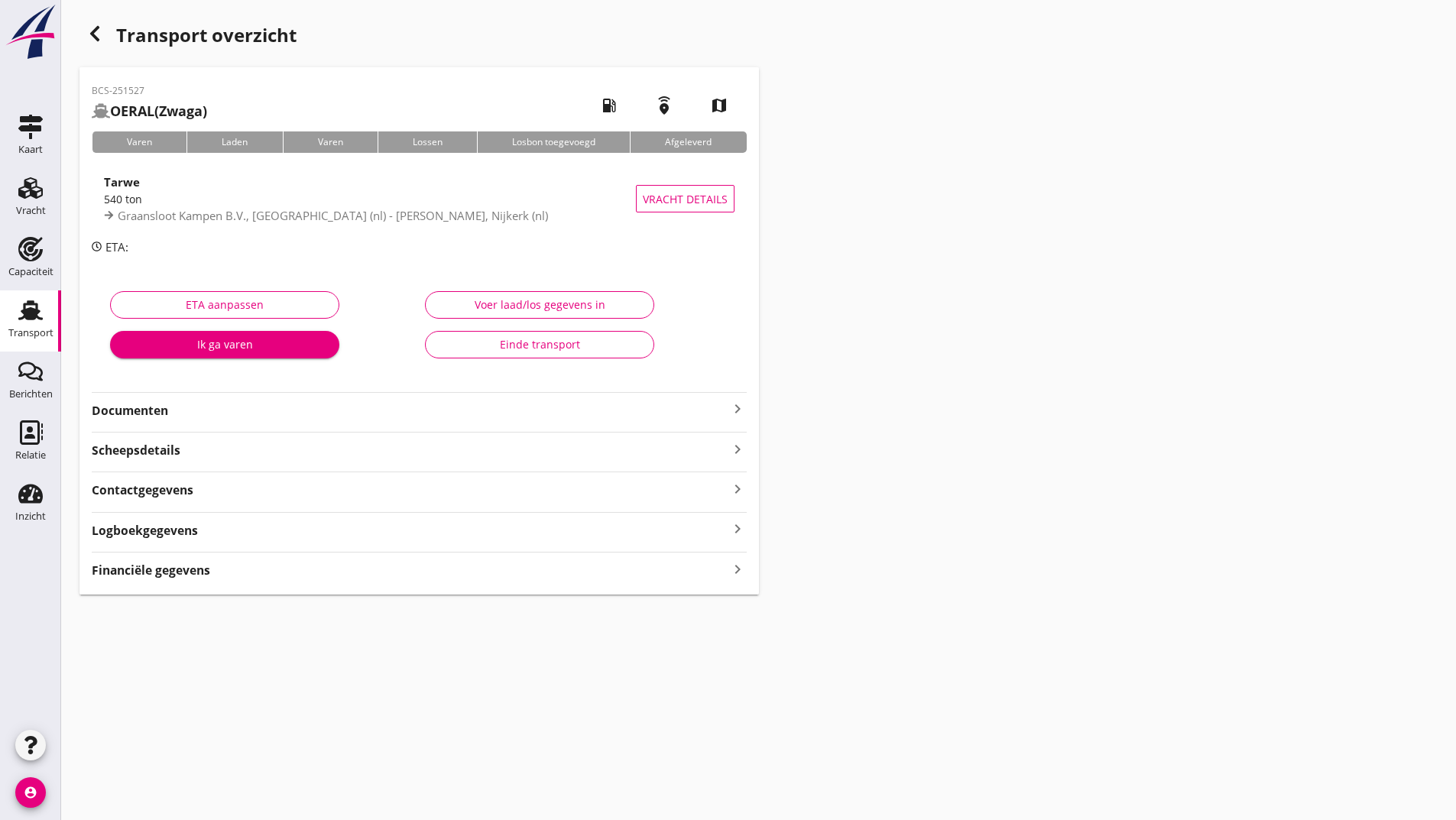
click at [204, 574] on strong "Financiële gegevens" at bounding box center [151, 570] width 119 height 18
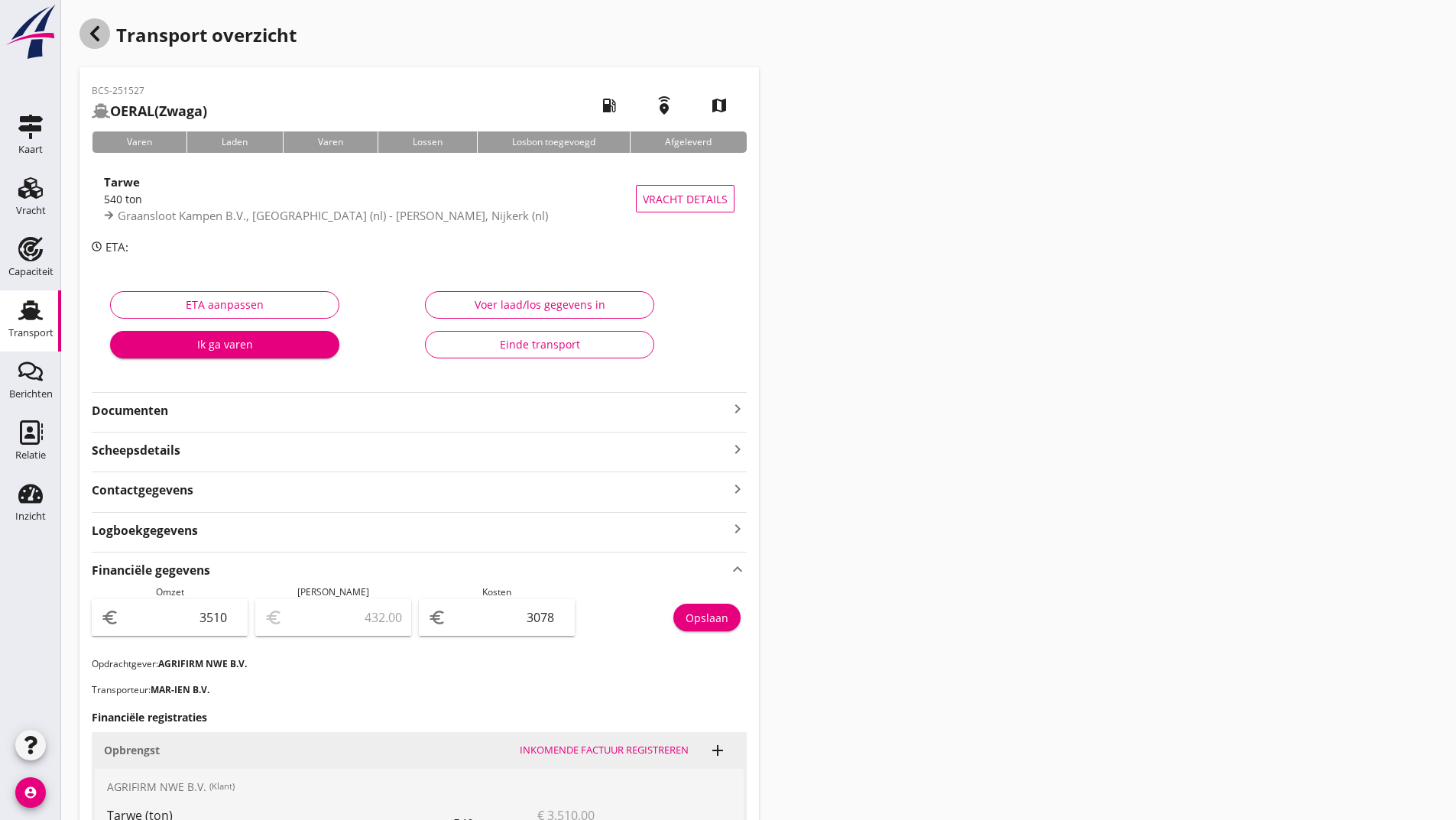
click at [88, 30] on icon "button" at bounding box center [95, 34] width 19 height 19
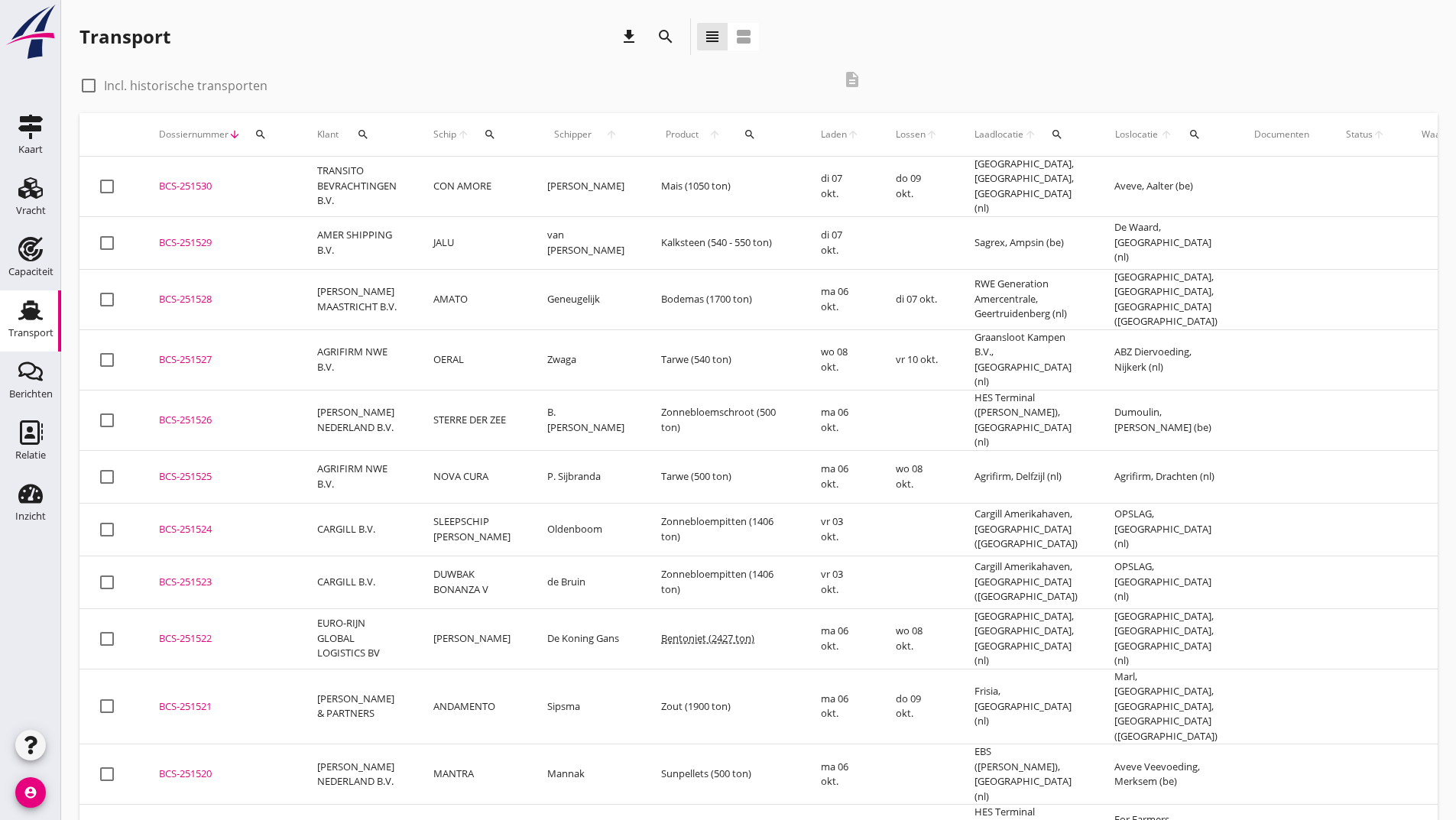
click at [182, 292] on div "BCS-251528" at bounding box center [219, 299] width 121 height 15
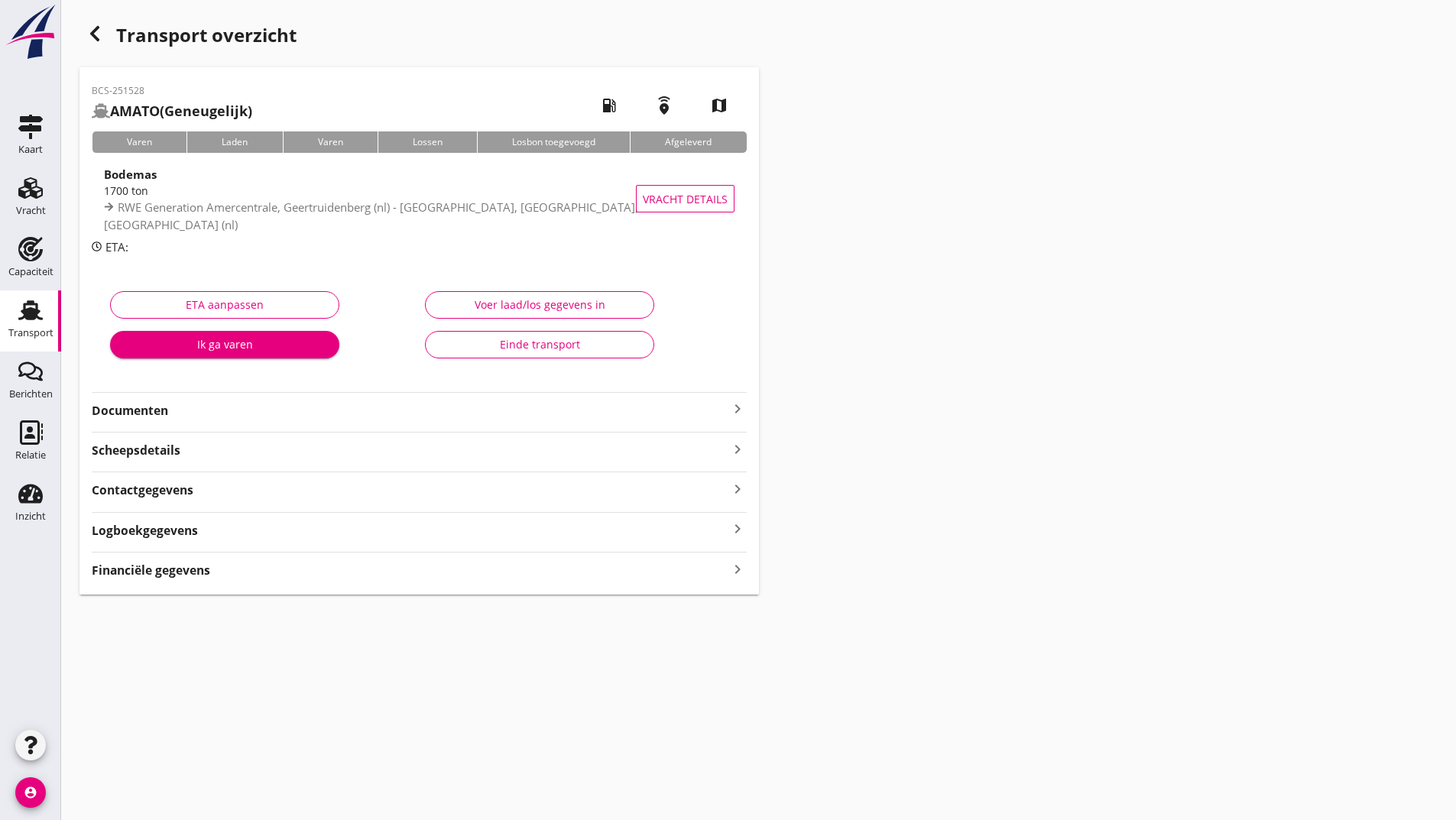
click at [197, 574] on strong "Financiële gegevens" at bounding box center [151, 570] width 119 height 18
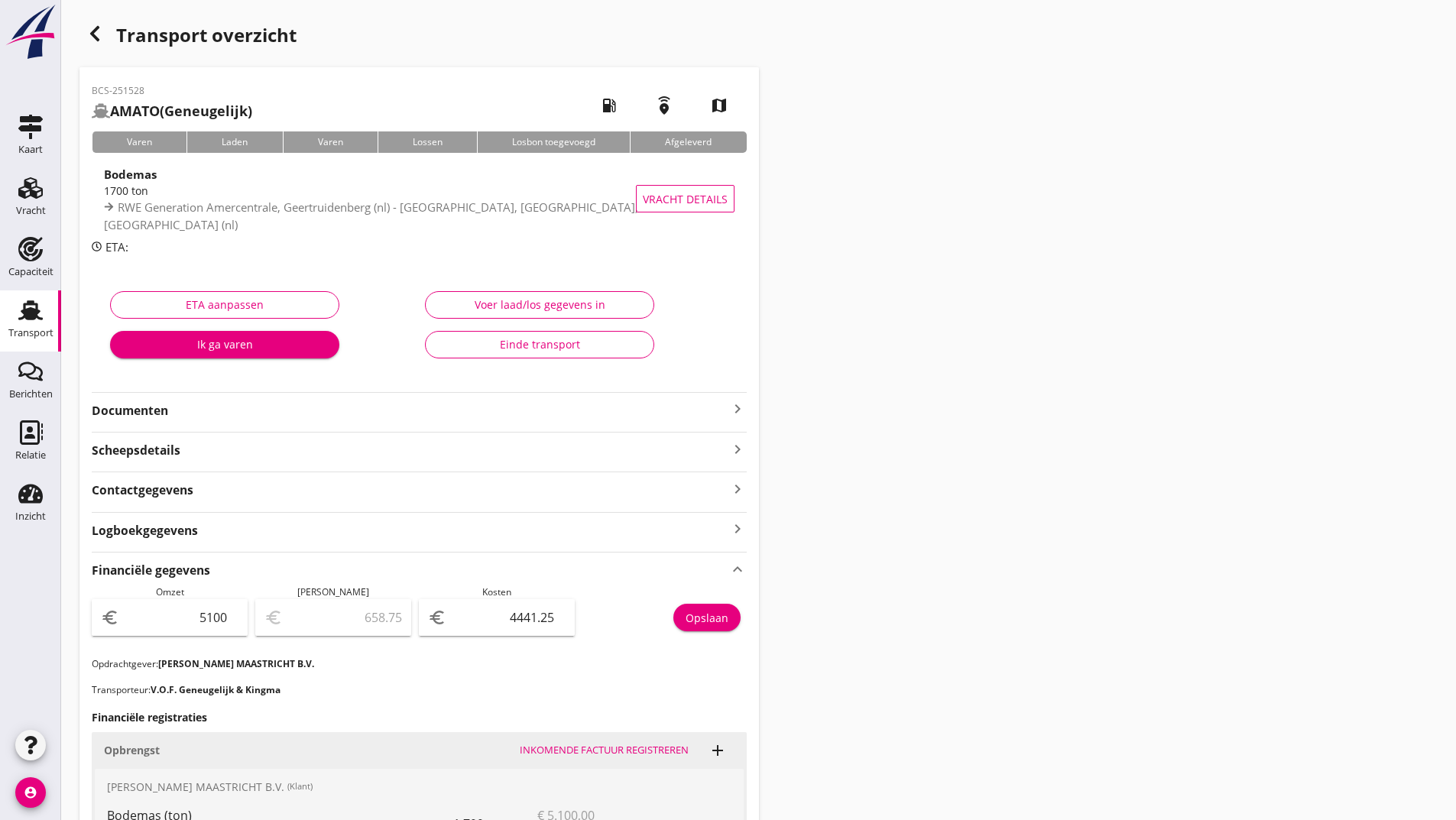
click at [92, 38] on icon "button" at bounding box center [95, 34] width 19 height 19
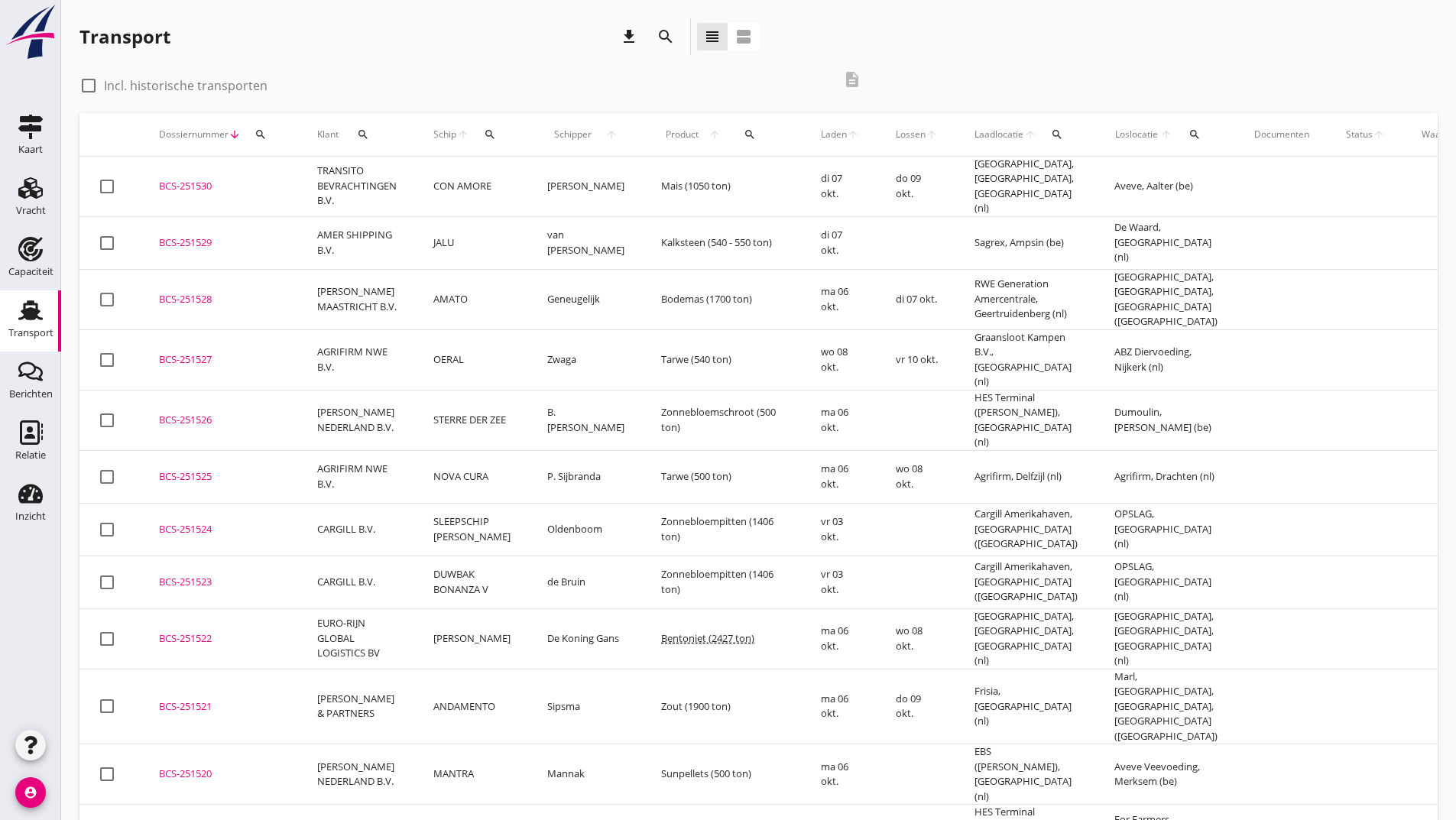
click at [187, 235] on div "BCS-251529" at bounding box center [219, 243] width 121 height 15
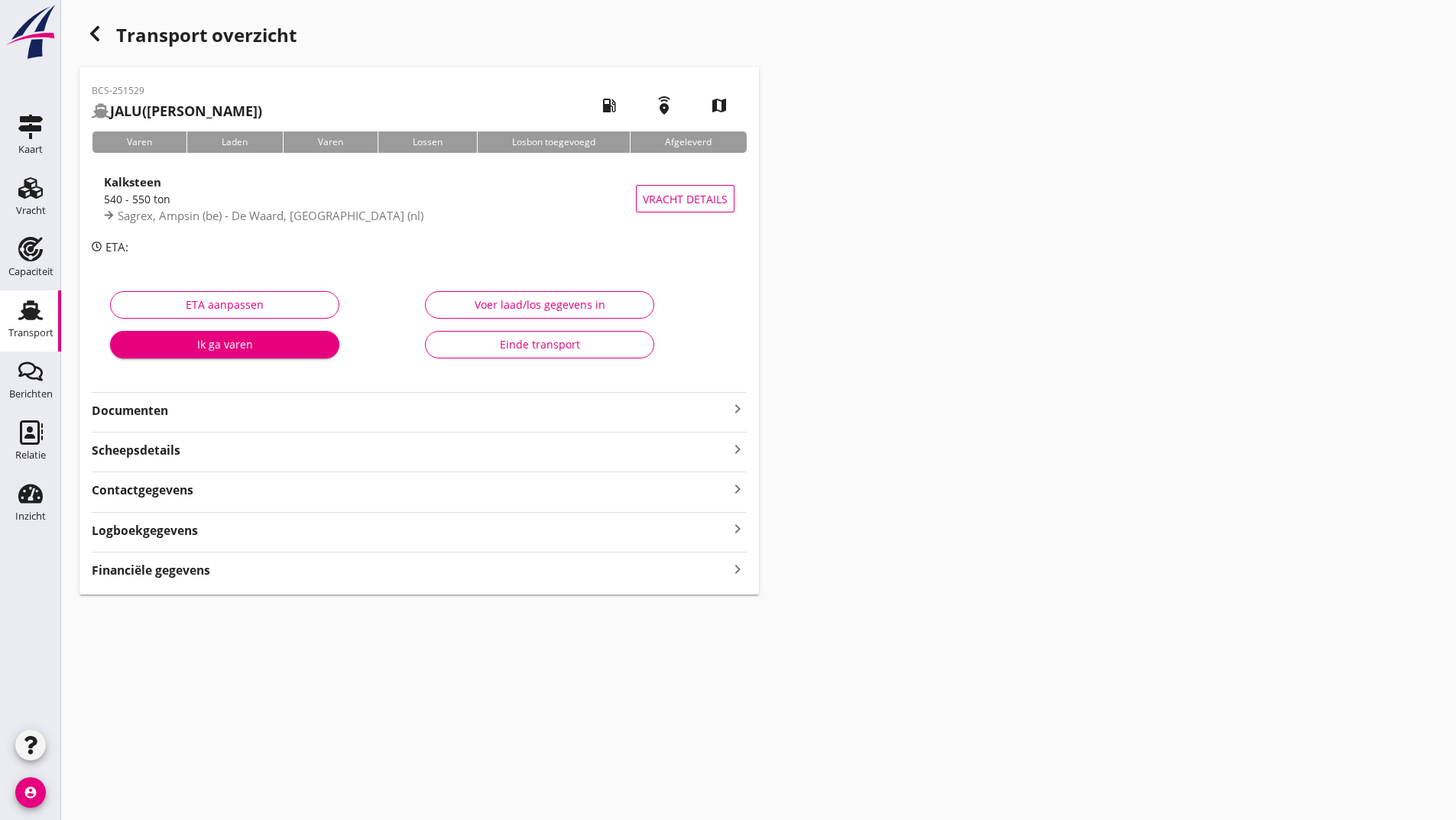
click at [211, 561] on div "Financiële gegevens keyboard_arrow_right" at bounding box center [419, 569] width 656 height 21
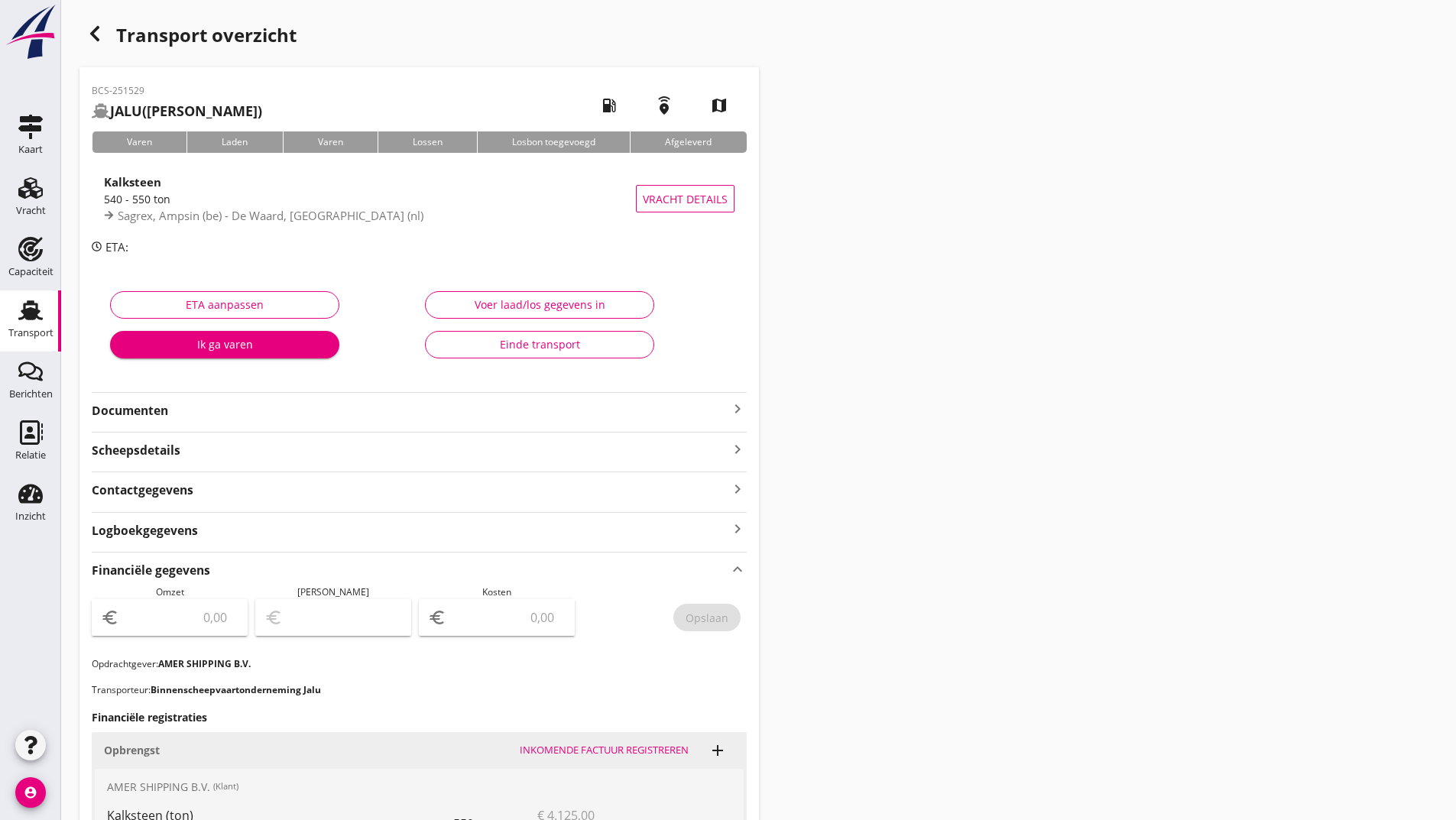
click at [100, 35] on icon "button" at bounding box center [95, 34] width 19 height 19
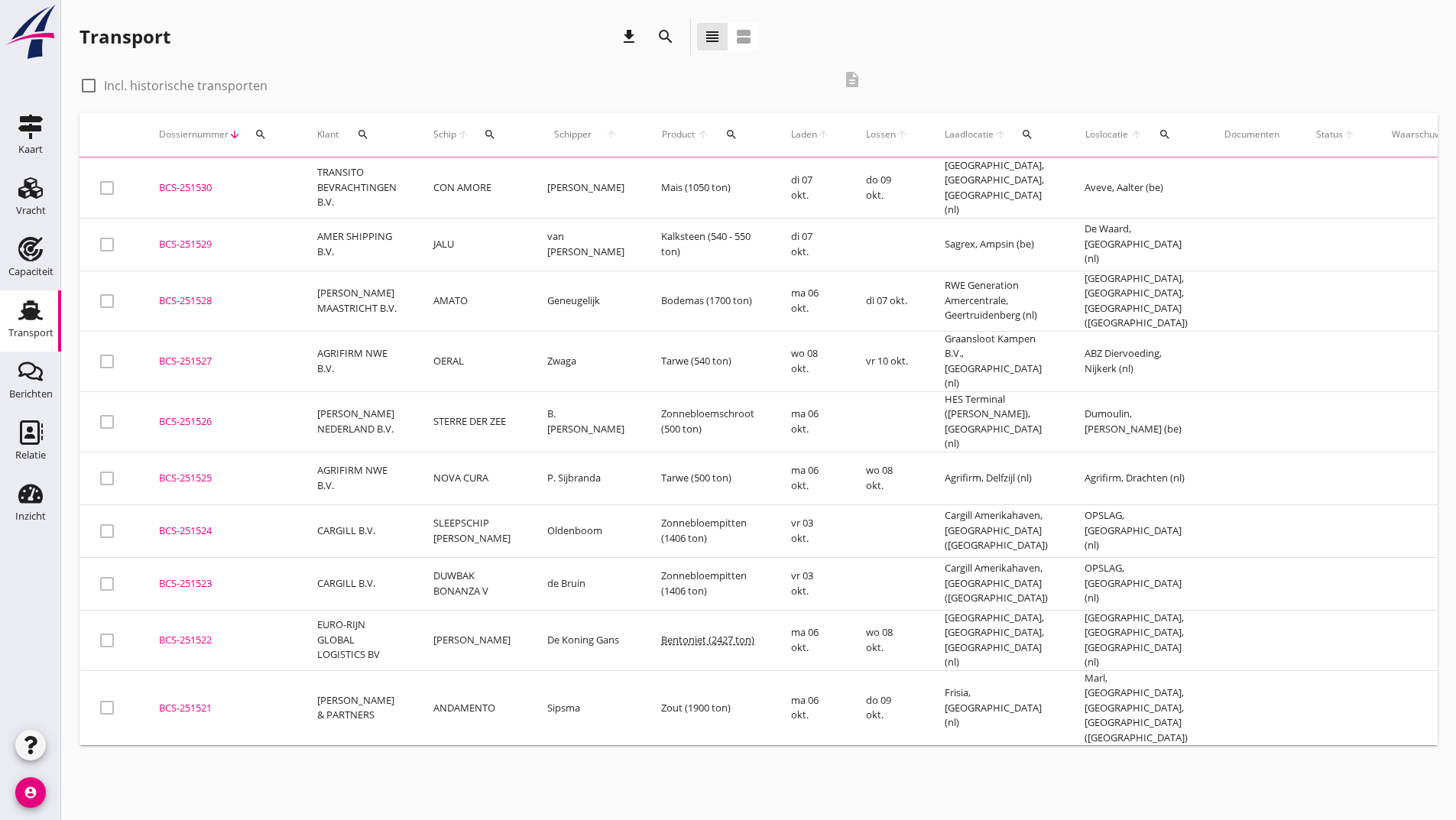
click at [348, 179] on td "TRANSITO BEVRACHTINGEN B.V." at bounding box center [357, 188] width 117 height 60
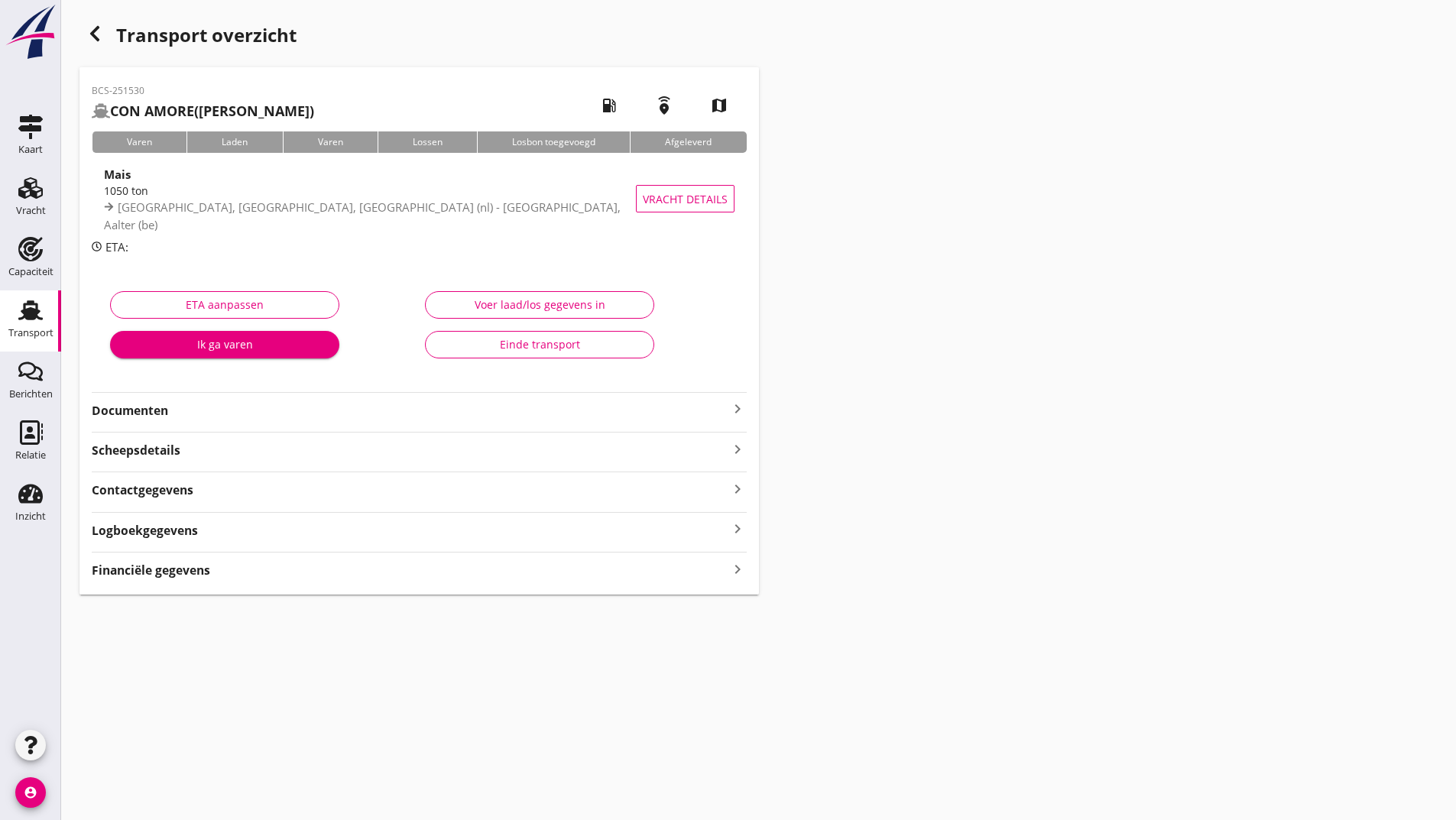
click at [235, 576] on div "Financiële gegevens keyboard_arrow_right" at bounding box center [419, 569] width 656 height 21
